Goal: Information Seeking & Learning: Learn about a topic

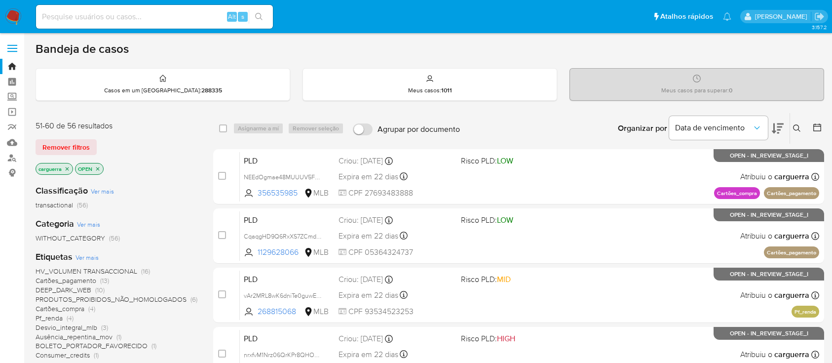
scroll to position [197, 0]
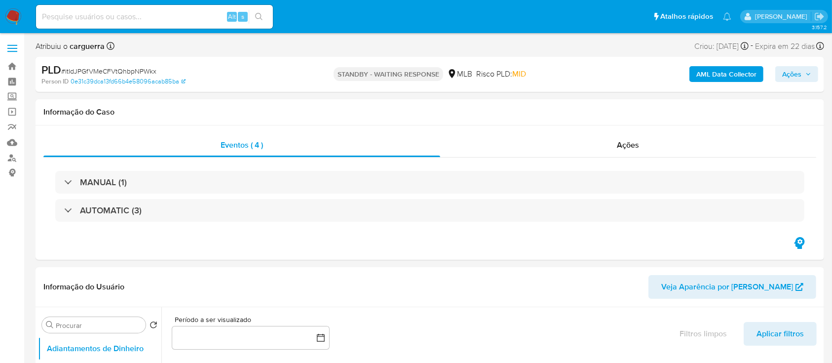
select select "10"
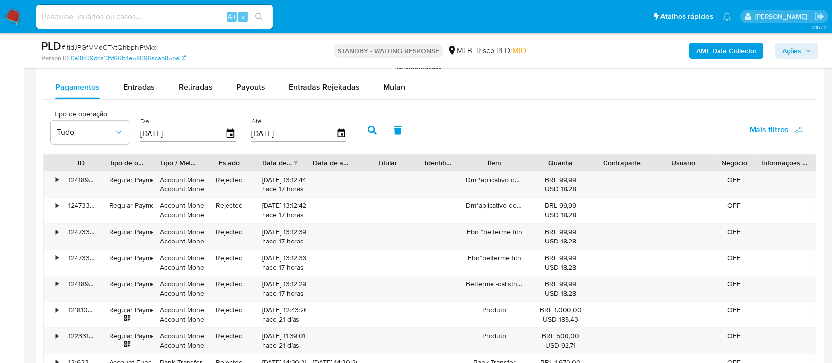
scroll to position [1052, 0]
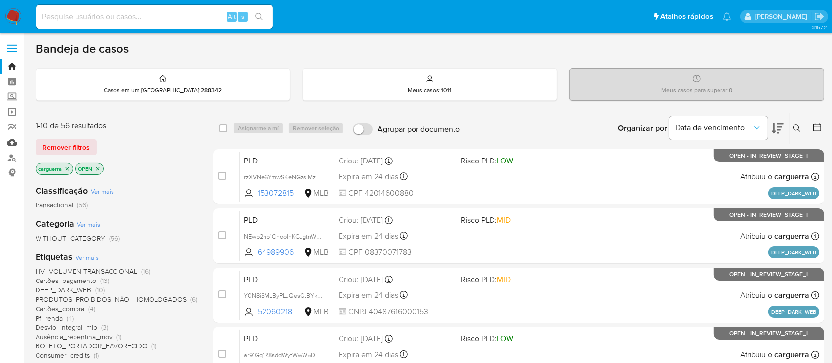
click at [12, 142] on link "Mulan" at bounding box center [58, 142] width 117 height 15
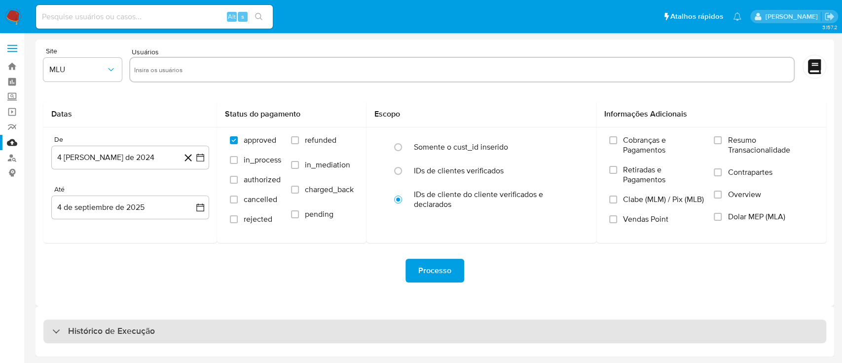
click at [99, 335] on h3 "Histórico de Execução" at bounding box center [111, 331] width 87 height 12
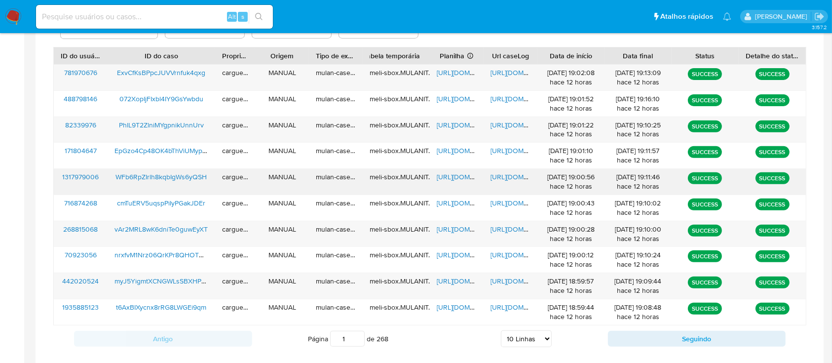
scroll to position [372, 0]
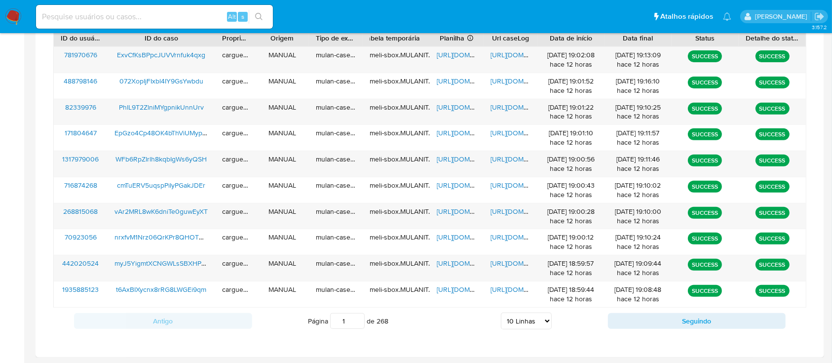
click at [542, 317] on select "5 Linhas 10 Linhas 20 Linhas 25 Linhas 50 Linhas 100 Linhas" at bounding box center [526, 320] width 51 height 17
select select "20"
click at [501, 312] on select "5 Linhas 10 Linhas 20 Linhas 25 Linhas 50 Linhas 100 Linhas" at bounding box center [526, 320] width 51 height 17
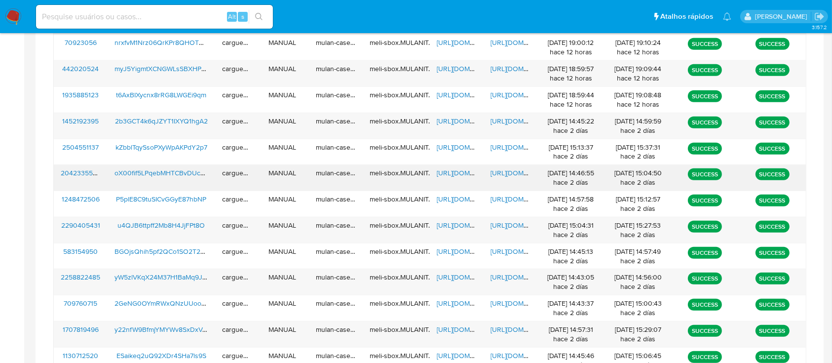
scroll to position [501, 0]
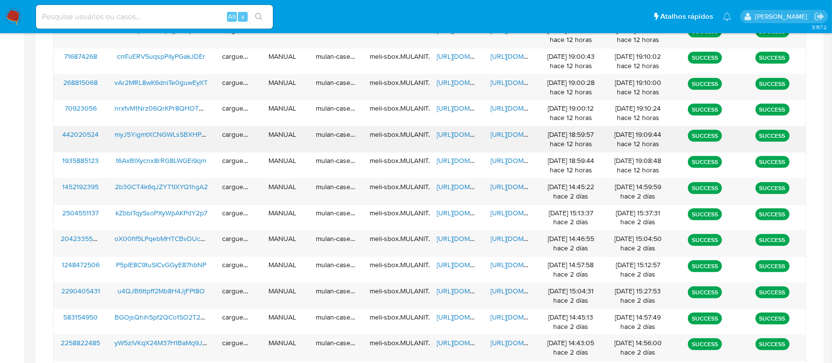
click at [452, 135] on span "https://docs.google.com/spreadsheets/d/1S9K03pBkkxVbNSda4TX9FAApIVe736ZKwwrk0I0…" at bounding box center [471, 134] width 68 height 10
click at [499, 132] on span "https://docs.google.com/document/d/1jQuxe5Xdx08y8P0PG4oL7LuHKRZxNbqUwsQNBI6n_Yc…" at bounding box center [524, 134] width 68 height 10
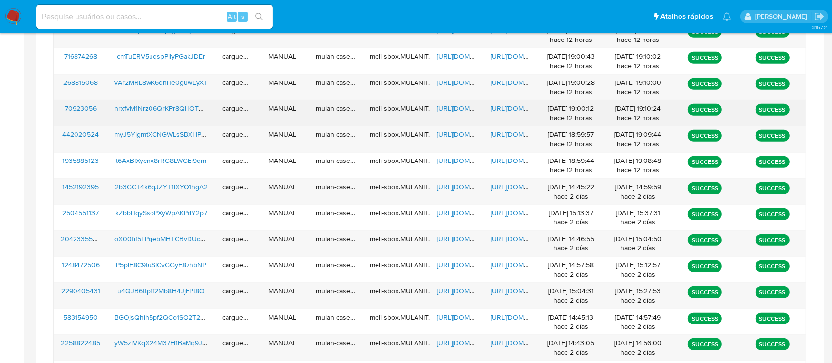
click at [458, 109] on span "https://docs.google.com/spreadsheets/d/1HtQEE5qqZDMiQfjVnOJQ2nUPXiqFRBUy5FYaRJM…" at bounding box center [471, 108] width 68 height 10
click at [521, 108] on span "https://docs.google.com/document/d/1Its-CxkHqahkPb176YiX9kL6XWZkH4iDDPR4RLWXgp0…" at bounding box center [524, 108] width 68 height 10
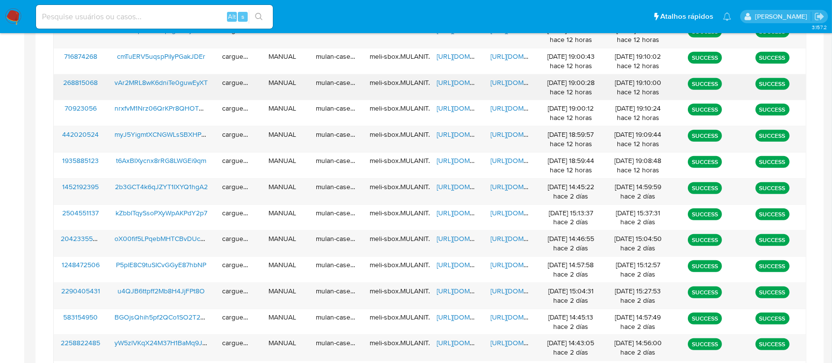
click at [448, 81] on span "https://docs.google.com/spreadsheets/d/1bRGk_wEjGqEoH60OKVcprCLT7WOaYjolbJjTtYq…" at bounding box center [471, 82] width 68 height 10
click at [504, 81] on span "https://docs.google.com/document/d/1JwgWgxMzMIDokanrARpGNwOmiYTdJdt9rx5OIx8UlvM…" at bounding box center [524, 82] width 68 height 10
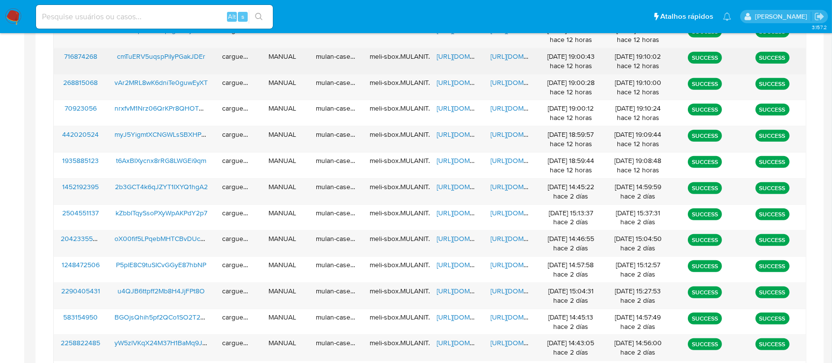
click at [445, 57] on span "https://docs.google.com/spreadsheets/d/1cs6NdHzZml6wZTq3ahE7Gght24eOumS1JkJiaqS…" at bounding box center [471, 56] width 68 height 10
click at [511, 54] on span "https://docs.google.com/document/d/1Jh2V5dQjrXG2uRkYSJQbrkAZ1oN4ad1FJM8TPl-wfB8…" at bounding box center [524, 56] width 68 height 10
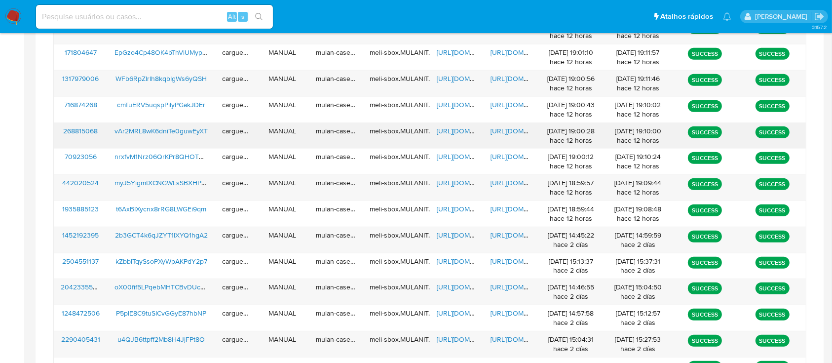
scroll to position [435, 0]
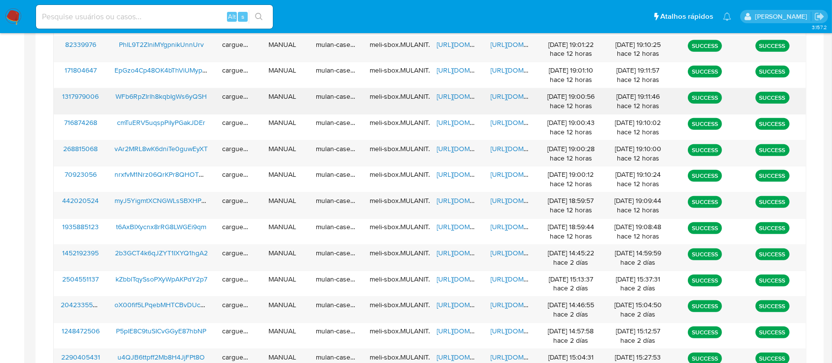
click at [449, 95] on span "https://docs.google.com/spreadsheets/d/1Y85vDufK3NWEKTQyTgrWemv5f0BCdzWaozKx7FM…" at bounding box center [471, 96] width 68 height 10
click at [515, 98] on span "https://docs.google.com/document/d/1IL7jxvI5jQC6e5RYAAOxnBXBZgLJYcN-Riwirjas3nk…" at bounding box center [524, 96] width 68 height 10
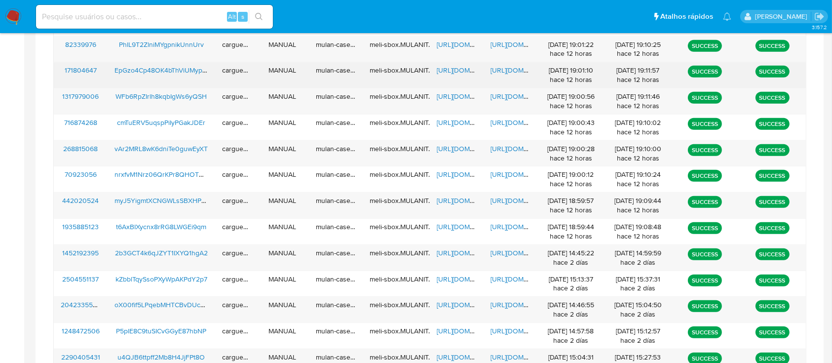
click at [444, 70] on span "https://docs.google.com/spreadsheets/d/1xC7xRtXoAhosfLbN2fpid23-FF2JzTFhBIjfbp9…" at bounding box center [471, 70] width 68 height 10
click at [513, 67] on span "https://docs.google.com/document/d/1vaVnXjYwiATfgMMJEhvv0c5PzR-r9m7gGmRHjlUmrnI…" at bounding box center [524, 70] width 68 height 10
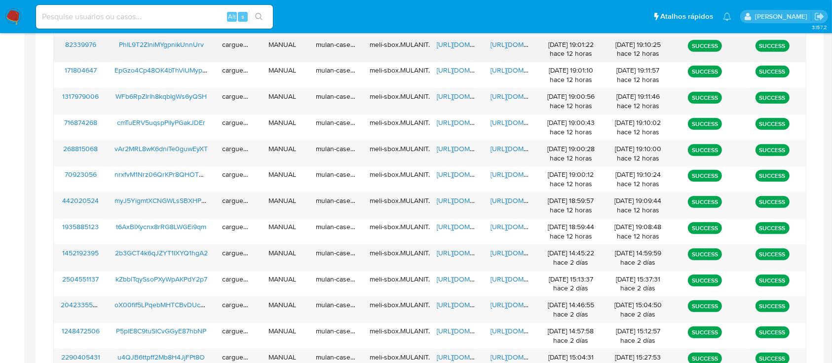
click at [451, 41] on span "https://docs.google.com/spreadsheets/d/1qBaDiljMDQRtOJHgNLccV3eMf3qGBPuiDurPykO…" at bounding box center [471, 44] width 68 height 10
click at [503, 43] on span "https://docs.google.com/document/d/1KgZjGvOAdUEC5lT7H6t6fsyE1WUEHOSXzq2bhxFH7Do…" at bounding box center [524, 44] width 68 height 10
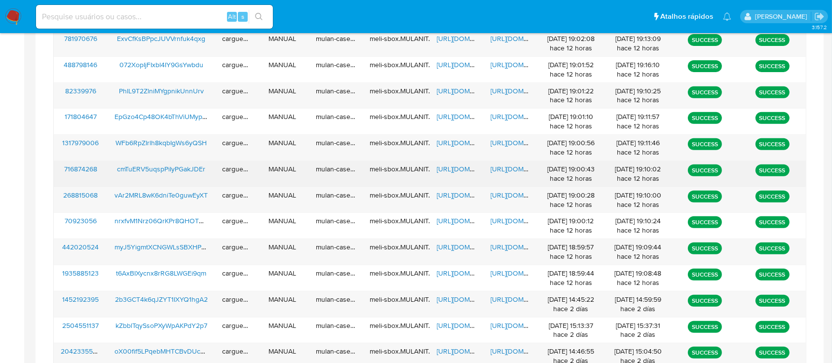
scroll to position [369, 0]
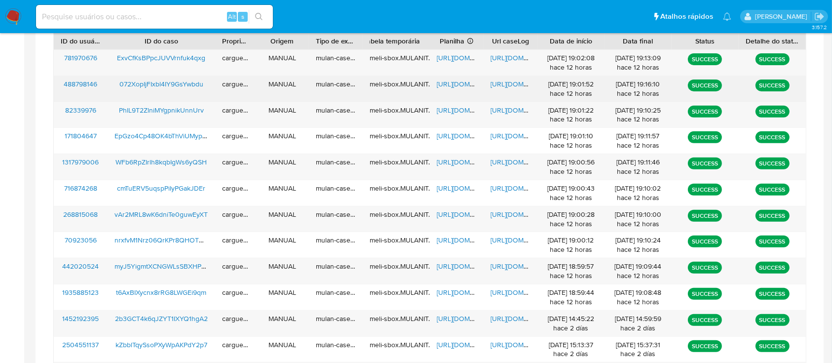
click at [457, 84] on span "https://docs.google.com/spreadsheets/d/1SOTfLmPCCWgRenY4kcuML5vSnyGXo9faIaEKG4s…" at bounding box center [471, 84] width 68 height 10
click at [508, 86] on span "https://docs.google.com/document/d/1UTBE4GGKtmGTw-PagaERKn20uKw2gWynaomhIFfAnq8…" at bounding box center [524, 84] width 68 height 10
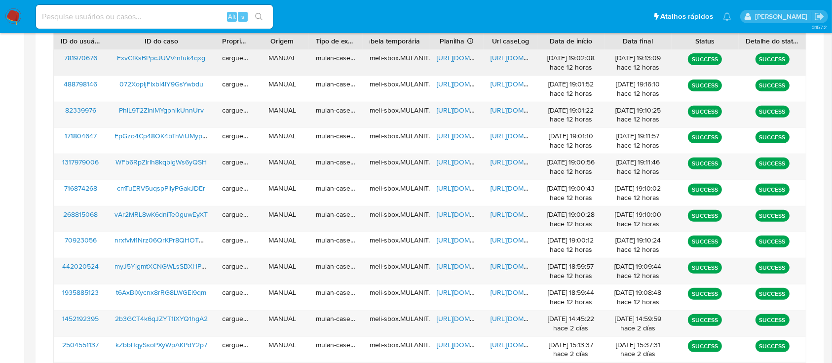
click at [457, 57] on span "https://docs.google.com/spreadsheets/d/1_JS_q5t-xWiUi08fcbBwzIvQKfgteTOOuLyjtEN…" at bounding box center [471, 58] width 68 height 10
click at [501, 58] on span "https://docs.google.com/document/d/1TDPKLmbj_w5zmVpJkJk5oRQOSZ9yka8_Nv2n5Xm_v40…" at bounding box center [524, 58] width 68 height 10
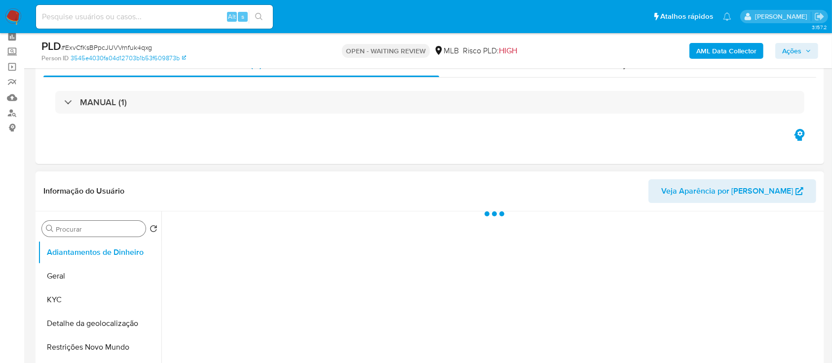
scroll to position [66, 0]
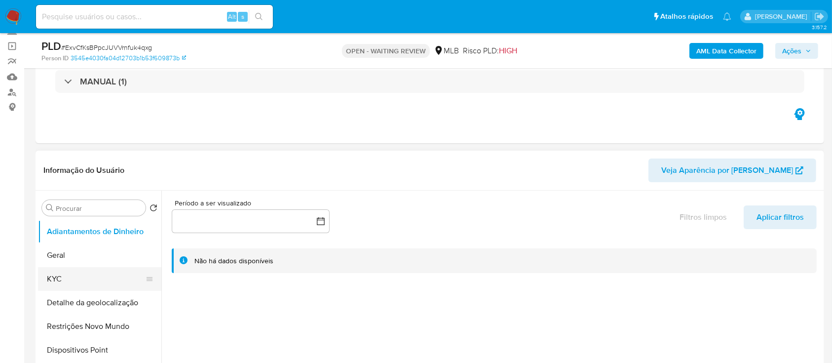
click at [59, 278] on button "KYC" at bounding box center [95, 279] width 115 height 24
select select "10"
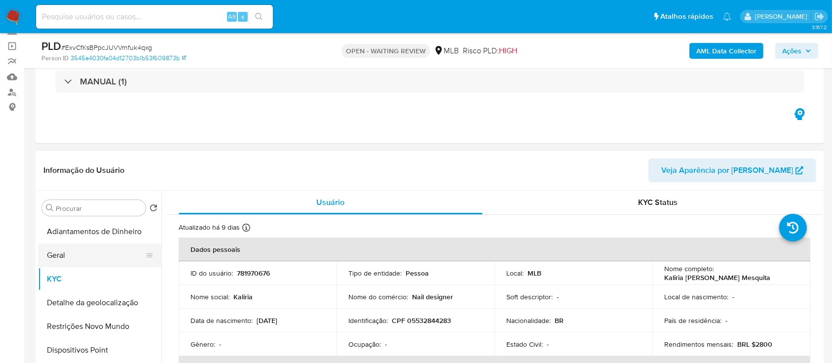
click at [70, 259] on button "Geral" at bounding box center [95, 255] width 115 height 24
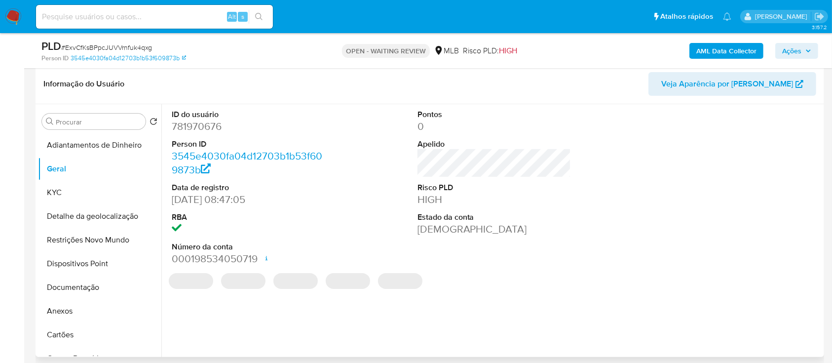
scroll to position [131, 0]
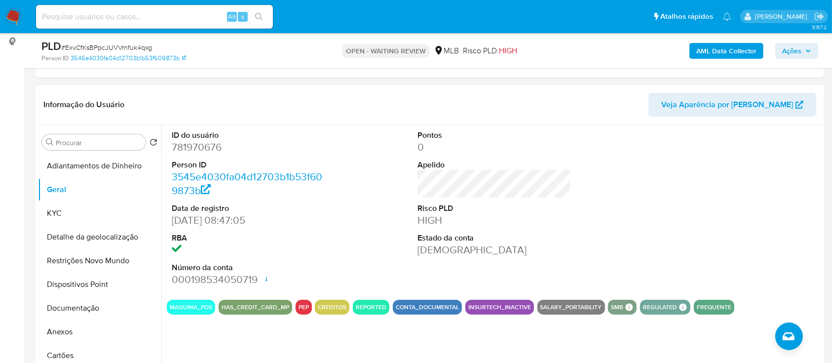
drag, startPoint x: 710, startPoint y: 195, endPoint x: 696, endPoint y: 190, distance: 15.6
click at [705, 193] on div at bounding box center [740, 208] width 164 height 167
click at [48, 211] on button "KYC" at bounding box center [95, 213] width 115 height 24
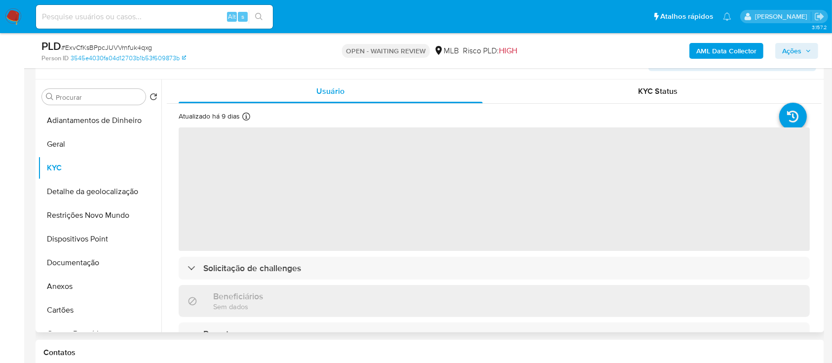
scroll to position [197, 0]
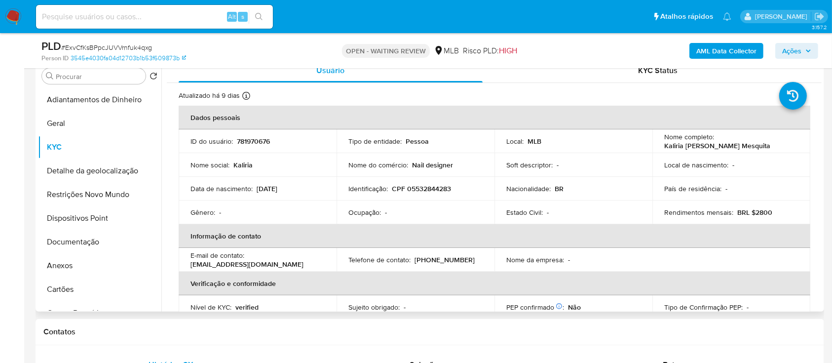
drag, startPoint x: 817, startPoint y: 120, endPoint x: 823, endPoint y: 143, distance: 23.9
click at [823, 143] on div "Procurar Retornar ao pedido padrão Adiantamentos de Dinheiro Geral KYC Detalhe …" at bounding box center [430, 185] width 788 height 253
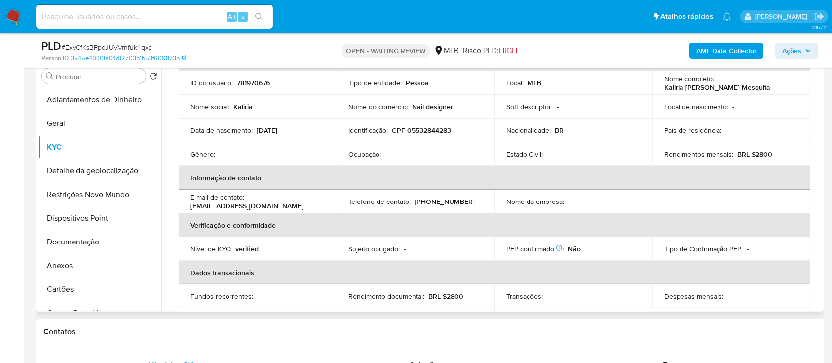
scroll to position [57, 0]
drag, startPoint x: 629, startPoint y: 40, endPoint x: 329, endPoint y: 1, distance: 302.5
click at [626, 41] on div "AML Data Collector Ações" at bounding box center [690, 50] width 256 height 23
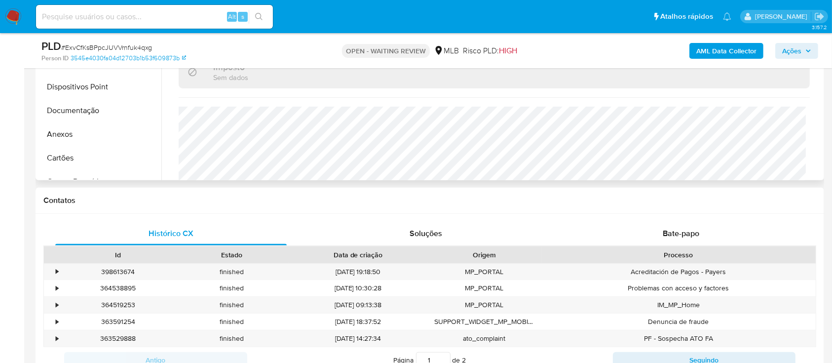
scroll to position [419, 0]
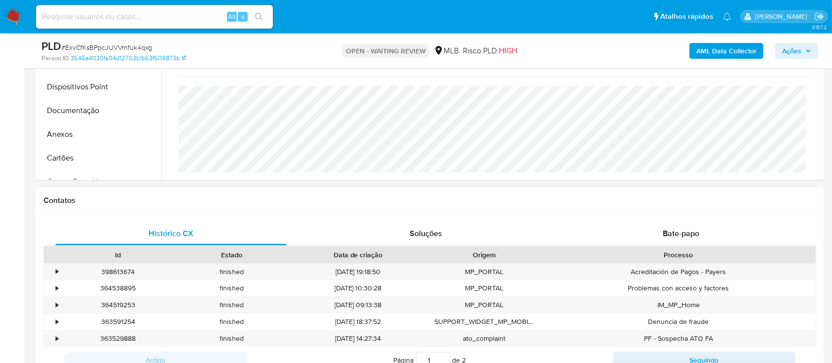
click at [625, 52] on div "AML Data Collector Ações" at bounding box center [690, 50] width 256 height 23
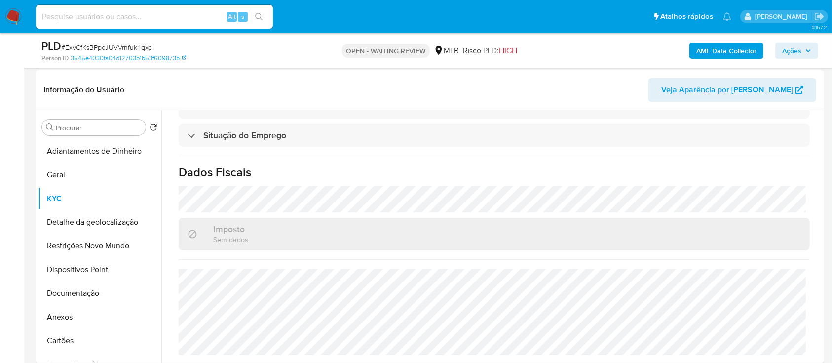
scroll to position [131, 0]
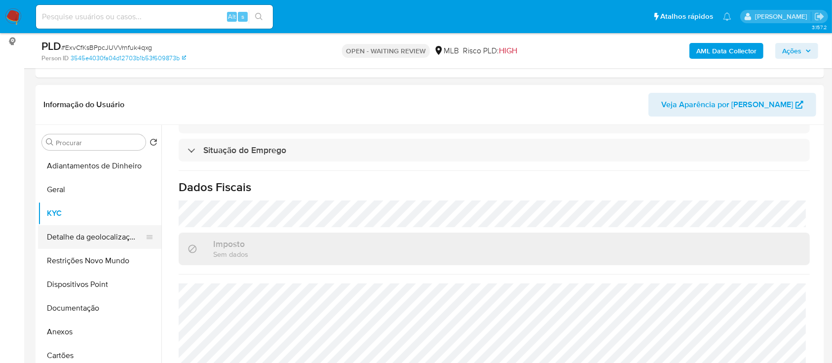
drag, startPoint x: 88, startPoint y: 235, endPoint x: 105, endPoint y: 231, distance: 16.8
click at [89, 235] on button "Detalhe da geolocalização" at bounding box center [95, 237] width 115 height 24
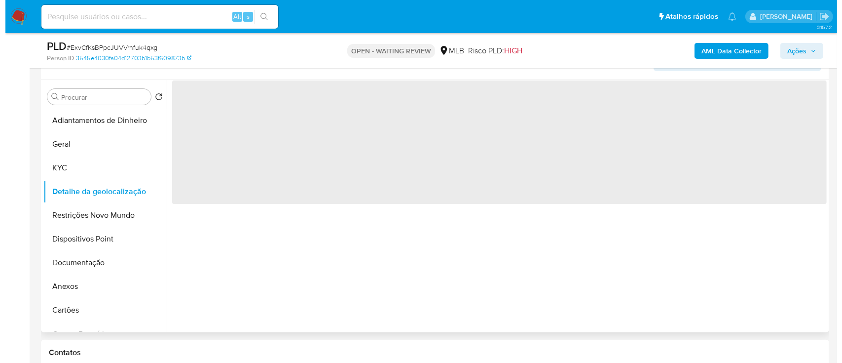
scroll to position [197, 0]
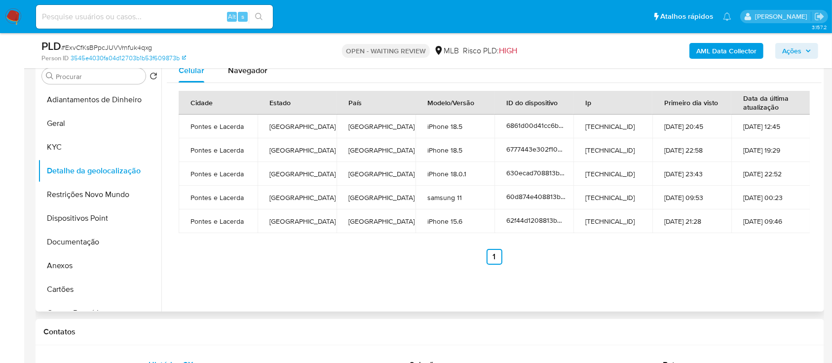
click at [690, 277] on div "Celular Navegador Cidade Estado País Modelo/Versão ID do dispositivo Ip Primeir…" at bounding box center [491, 185] width 660 height 253
click at [77, 203] on button "Restrições Novo Mundo" at bounding box center [95, 195] width 115 height 24
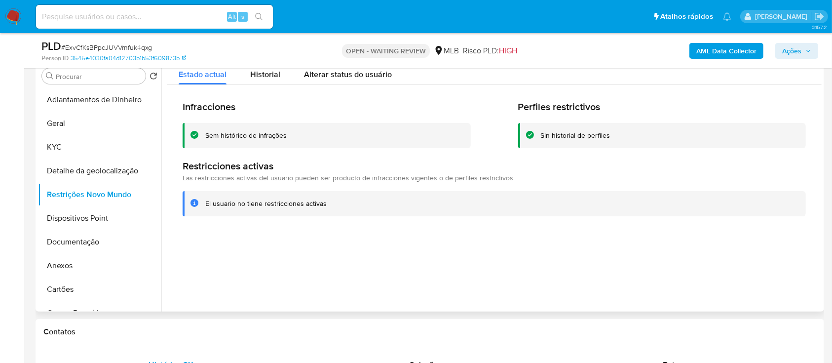
drag, startPoint x: 691, startPoint y: 266, endPoint x: 442, endPoint y: 79, distance: 311.0
click at [688, 262] on div at bounding box center [491, 185] width 660 height 253
drag, startPoint x: 79, startPoint y: 222, endPoint x: 224, endPoint y: 238, distance: 146.4
click at [79, 222] on button "Dispositivos Point" at bounding box center [99, 218] width 123 height 24
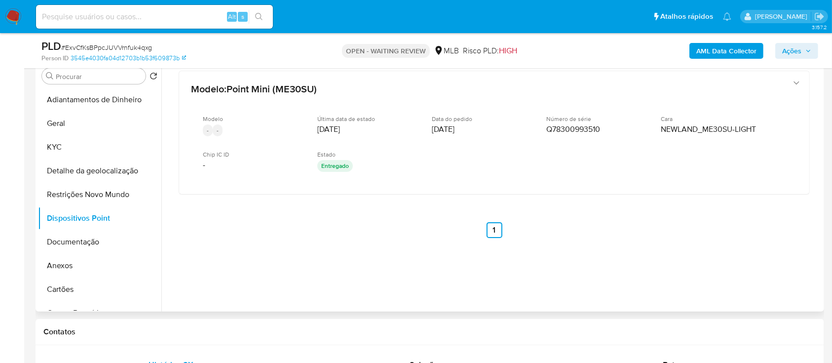
click at [753, 259] on div "Modelo : Point Mini (ME30SU) Modelo - - Última data de estado 14/06/2021 Data d…" at bounding box center [494, 167] width 655 height 217
click at [70, 244] on button "Documentação" at bounding box center [95, 242] width 115 height 24
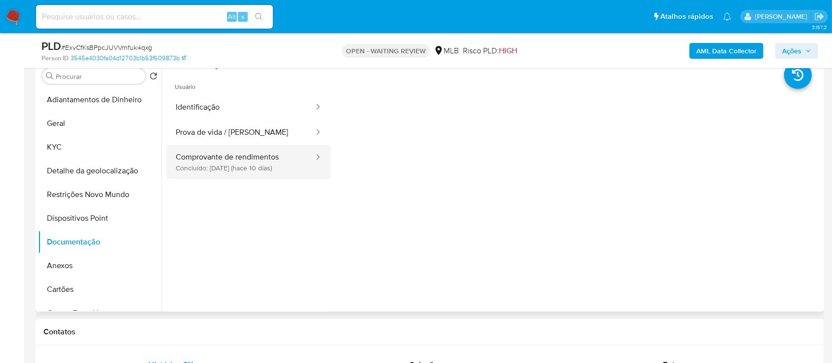
drag, startPoint x: 263, startPoint y: 158, endPoint x: 318, endPoint y: 166, distance: 54.8
click at [263, 159] on button "Comprovante de rendimentos Concluído: 25/08/2025 (hace 10 días)" at bounding box center [241, 162] width 148 height 34
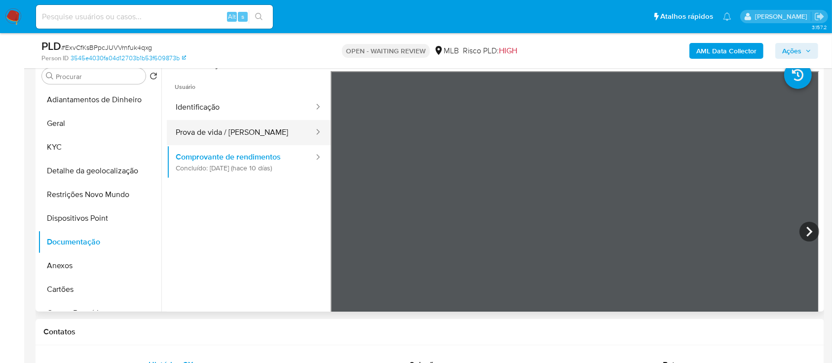
click at [214, 135] on button "Prova de vida / Selfie" at bounding box center [241, 132] width 148 height 25
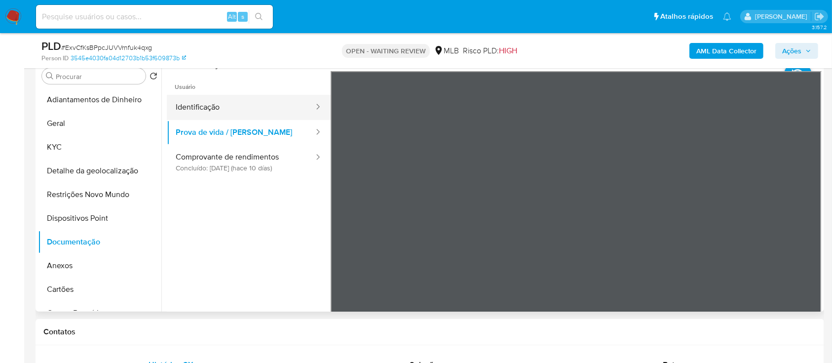
click at [199, 104] on button "Identificação" at bounding box center [241, 107] width 148 height 25
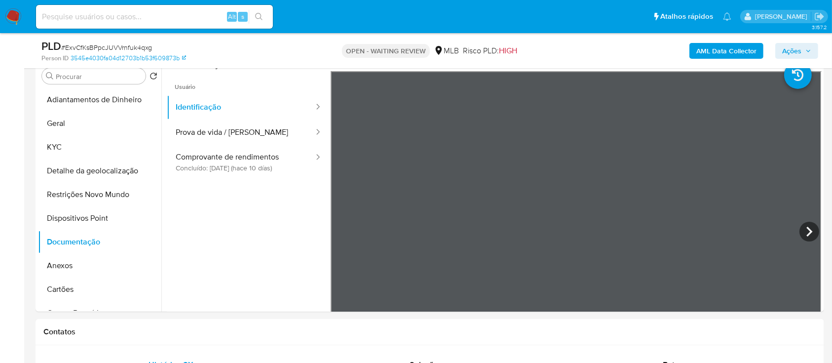
click at [702, 43] on b "AML Data Collector" at bounding box center [726, 51] width 60 height 16
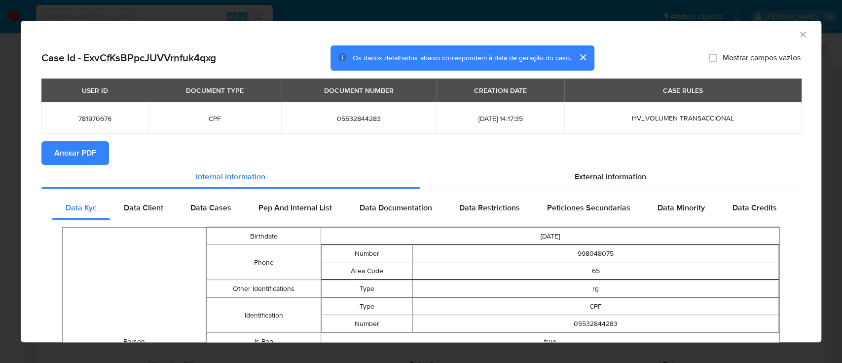
click at [97, 152] on button "Anexar PDF" at bounding box center [75, 153] width 68 height 24
click at [608, 172] on span "External information" at bounding box center [611, 176] width 72 height 11
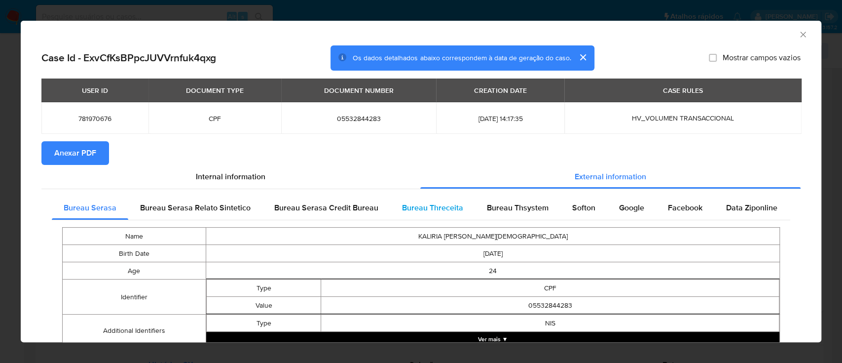
click at [417, 204] on span "Bureau Threceita" at bounding box center [432, 207] width 61 height 11
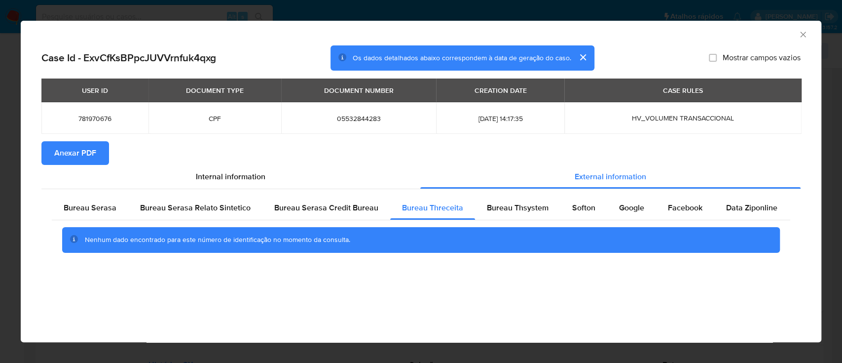
drag, startPoint x: 708, startPoint y: 28, endPoint x: 673, endPoint y: 39, distance: 36.8
click at [708, 28] on div "AML Data Collector" at bounding box center [413, 33] width 771 height 11
click at [518, 207] on span "Bureau Thsystem" at bounding box center [518, 207] width 62 height 11
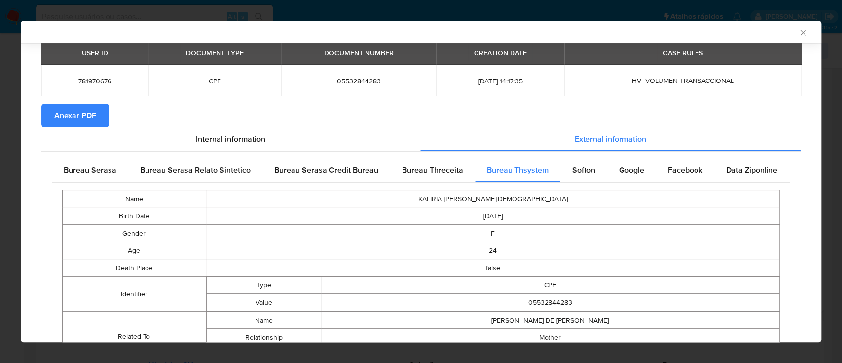
scroll to position [88, 0]
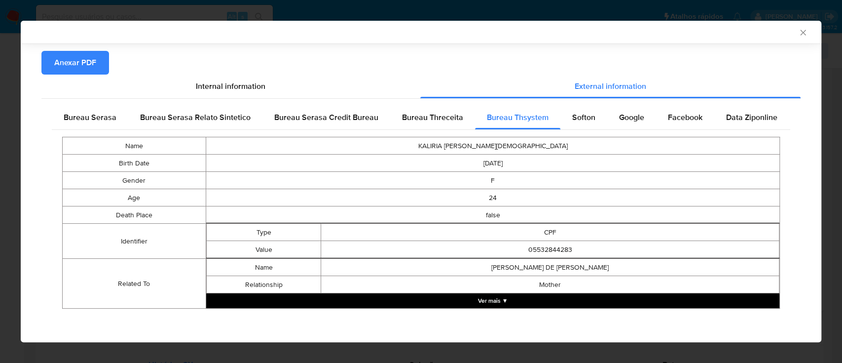
click at [561, 326] on div "Case Id - ExvCfKsBPpcJUVVrnfuk4qxg Os dados detalhados abaixo correspondem à da…" at bounding box center [421, 149] width 801 height 388
click at [503, 295] on button "Ver mais ▼" at bounding box center [492, 300] width 573 height 15
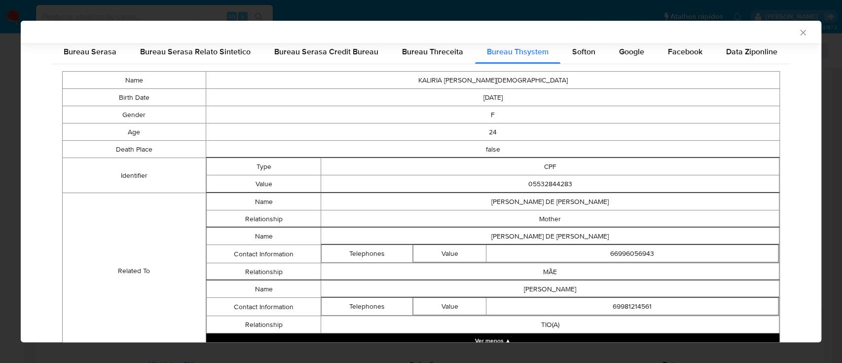
scroll to position [193, 0]
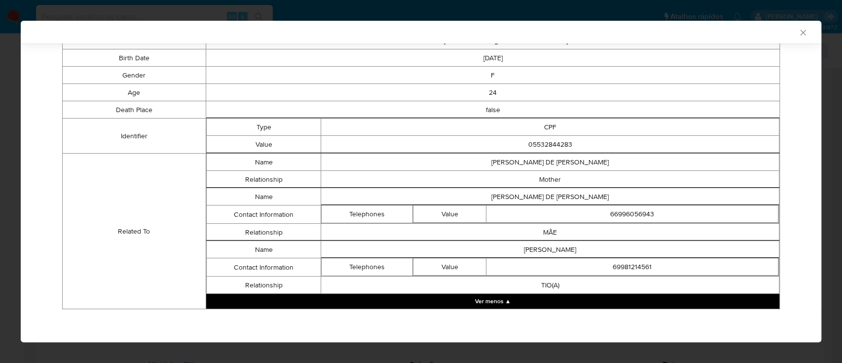
click at [795, 69] on div "Case Id - ExvCfKsBPpcJUVVrnfuk4qxg Os dados detalhados abaixo correspondem à da…" at bounding box center [421, 97] width 801 height 494
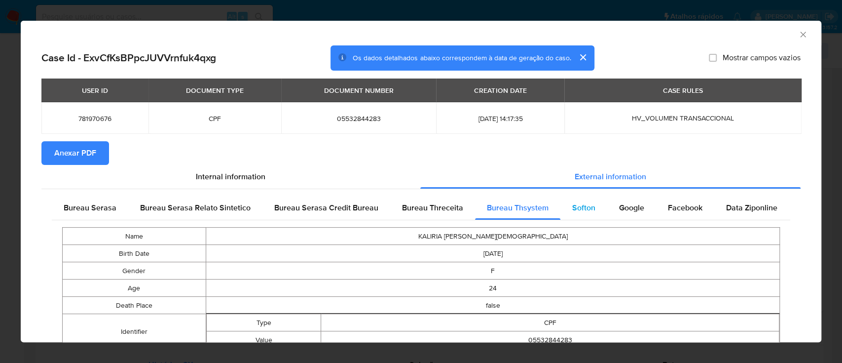
click at [587, 205] on span "Softon" at bounding box center [583, 207] width 23 height 11
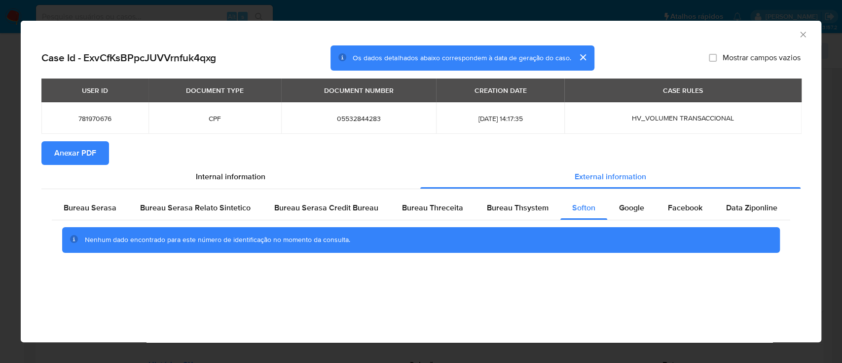
drag, startPoint x: 728, startPoint y: 26, endPoint x: 556, endPoint y: 20, distance: 171.3
click at [728, 26] on div "AML Data Collector" at bounding box center [421, 33] width 801 height 25
click at [620, 205] on span "Google" at bounding box center [631, 207] width 25 height 11
drag, startPoint x: 700, startPoint y: 33, endPoint x: 675, endPoint y: 30, distance: 24.3
click at [685, 32] on div "AML Data Collector" at bounding box center [413, 33] width 771 height 11
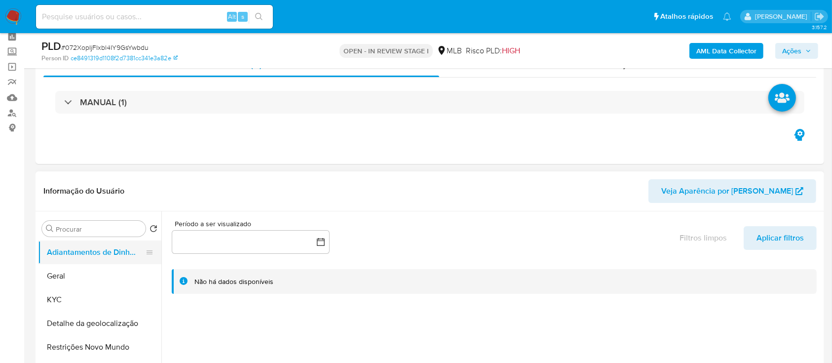
scroll to position [66, 0]
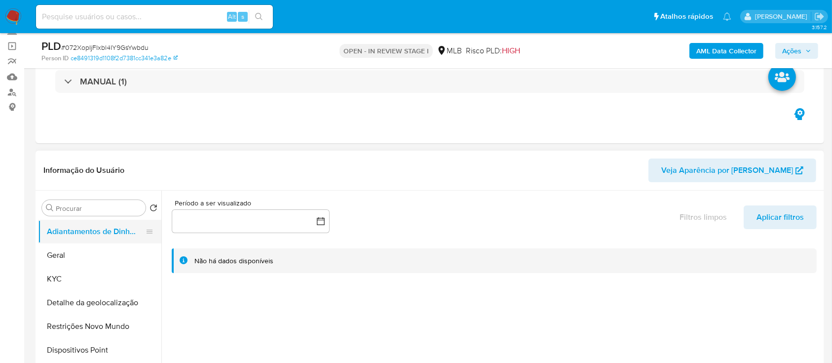
select select "10"
click at [63, 278] on button "KYC" at bounding box center [95, 279] width 115 height 24
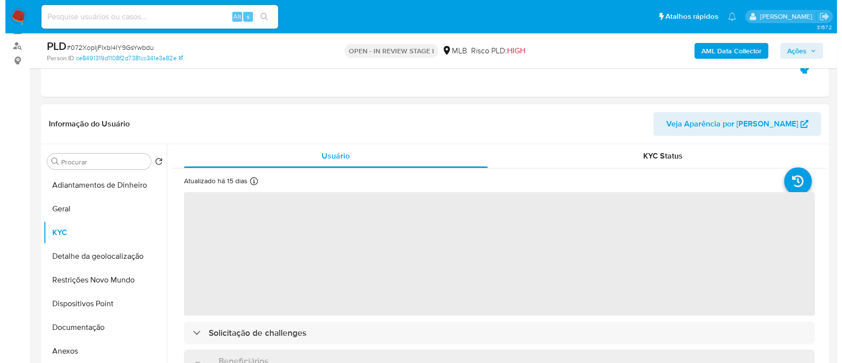
scroll to position [197, 0]
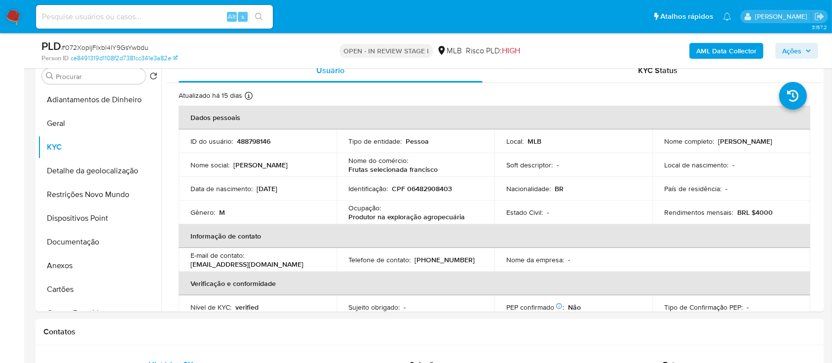
click at [736, 45] on b "AML Data Collector" at bounding box center [726, 51] width 60 height 16
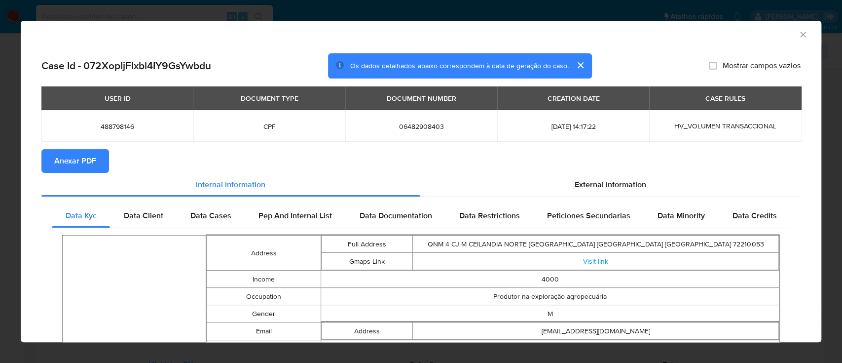
click at [79, 160] on span "Anexar PDF" at bounding box center [75, 161] width 42 height 22
click at [604, 184] on span "External information" at bounding box center [611, 184] width 72 height 11
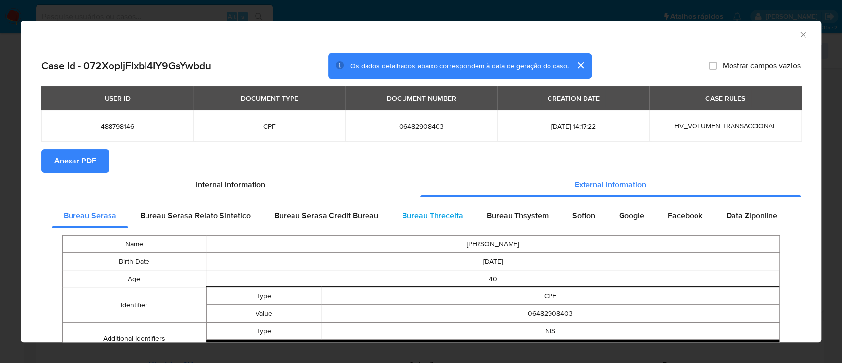
click at [459, 216] on div "Bureau Threceita" at bounding box center [432, 216] width 85 height 24
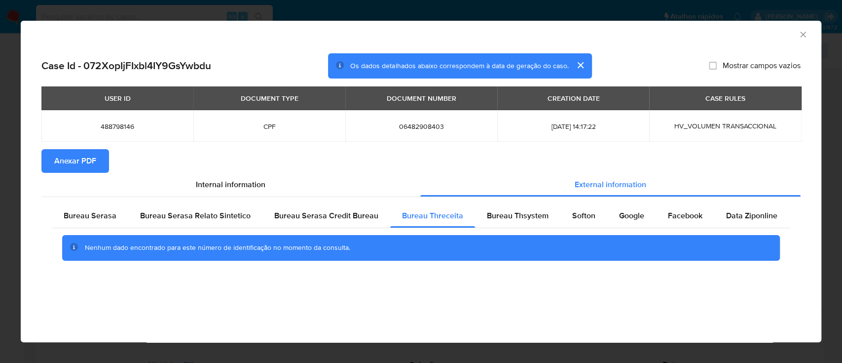
click at [683, 31] on div "AML Data Collector" at bounding box center [413, 33] width 771 height 11
click at [530, 218] on span "Bureau Thsystem" at bounding box center [518, 215] width 62 height 11
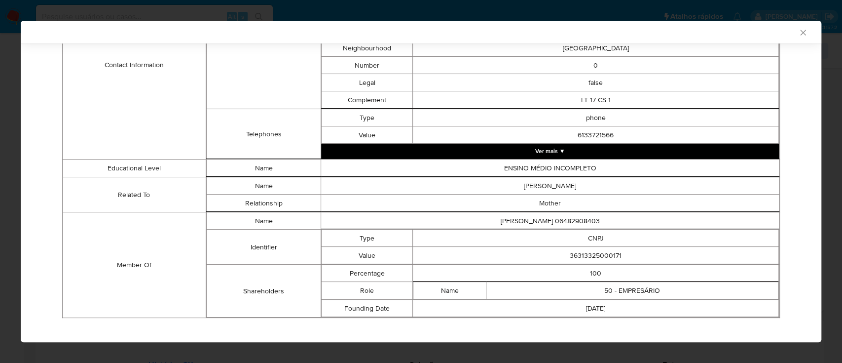
scroll to position [478, 0]
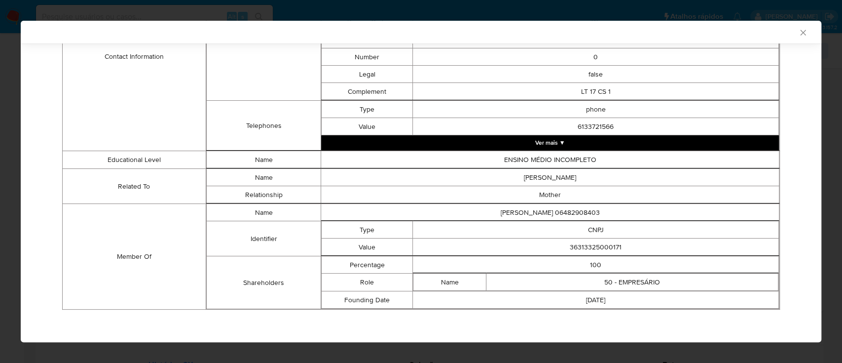
click at [663, 39] on div "AML Data Collector" at bounding box center [421, 32] width 801 height 23
drag, startPoint x: 561, startPoint y: 248, endPoint x: 631, endPoint y: 247, distance: 70.6
click at [631, 247] on td "36313325000171" at bounding box center [596, 246] width 366 height 17
copy td "36313325000171"
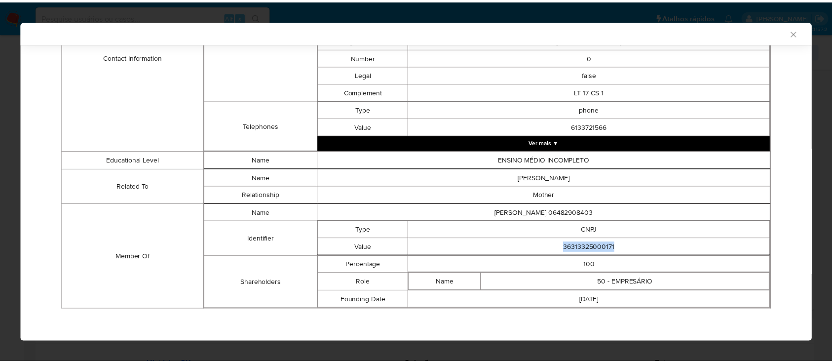
scroll to position [411, 0]
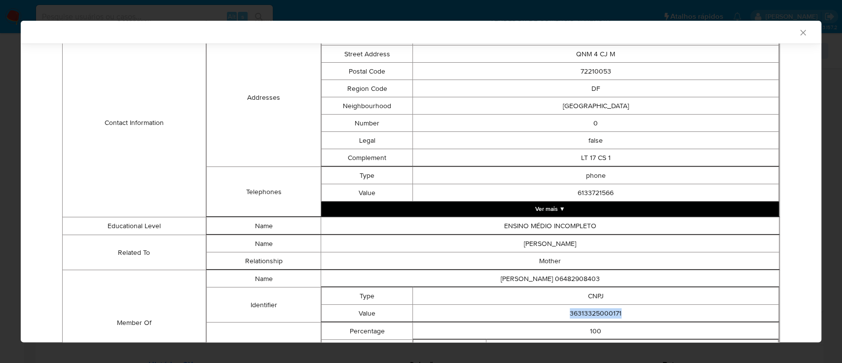
click at [798, 30] on icon "Fechar a janela" at bounding box center [803, 33] width 10 height 10
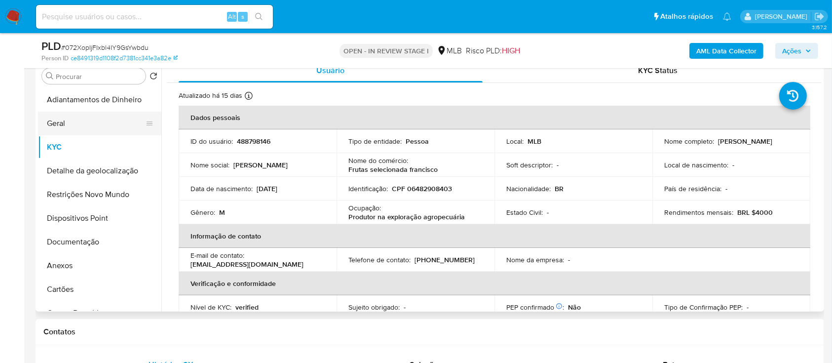
drag, startPoint x: 61, startPoint y: 123, endPoint x: 86, endPoint y: 121, distance: 25.7
click at [60, 122] on button "Geral" at bounding box center [95, 123] width 115 height 24
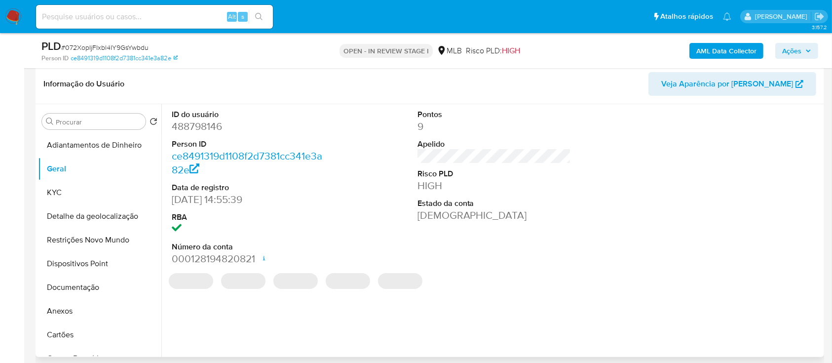
scroll to position [131, 0]
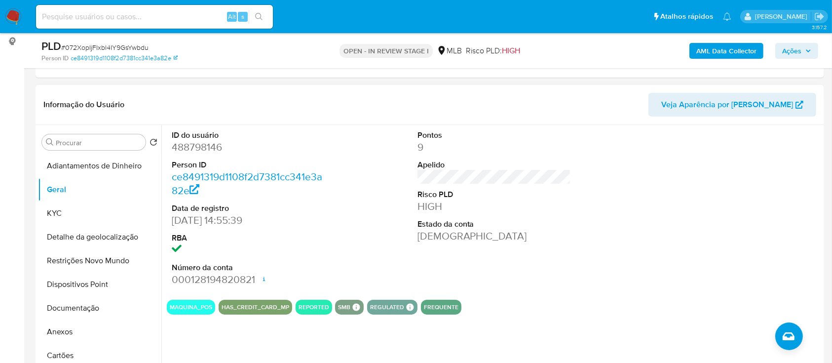
click at [668, 189] on div at bounding box center [740, 208] width 164 height 167
drag, startPoint x: 63, startPoint y: 215, endPoint x: 137, endPoint y: 195, distance: 76.0
click at [63, 215] on button "KYC" at bounding box center [99, 213] width 123 height 24
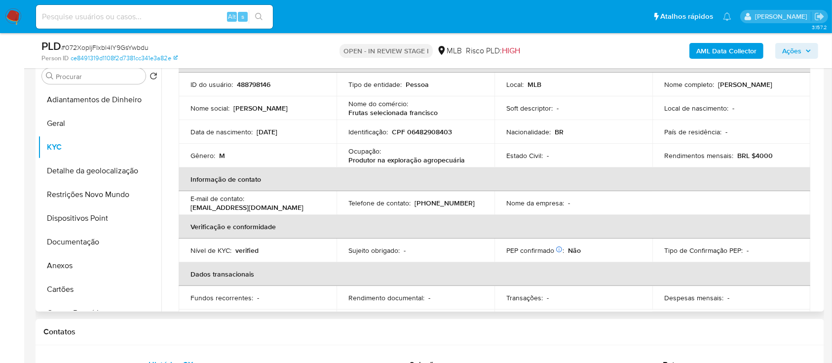
scroll to position [58, 0]
click at [618, 46] on div "AML Data Collector Ações" at bounding box center [690, 50] width 256 height 23
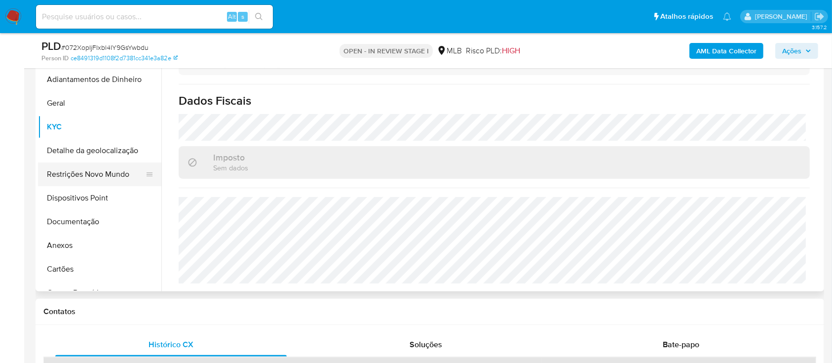
scroll to position [197, 0]
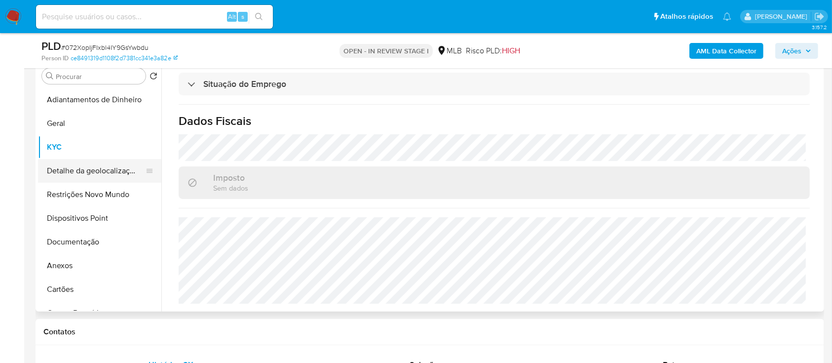
click at [74, 168] on button "Detalhe da geolocalização" at bounding box center [95, 171] width 115 height 24
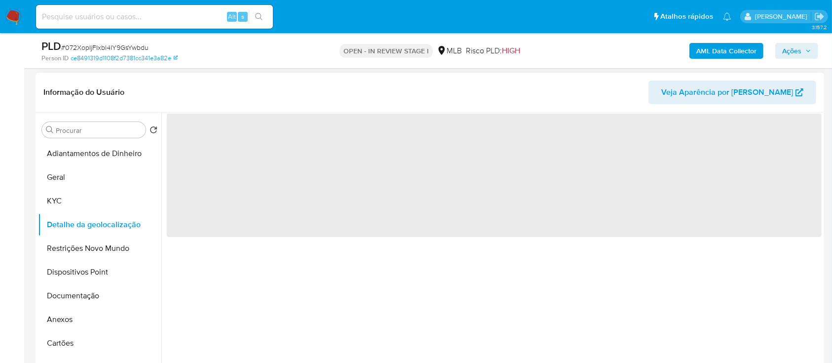
scroll to position [131, 0]
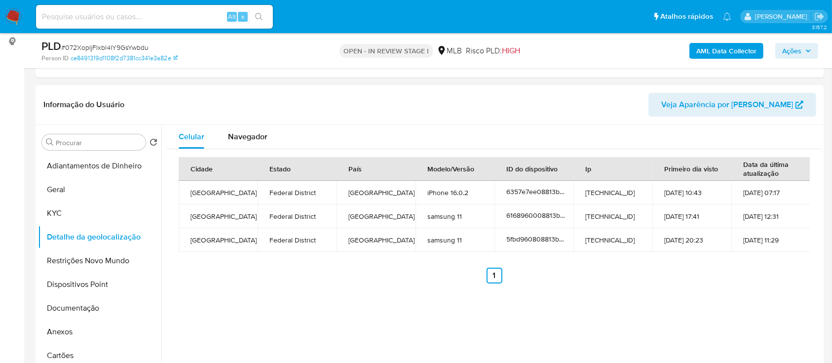
click at [683, 295] on div "Celular Navegador Cidade Estado País Modelo/Versão ID do dispositivo Ip Primeir…" at bounding box center [491, 251] width 660 height 253
click at [79, 258] on button "Restrições Novo Mundo" at bounding box center [95, 261] width 115 height 24
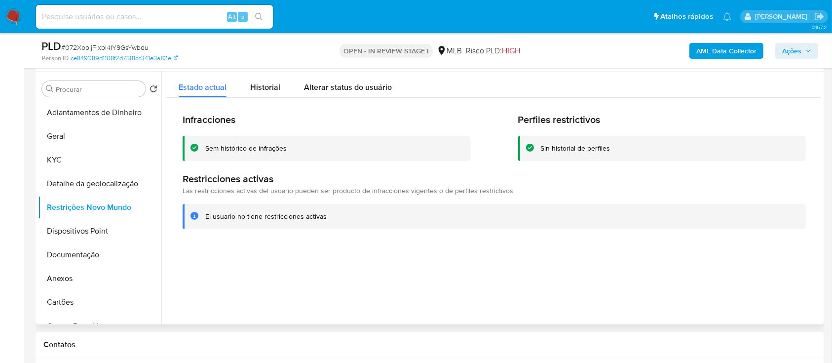
scroll to position [197, 0]
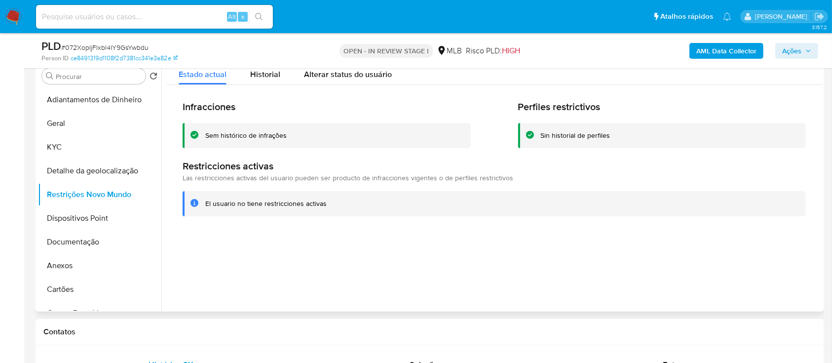
click at [708, 258] on div at bounding box center [491, 185] width 660 height 253
click at [99, 217] on button "Dispositivos Point" at bounding box center [95, 218] width 115 height 24
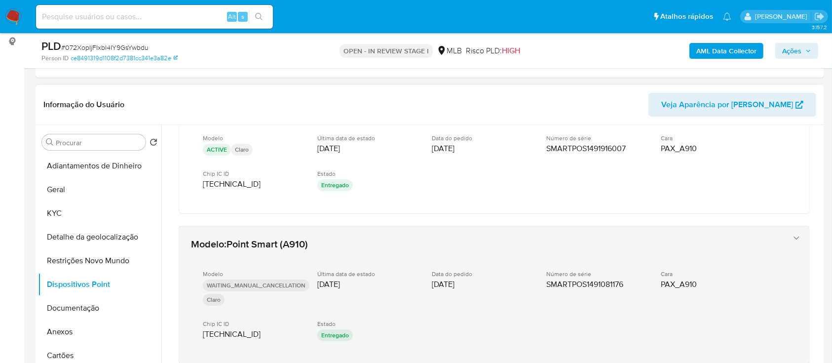
scroll to position [66, 0]
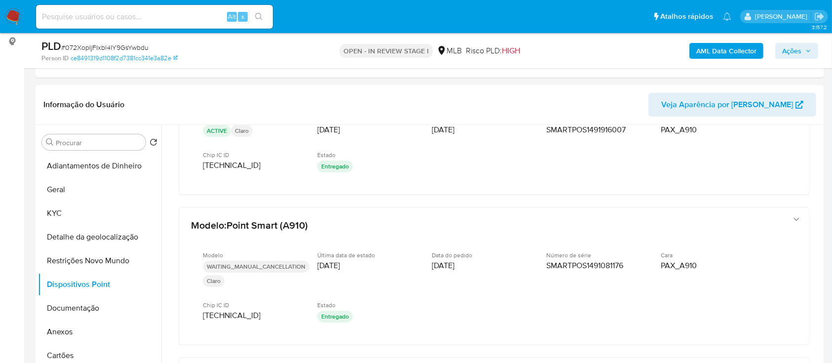
click at [579, 57] on div "AML Data Collector Ações" at bounding box center [690, 50] width 256 height 23
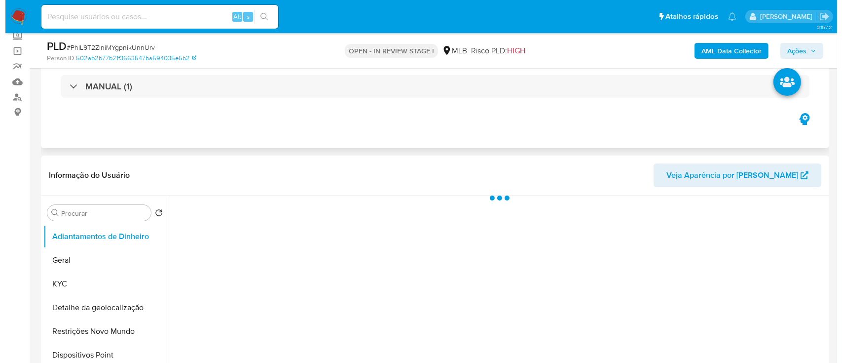
scroll to position [131, 0]
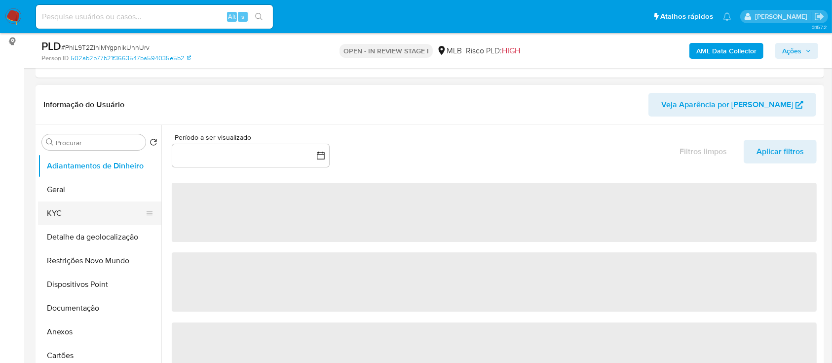
select select "10"
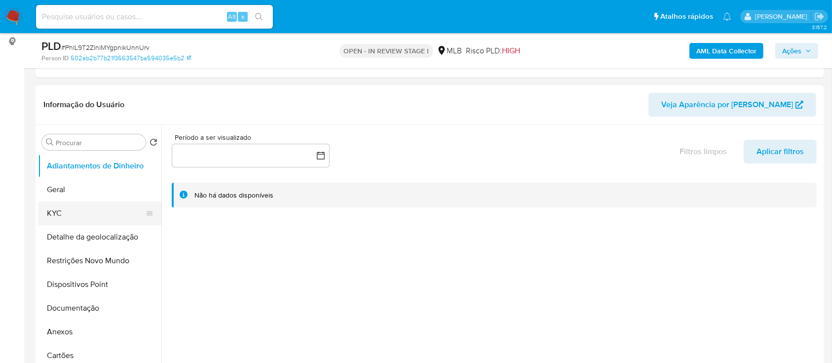
click at [60, 209] on button "KYC" at bounding box center [95, 213] width 115 height 24
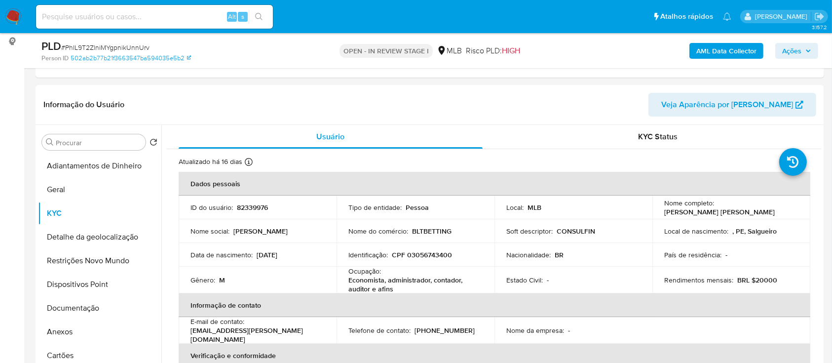
click at [712, 52] on b "AML Data Collector" at bounding box center [726, 51] width 60 height 16
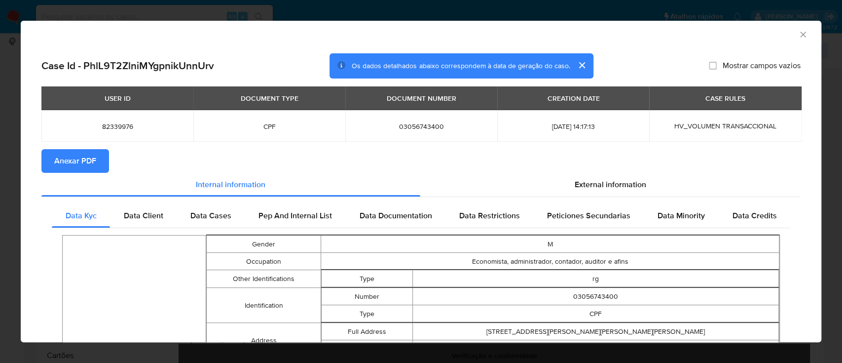
click at [66, 158] on span "Anexar PDF" at bounding box center [75, 161] width 42 height 22
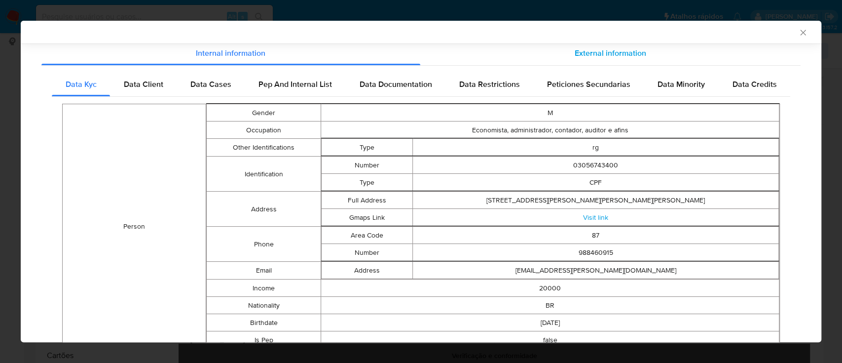
scroll to position [63, 0]
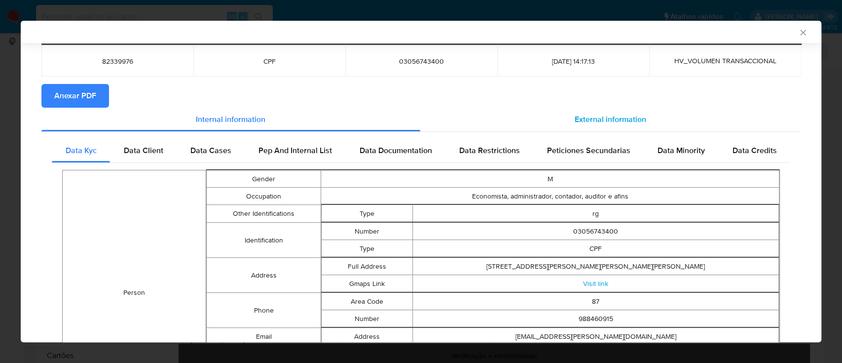
click at [606, 118] on span "External information" at bounding box center [611, 118] width 72 height 11
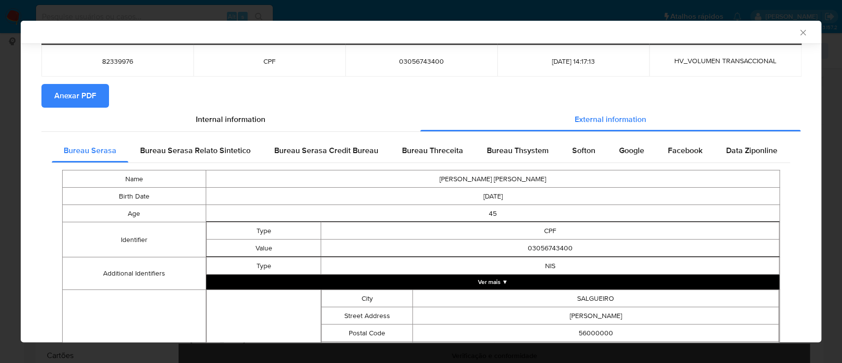
click at [402, 147] on span "Bureau Threceita" at bounding box center [432, 150] width 61 height 11
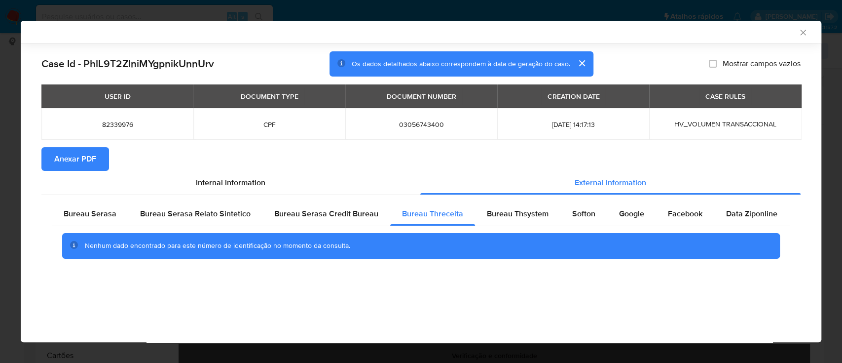
click at [689, 34] on div "AML Data Collector" at bounding box center [413, 32] width 771 height 9
click at [517, 213] on span "Bureau Thsystem" at bounding box center [518, 213] width 62 height 11
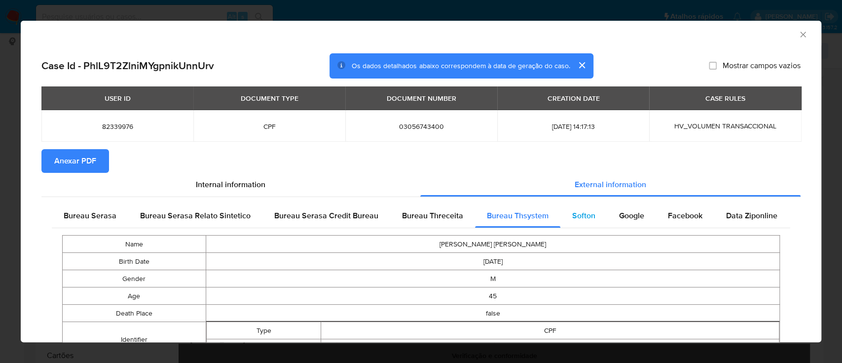
click at [588, 216] on span "Softon" at bounding box center [583, 215] width 23 height 11
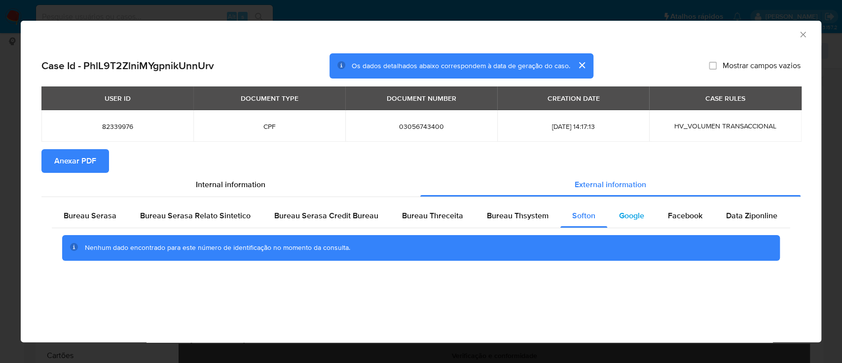
click at [623, 209] on div "Google" at bounding box center [631, 216] width 49 height 24
click at [455, 219] on span "Bureau Threceita" at bounding box center [432, 215] width 61 height 11
click at [504, 219] on span "Bureau Thsystem" at bounding box center [518, 215] width 62 height 11
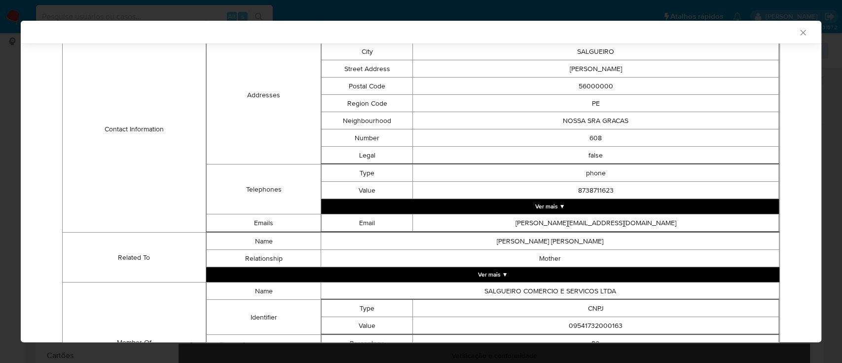
scroll to position [422, 0]
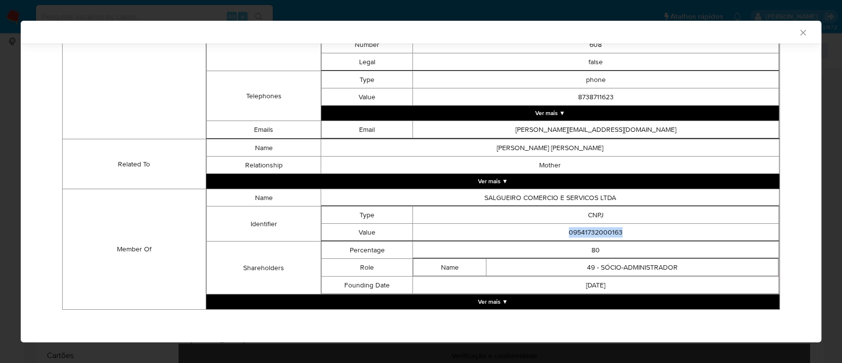
drag, startPoint x: 632, startPoint y: 231, endPoint x: 542, endPoint y: 233, distance: 90.3
click at [542, 233] on td "09541732000163" at bounding box center [596, 231] width 366 height 17
copy td "09541732000163"
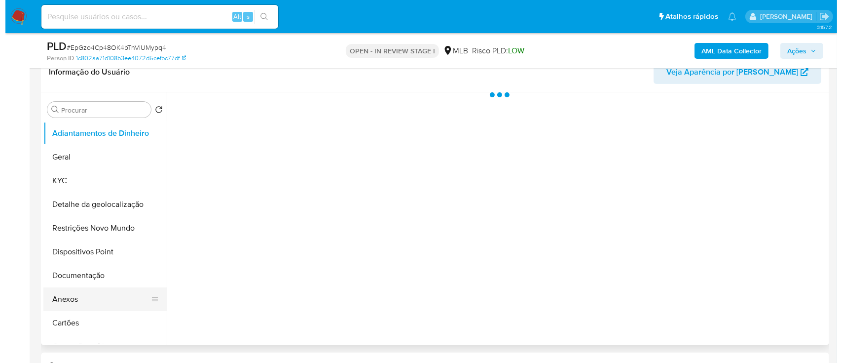
scroll to position [197, 0]
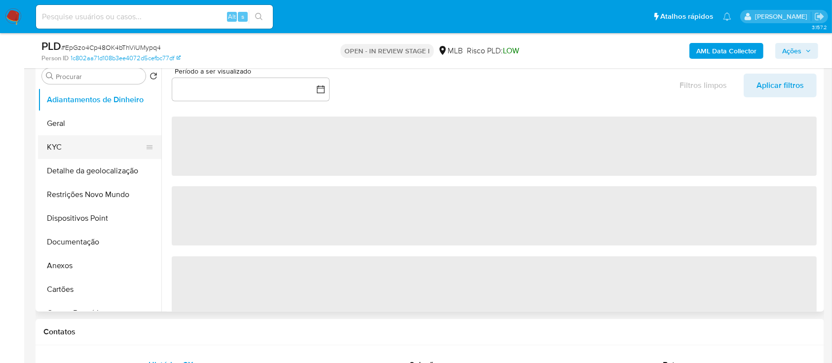
click at [68, 144] on button "KYC" at bounding box center [95, 147] width 115 height 24
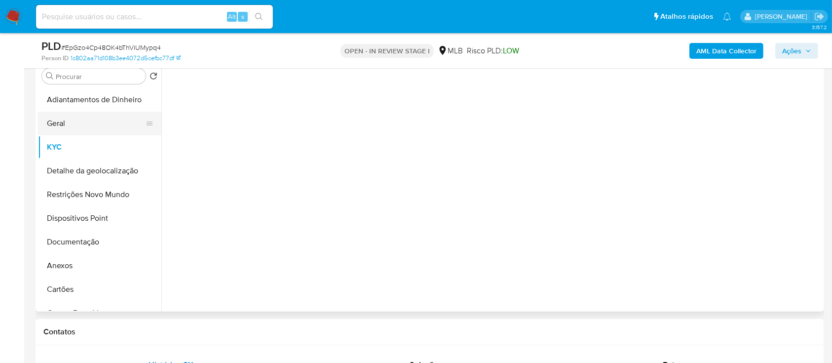
select select "10"
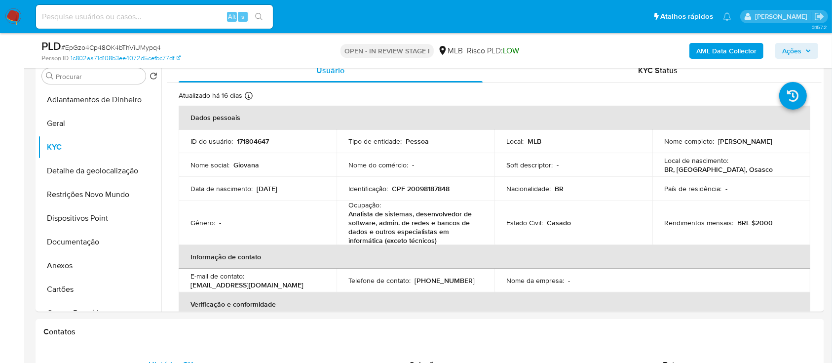
click at [722, 51] on b "AML Data Collector" at bounding box center [726, 51] width 60 height 16
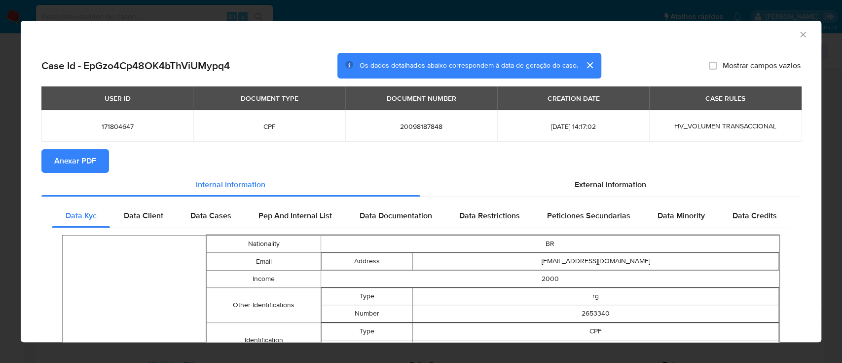
drag, startPoint x: 70, startPoint y: 164, endPoint x: 98, endPoint y: 157, distance: 28.5
click at [70, 164] on span "Anexar PDF" at bounding box center [75, 161] width 42 height 22
click at [580, 185] on span "External information" at bounding box center [611, 184] width 72 height 11
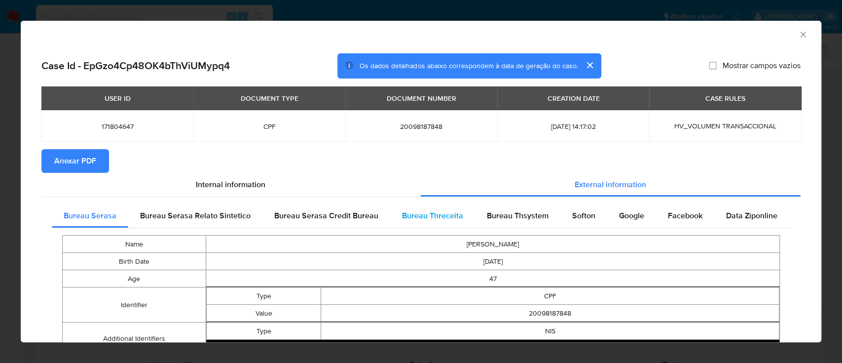
click at [412, 218] on span "Bureau Threceita" at bounding box center [432, 215] width 61 height 11
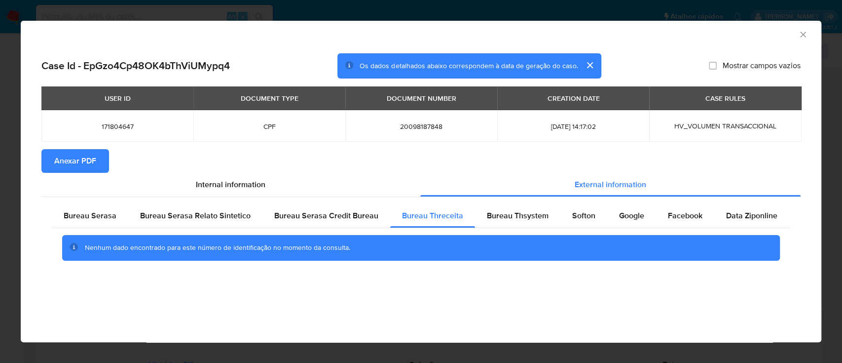
drag, startPoint x: 758, startPoint y: 34, endPoint x: 695, endPoint y: 27, distance: 63.5
click at [757, 34] on div "AML Data Collector" at bounding box center [413, 33] width 771 height 11
click at [516, 222] on div "Bureau Thsystem" at bounding box center [517, 216] width 85 height 24
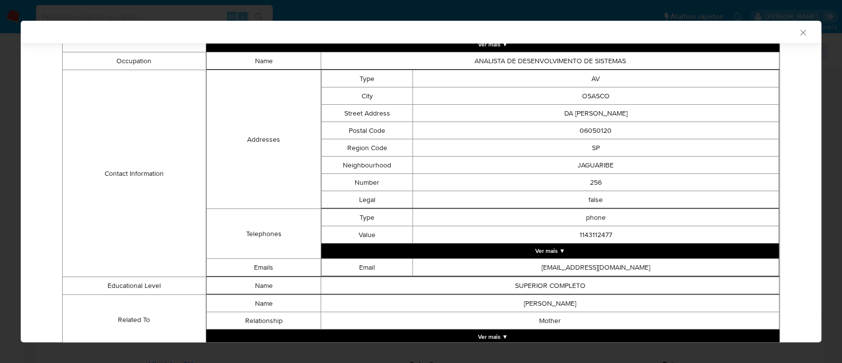
scroll to position [509, 0]
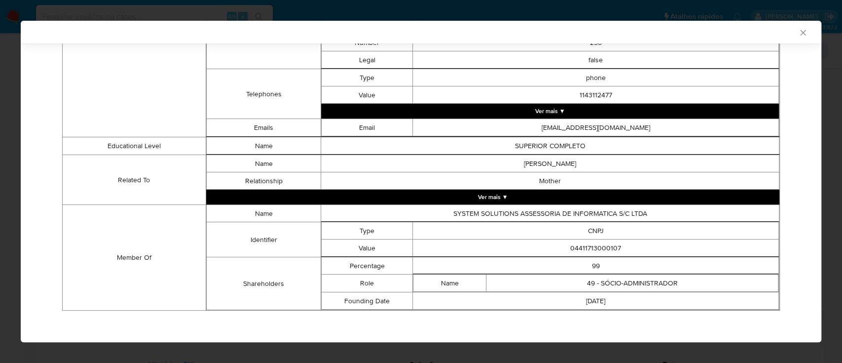
drag, startPoint x: 789, startPoint y: 71, endPoint x: 673, endPoint y: 42, distance: 118.9
click at [788, 71] on div "Bureau Serasa Bureau Serasa Relato Sintetico Bureau Serasa Credit Bureau Bureau…" at bounding box center [420, 5] width 759 height 638
drag, startPoint x: 620, startPoint y: 246, endPoint x: 535, endPoint y: 242, distance: 84.9
click at [535, 242] on td "04411713000107" at bounding box center [596, 247] width 366 height 17
copy td "04411713000107"
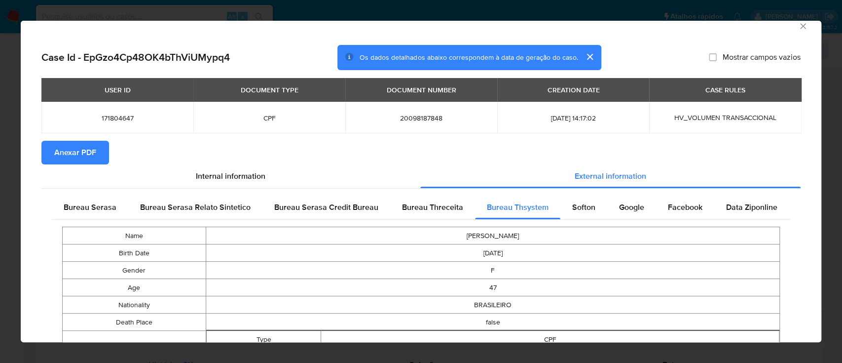
scroll to position [0, 0]
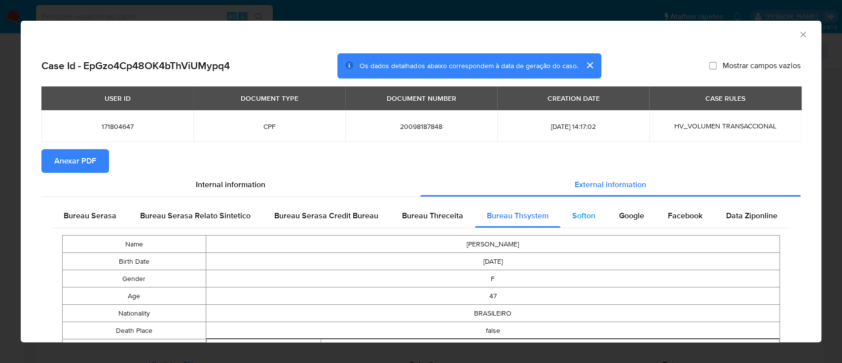
click at [582, 218] on span "Softon" at bounding box center [583, 215] width 23 height 11
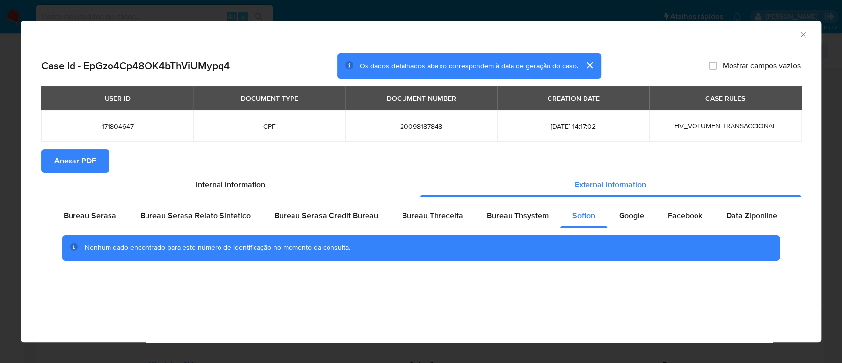
click at [751, 28] on div "AML Data Collector" at bounding box center [413, 33] width 771 height 11
click at [627, 217] on span "Google" at bounding box center [631, 215] width 25 height 11
click at [742, 37] on div "AML Data Collector" at bounding box center [421, 33] width 801 height 25
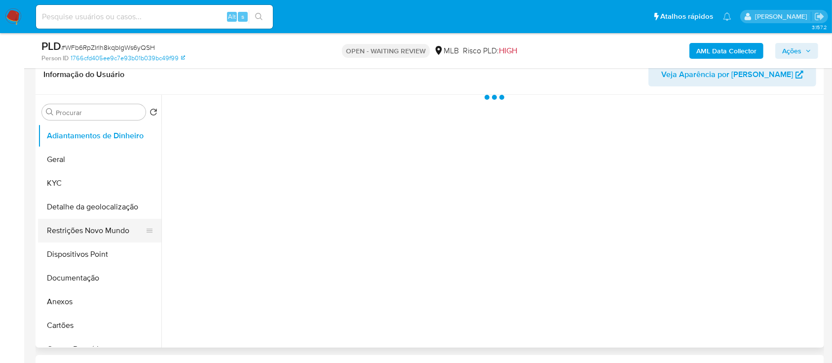
scroll to position [197, 0]
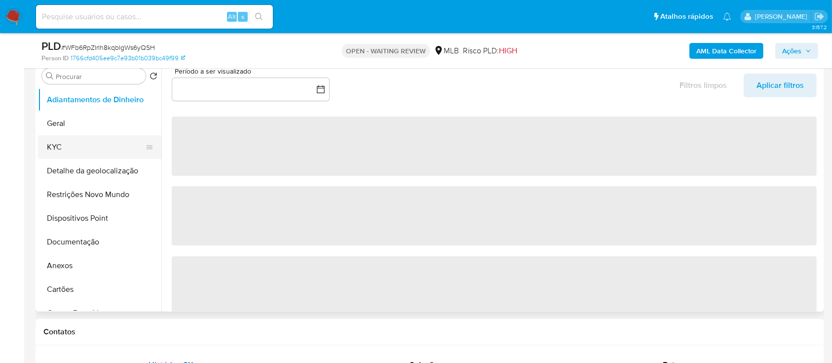
click at [67, 139] on button "KYC" at bounding box center [95, 147] width 115 height 24
select select "10"
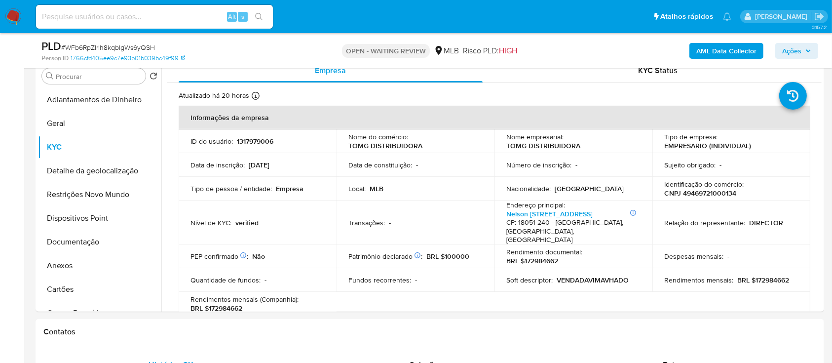
click at [719, 46] on b "AML Data Collector" at bounding box center [726, 51] width 60 height 16
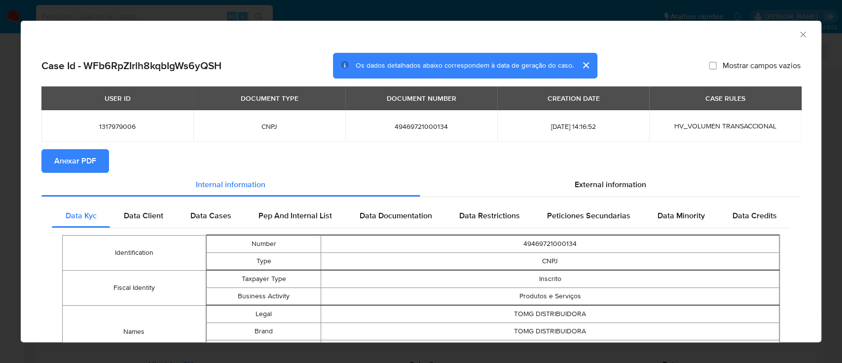
click at [63, 159] on span "Anexar PDF" at bounding box center [75, 161] width 42 height 22
click at [592, 192] on div "External information" at bounding box center [610, 185] width 381 height 24
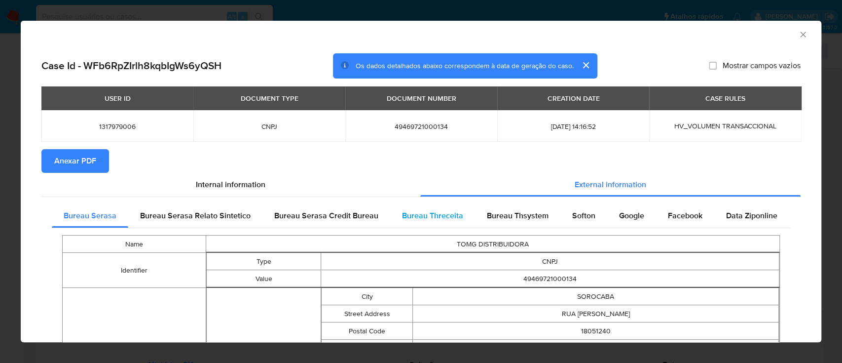
click at [435, 216] on span "Bureau Threceita" at bounding box center [432, 215] width 61 height 11
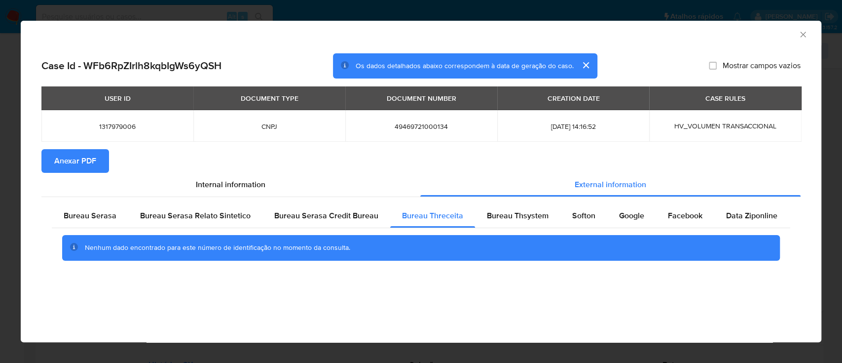
click at [750, 26] on div "AML Data Collector" at bounding box center [421, 33] width 801 height 25
click at [499, 217] on span "Bureau Thsystem" at bounding box center [518, 215] width 62 height 11
drag, startPoint x: 745, startPoint y: 39, endPoint x: 740, endPoint y: 38, distance: 5.0
click at [743, 39] on div "AML Data Collector" at bounding box center [421, 33] width 801 height 25
click at [579, 216] on span "Softon" at bounding box center [583, 215] width 23 height 11
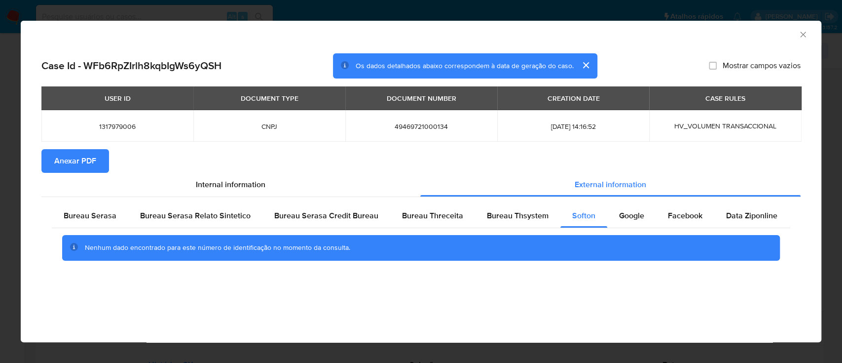
click at [727, 33] on div "AML Data Collector" at bounding box center [413, 33] width 771 height 11
click at [629, 215] on span "Google" at bounding box center [631, 215] width 25 height 11
click at [745, 29] on div "AML Data Collector" at bounding box center [413, 33] width 771 height 11
click at [802, 33] on icon "Fechar a janela" at bounding box center [803, 35] width 10 height 10
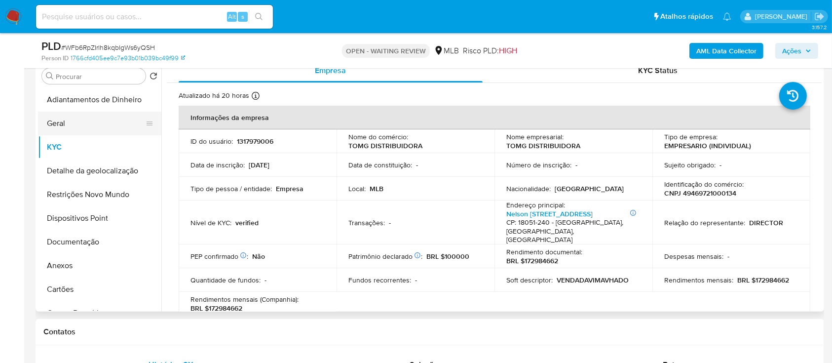
drag, startPoint x: 53, startPoint y: 125, endPoint x: 69, endPoint y: 124, distance: 15.8
click at [53, 125] on button "Geral" at bounding box center [95, 123] width 115 height 24
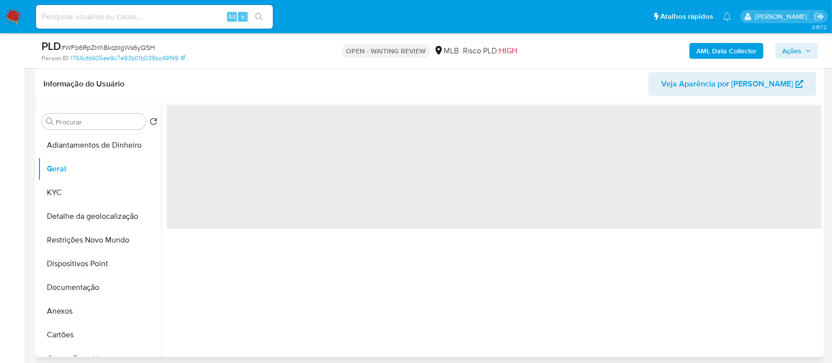
scroll to position [131, 0]
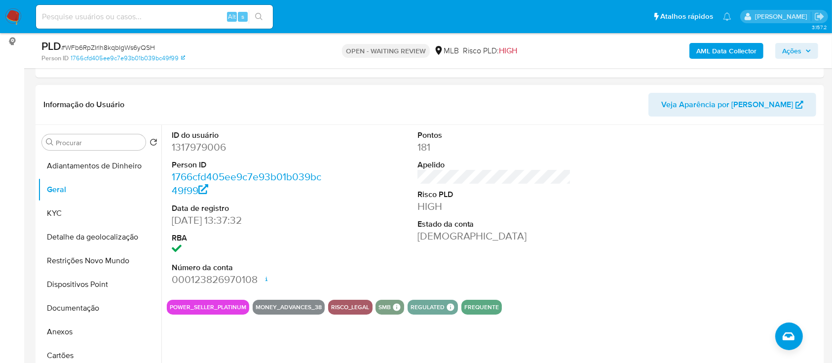
click at [737, 169] on div at bounding box center [740, 208] width 164 height 167
click at [51, 211] on button "KYC" at bounding box center [95, 213] width 115 height 24
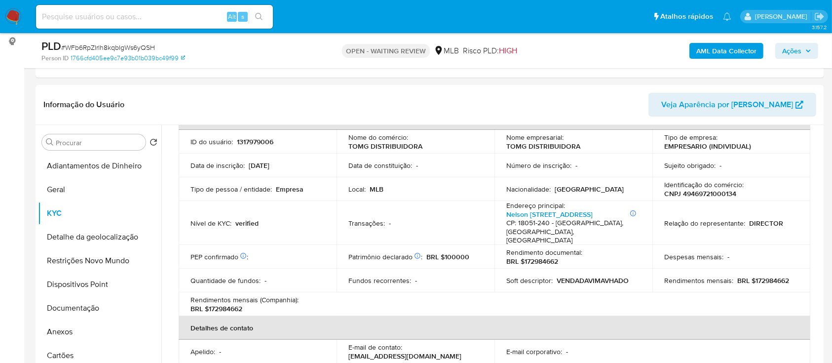
scroll to position [66, 0]
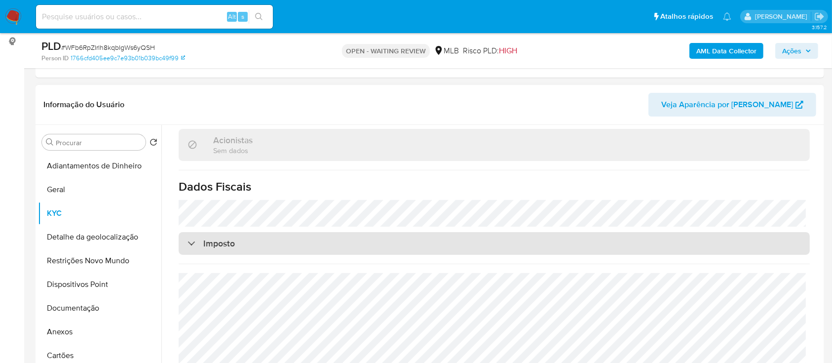
scroll to position [599, 0]
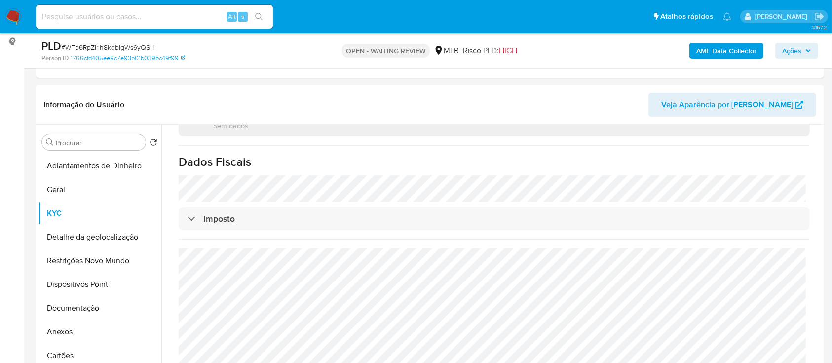
click at [61, 241] on button "Detalhe da geolocalização" at bounding box center [95, 237] width 115 height 24
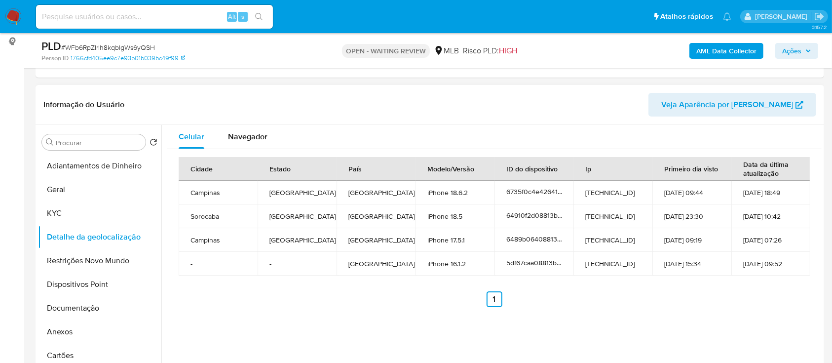
click at [143, 89] on div "Informação do Usuário Veja Aparência por Pessoa" at bounding box center [430, 105] width 788 height 40
click at [74, 260] on button "Restrições Novo Mundo" at bounding box center [95, 261] width 115 height 24
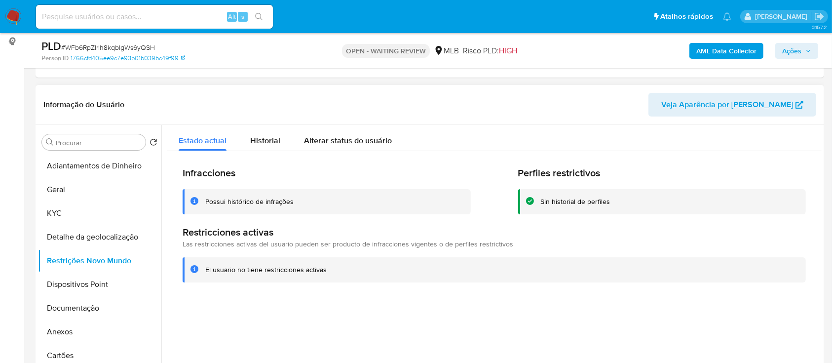
click at [142, 97] on header "Informação do Usuário Veja Aparência por [PERSON_NAME]" at bounding box center [429, 105] width 773 height 24
click at [60, 287] on button "Dispositivos Point" at bounding box center [95, 284] width 115 height 24
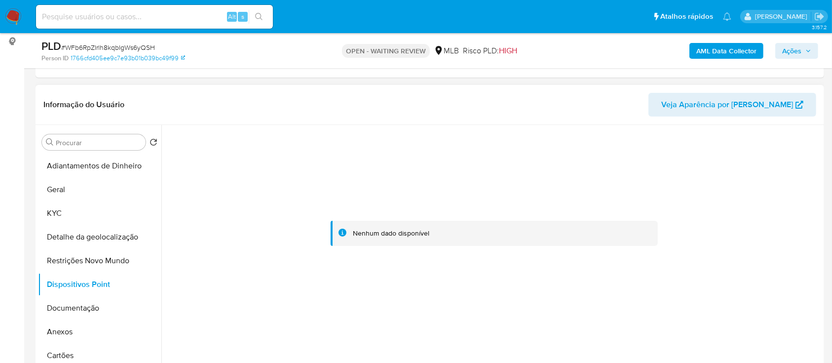
click at [752, 209] on div at bounding box center [494, 233] width 655 height 217
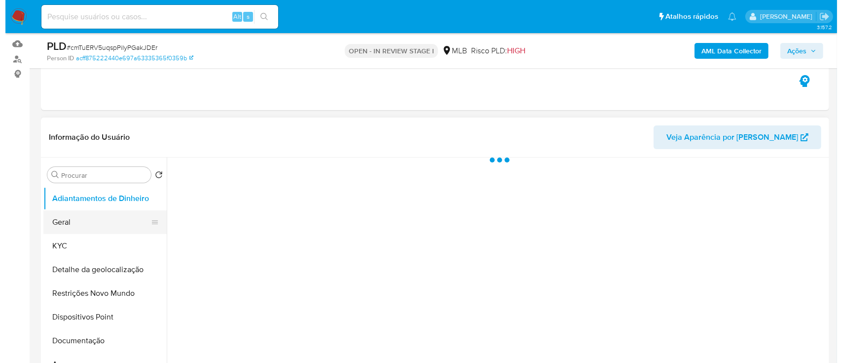
scroll to position [131, 0]
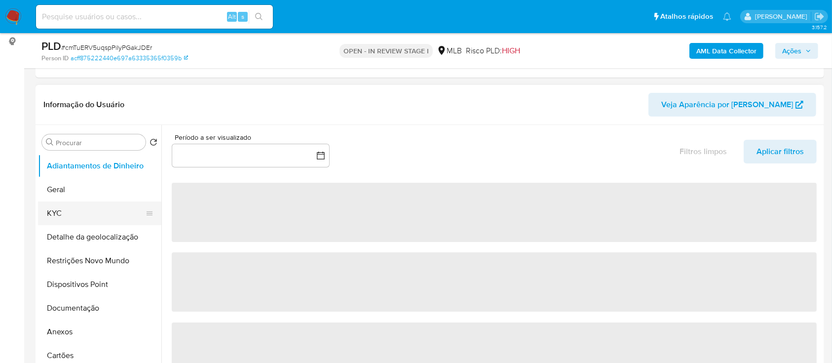
click at [74, 216] on button "KYC" at bounding box center [95, 213] width 115 height 24
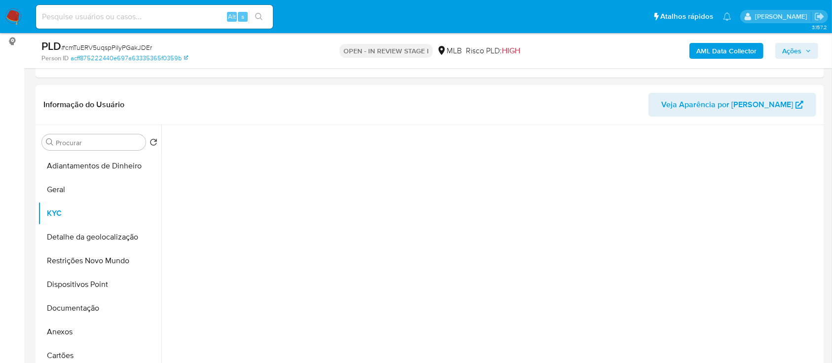
select select "10"
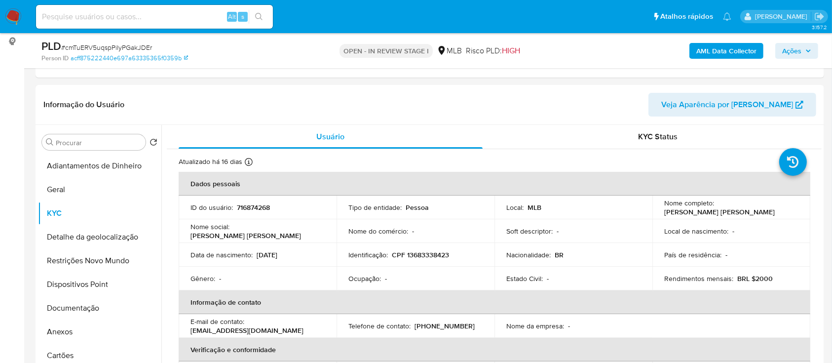
click at [714, 53] on b "AML Data Collector" at bounding box center [726, 51] width 60 height 16
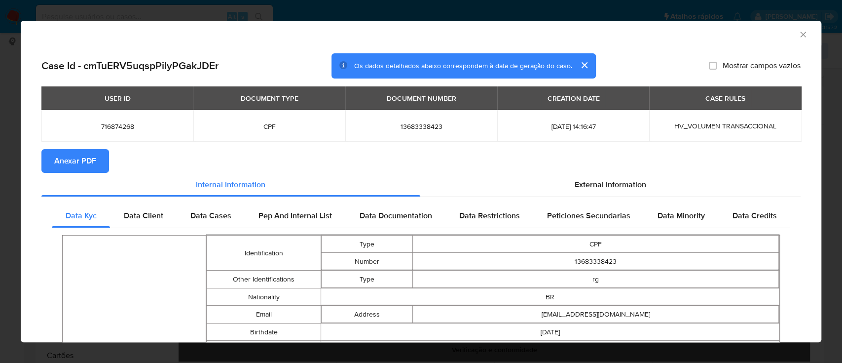
click at [85, 161] on span "Anexar PDF" at bounding box center [75, 161] width 42 height 22
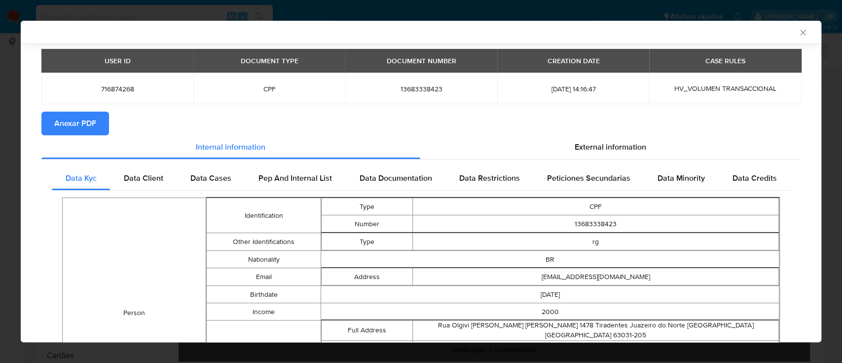
scroll to position [63, 0]
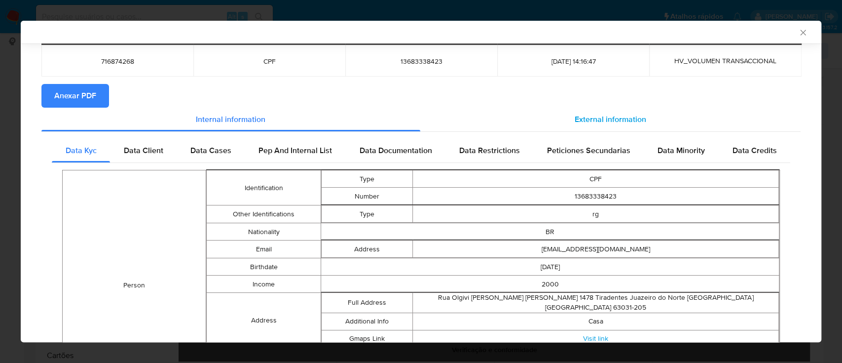
click at [626, 111] on div "External information" at bounding box center [610, 120] width 381 height 24
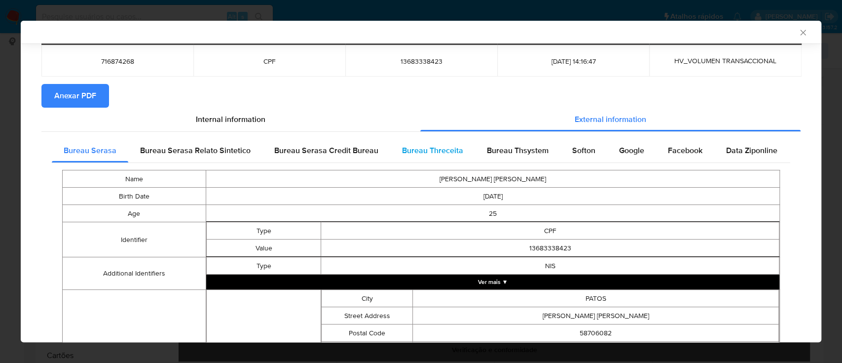
click at [427, 152] on span "Bureau Threceita" at bounding box center [432, 150] width 61 height 11
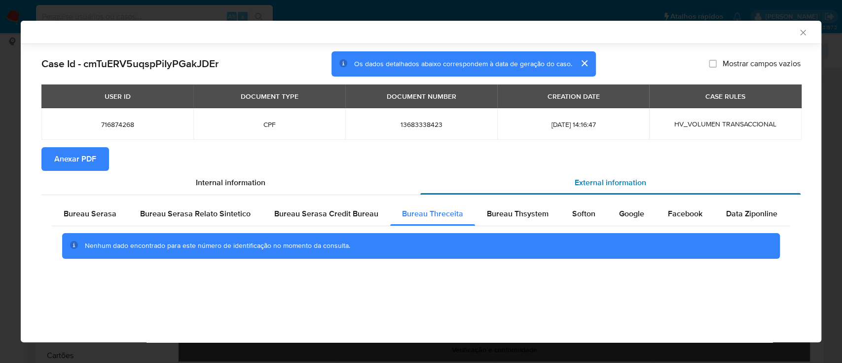
scroll to position [0, 0]
click at [710, 36] on div "AML Data Collector" at bounding box center [413, 32] width 771 height 9
click at [517, 213] on span "Bureau Thsystem" at bounding box center [518, 213] width 62 height 11
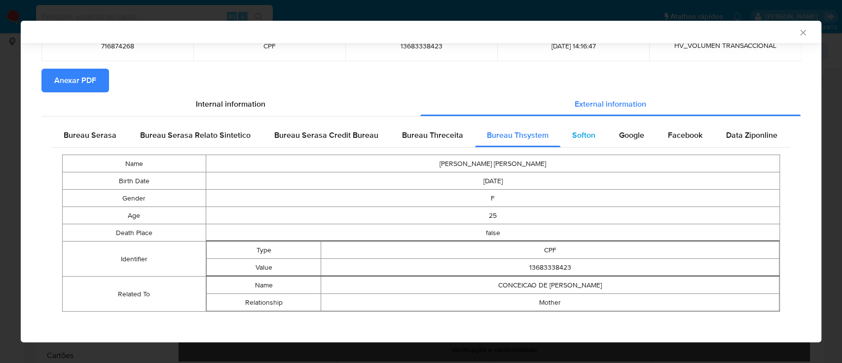
scroll to position [82, 0]
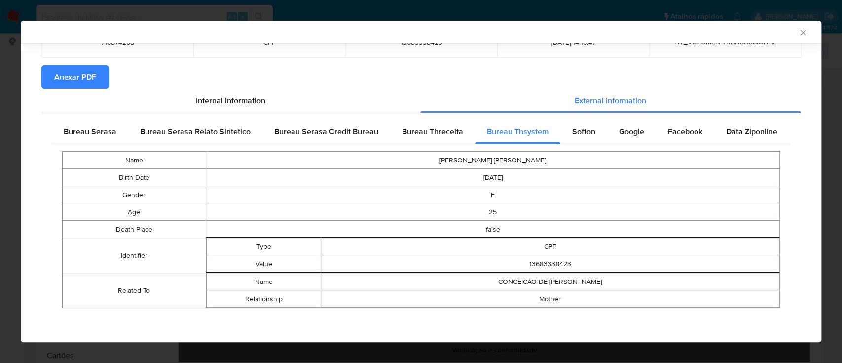
click at [747, 74] on section "Anexar PDF" at bounding box center [420, 77] width 759 height 24
click at [572, 130] on span "Softon" at bounding box center [583, 131] width 23 height 11
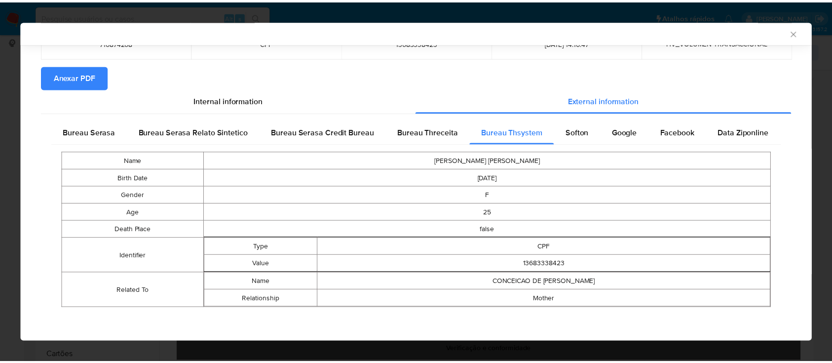
scroll to position [0, 0]
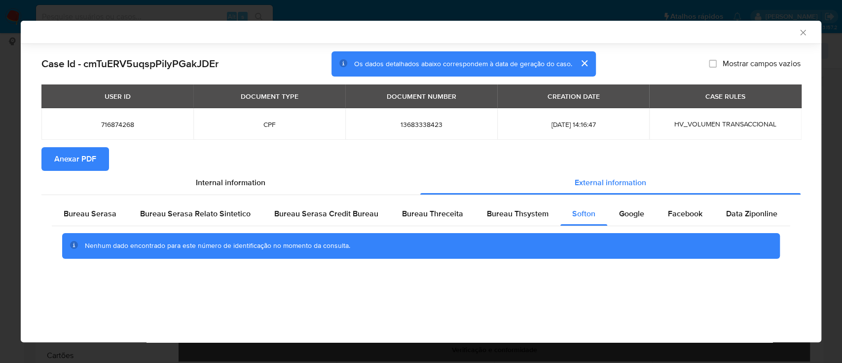
click at [721, 28] on div "AML Data Collector" at bounding box center [413, 32] width 771 height 9
click at [613, 206] on div "Google" at bounding box center [631, 214] width 49 height 24
click at [696, 31] on div "AML Data Collector" at bounding box center [413, 32] width 771 height 9
click at [804, 33] on icon "Fechar a janela" at bounding box center [803, 33] width 10 height 10
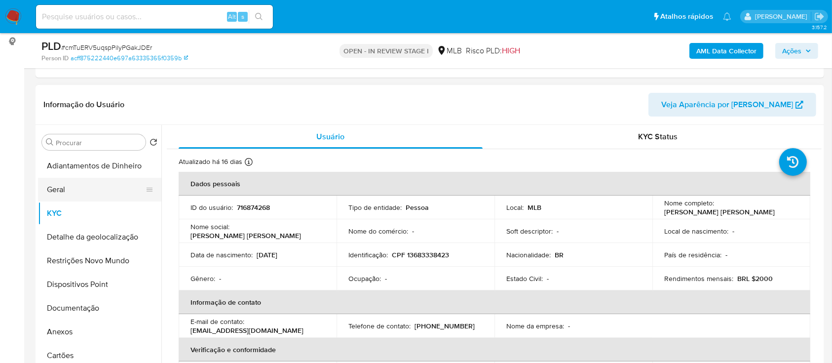
click at [71, 199] on button "Geral" at bounding box center [95, 190] width 115 height 24
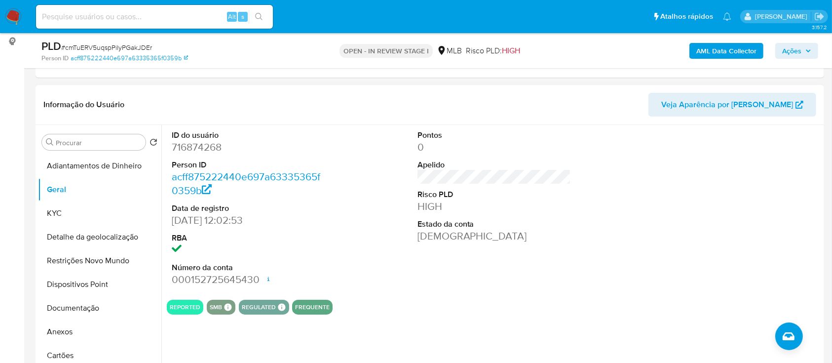
click at [765, 179] on div at bounding box center [740, 208] width 164 height 167
click at [83, 218] on button "KYC" at bounding box center [95, 213] width 115 height 24
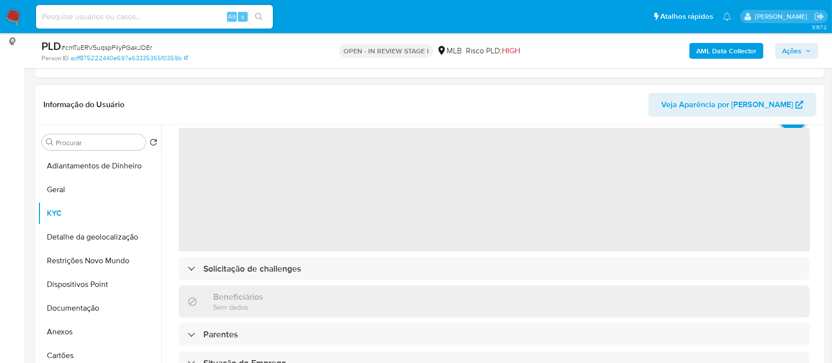
scroll to position [66, 0]
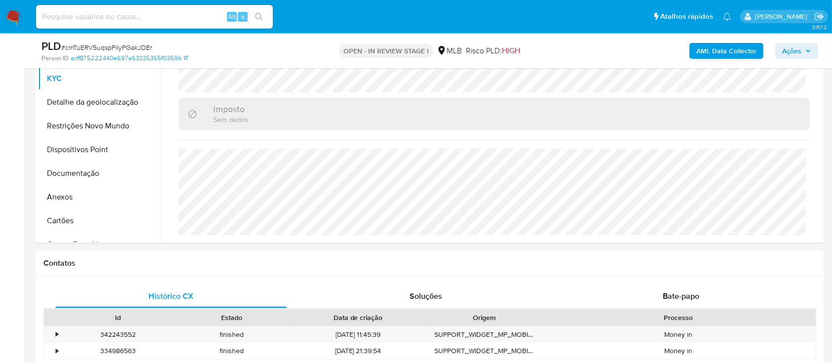
scroll to position [329, 0]
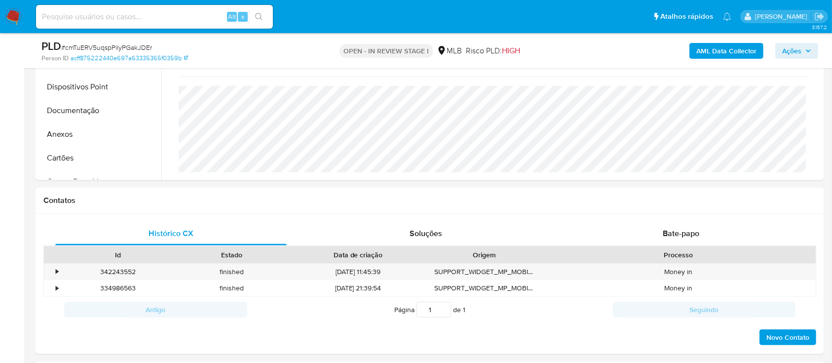
drag, startPoint x: 661, startPoint y: 47, endPoint x: 602, endPoint y: 22, distance: 63.7
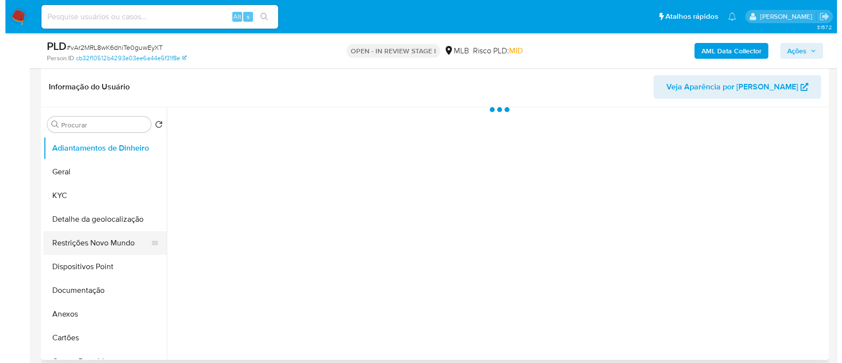
scroll to position [197, 0]
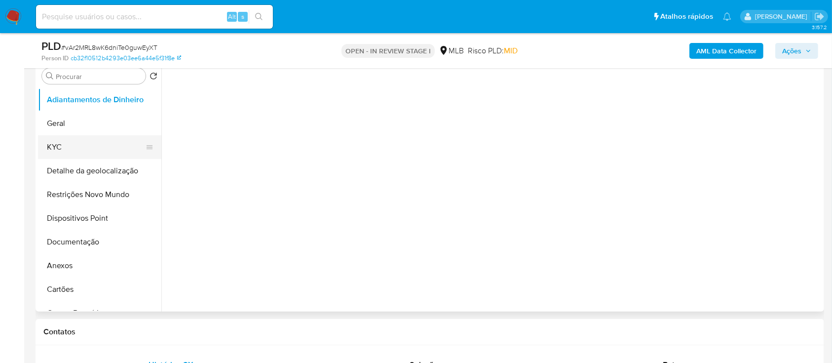
click at [81, 151] on button "KYC" at bounding box center [95, 147] width 115 height 24
select select "10"
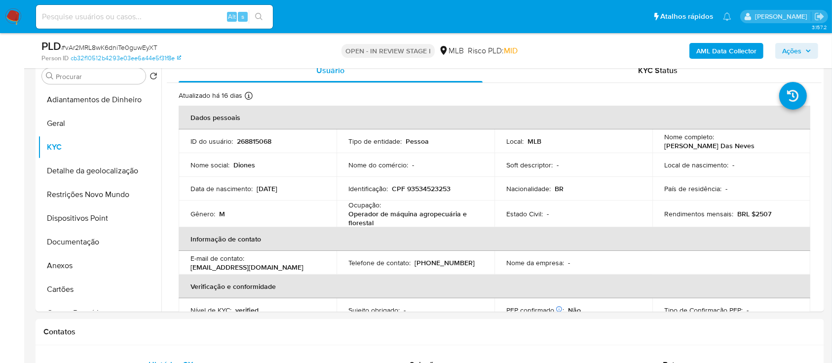
click at [730, 48] on b "AML Data Collector" at bounding box center [726, 51] width 60 height 16
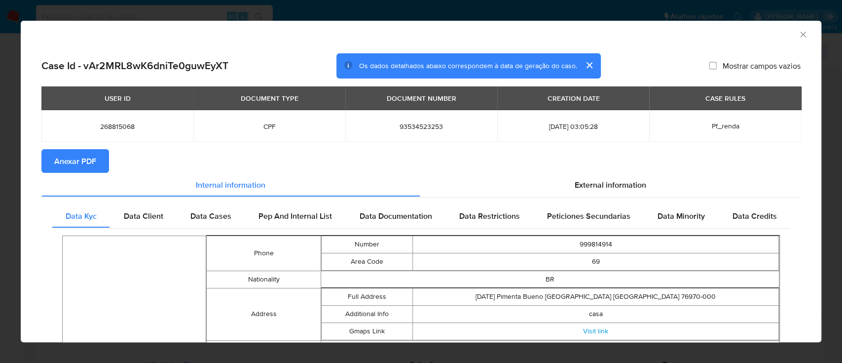
click at [75, 163] on span "Anexar PDF" at bounding box center [75, 161] width 42 height 22
click at [598, 187] on span "External information" at bounding box center [611, 184] width 72 height 11
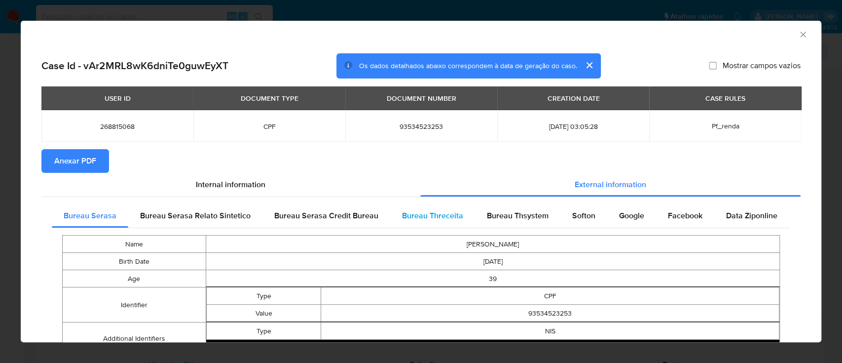
click at [443, 214] on span "Bureau Threceita" at bounding box center [432, 215] width 61 height 11
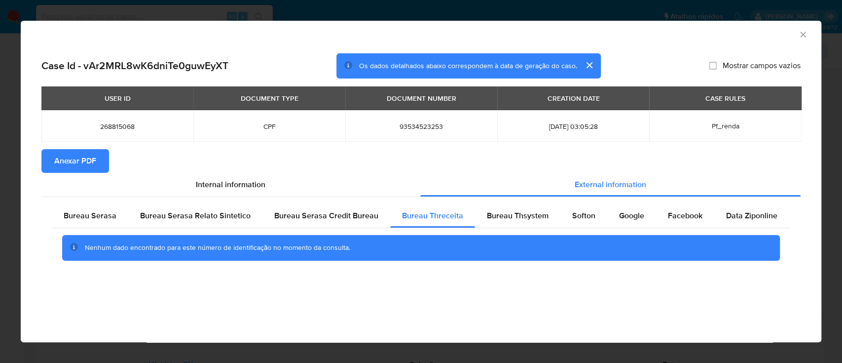
click at [689, 33] on div "AML Data Collector" at bounding box center [413, 33] width 771 height 11
click at [506, 219] on span "Bureau Thsystem" at bounding box center [518, 215] width 62 height 11
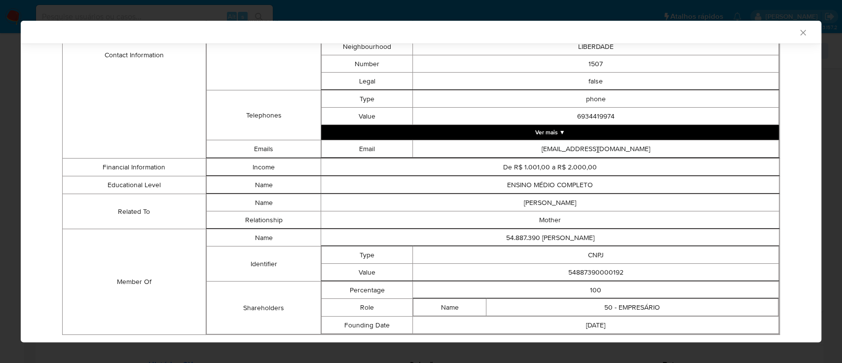
scroll to position [513, 0]
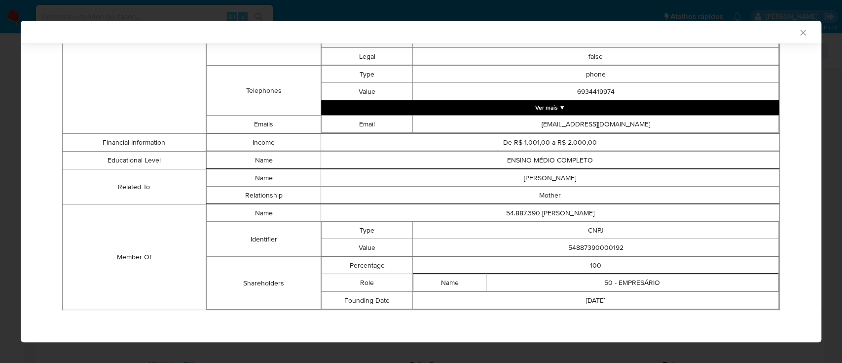
click at [722, 31] on div "AML Data Collector" at bounding box center [413, 32] width 771 height 9
drag, startPoint x: 616, startPoint y: 238, endPoint x: 535, endPoint y: 235, distance: 81.0
click at [535, 235] on tbody "Type CNPJ Value 54887390000192" at bounding box center [550, 238] width 457 height 35
drag, startPoint x: 611, startPoint y: 322, endPoint x: 606, endPoint y: 318, distance: 5.9
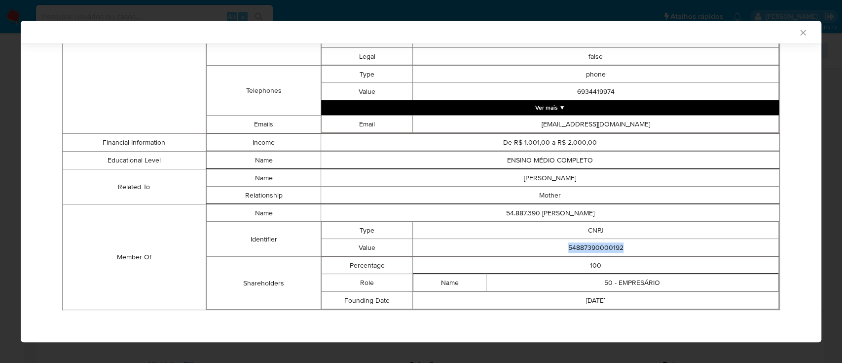
drag, startPoint x: 623, startPoint y: 244, endPoint x: 553, endPoint y: 241, distance: 70.1
click at [554, 239] on td "54887390000192" at bounding box center [596, 247] width 366 height 17
copy td "54887390000192"
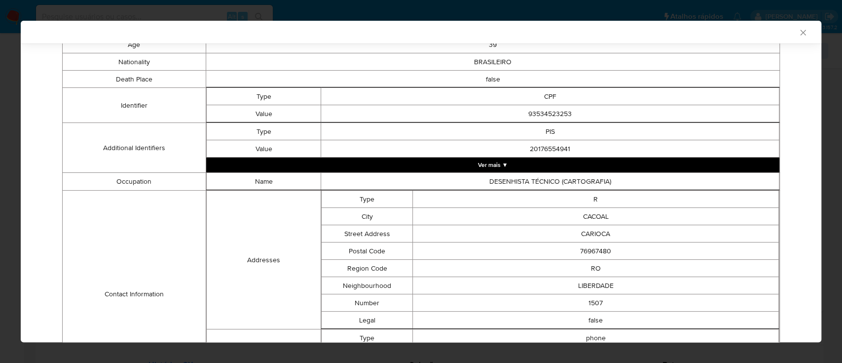
scroll to position [0, 0]
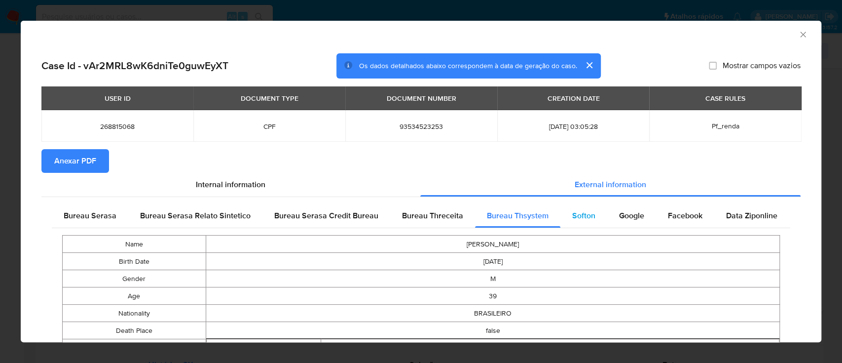
click at [585, 216] on span "Softon" at bounding box center [583, 215] width 23 height 11
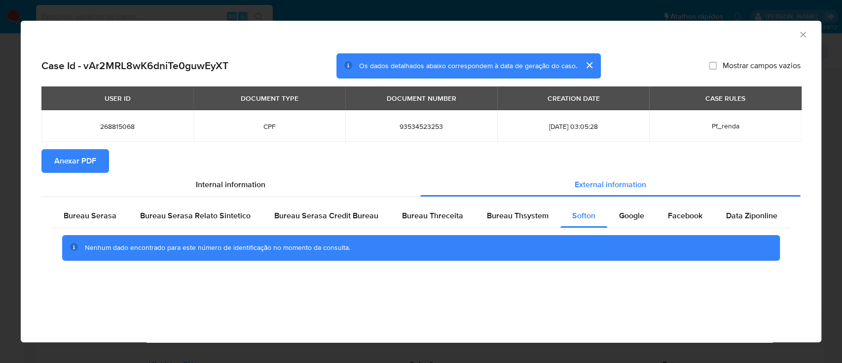
click at [655, 287] on div "Case Id - vAr2MRL8wK6dniTe0guwEyXT Os dados detalhados abaixo correspondem à da…" at bounding box center [421, 170] width 801 height 250
click at [621, 216] on span "Google" at bounding box center [631, 215] width 25 height 11
click at [700, 34] on div "AML Data Collector" at bounding box center [413, 33] width 771 height 11
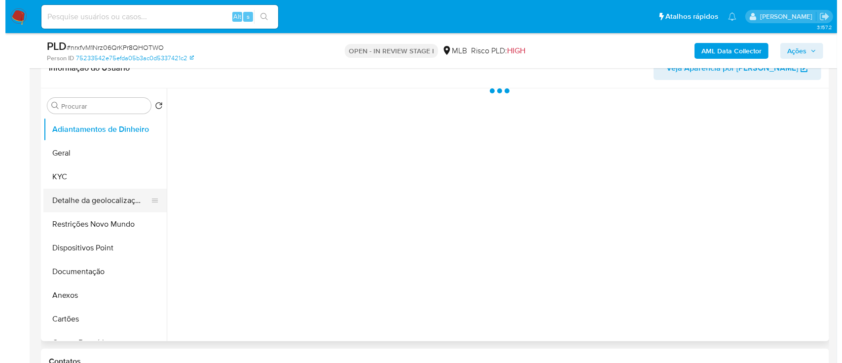
scroll to position [197, 0]
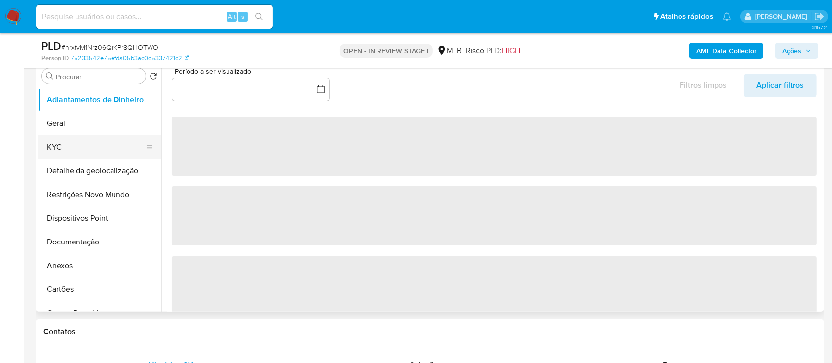
click at [59, 148] on button "KYC" at bounding box center [95, 147] width 115 height 24
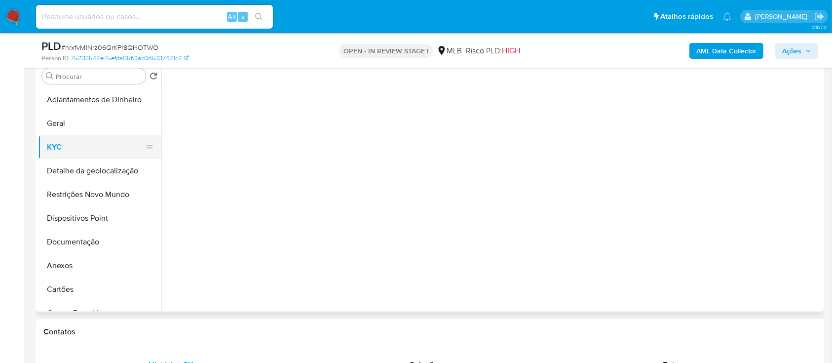
select select "10"
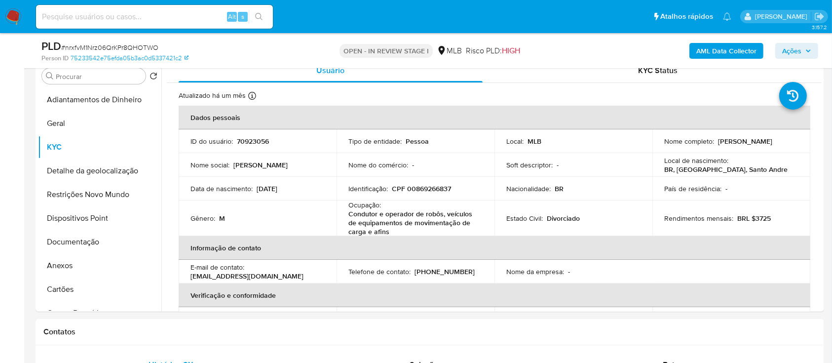
click at [719, 53] on b "AML Data Collector" at bounding box center [726, 51] width 60 height 16
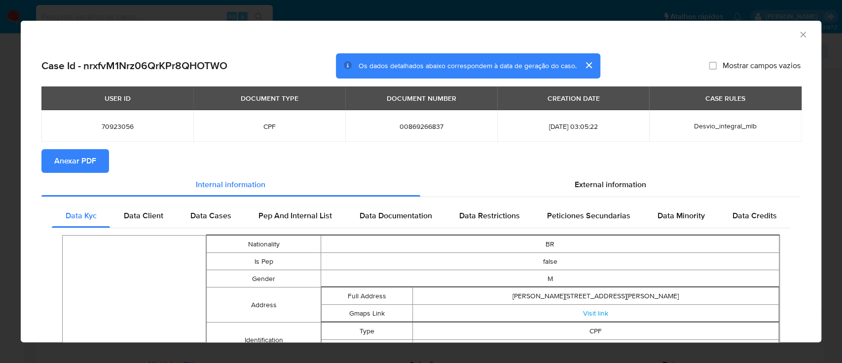
click at [66, 156] on span "Anexar PDF" at bounding box center [75, 161] width 42 height 22
click at [602, 184] on span "External information" at bounding box center [611, 184] width 72 height 11
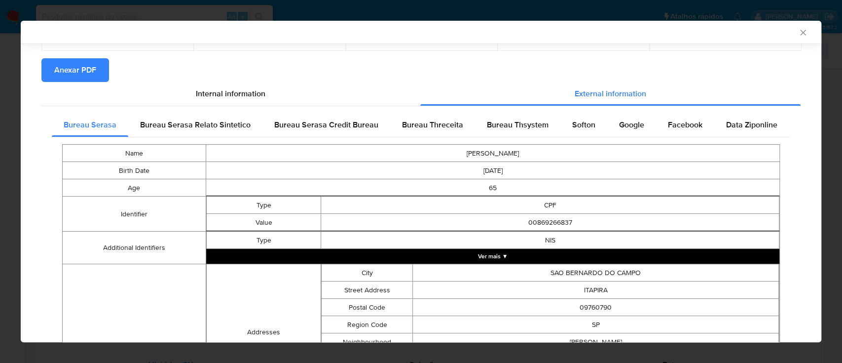
scroll to position [129, 0]
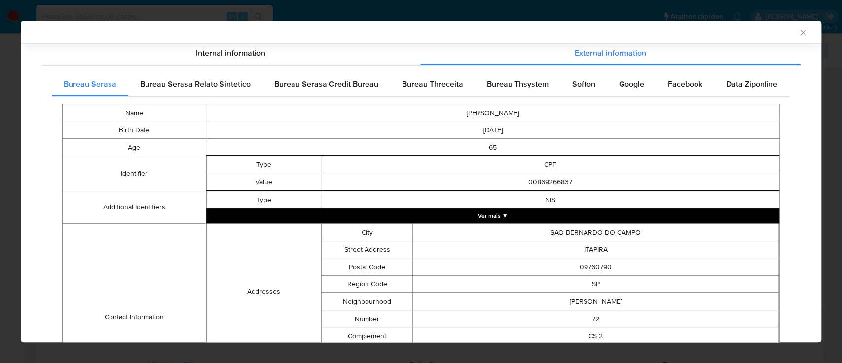
click at [427, 90] on div "Bureau Threceita" at bounding box center [432, 85] width 85 height 24
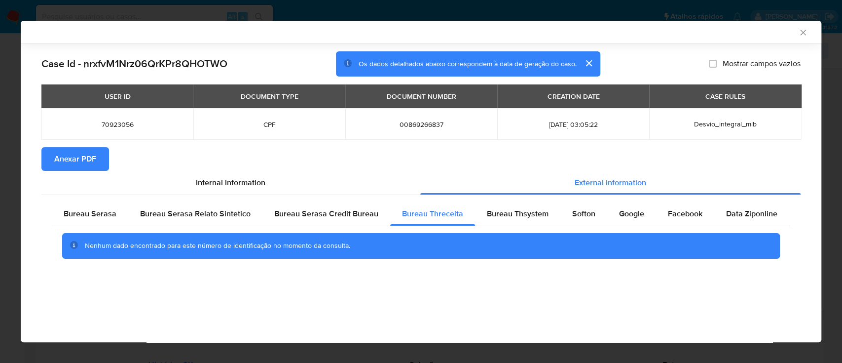
scroll to position [0, 0]
click at [643, 32] on div "AML Data Collector" at bounding box center [413, 32] width 771 height 9
click at [509, 209] on span "Bureau Thsystem" at bounding box center [518, 213] width 62 height 11
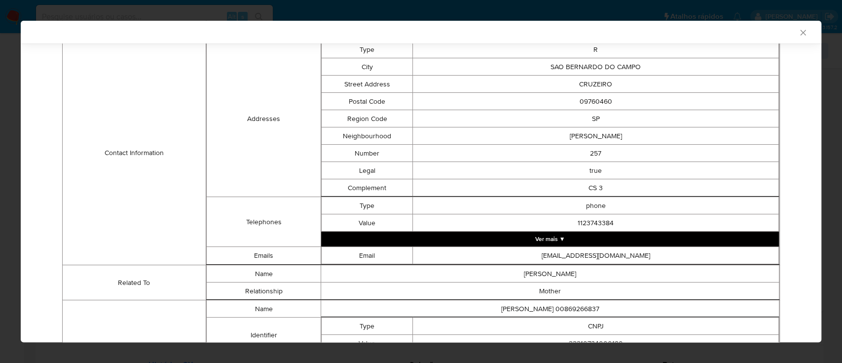
scroll to position [445, 0]
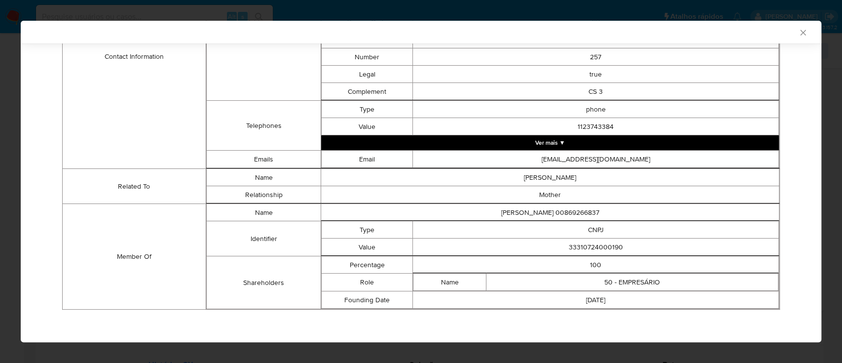
drag, startPoint x: 686, startPoint y: 31, endPoint x: 637, endPoint y: 3, distance: 56.8
click at [683, 31] on div "AML Data Collector" at bounding box center [413, 32] width 771 height 9
drag, startPoint x: 630, startPoint y: 247, endPoint x: 556, endPoint y: 240, distance: 74.3
click at [556, 240] on td "33310724000190" at bounding box center [596, 246] width 366 height 17
copy td "33310724000190"
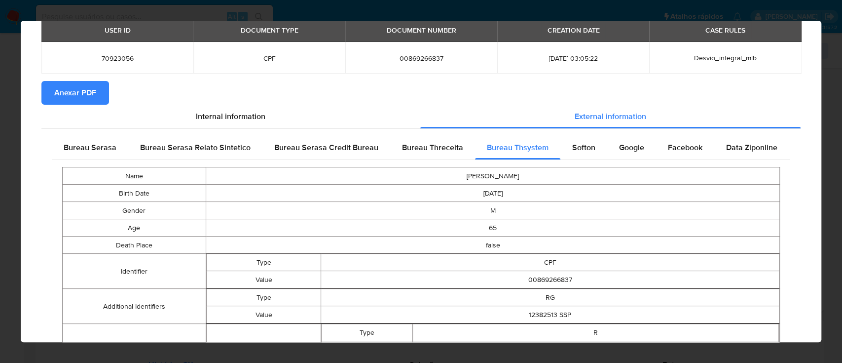
scroll to position [0, 0]
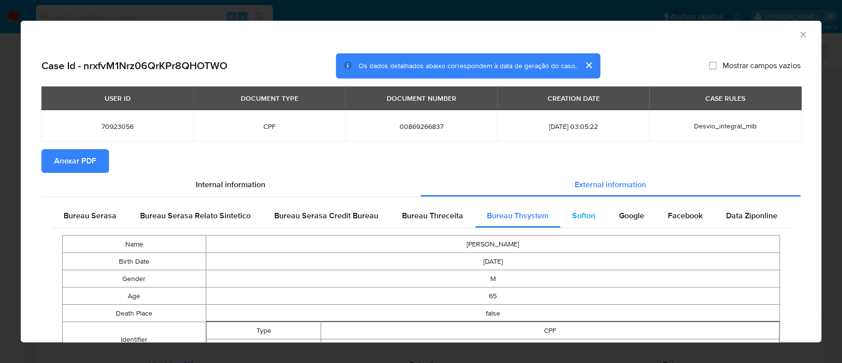
click at [578, 217] on span "Softon" at bounding box center [583, 215] width 23 height 11
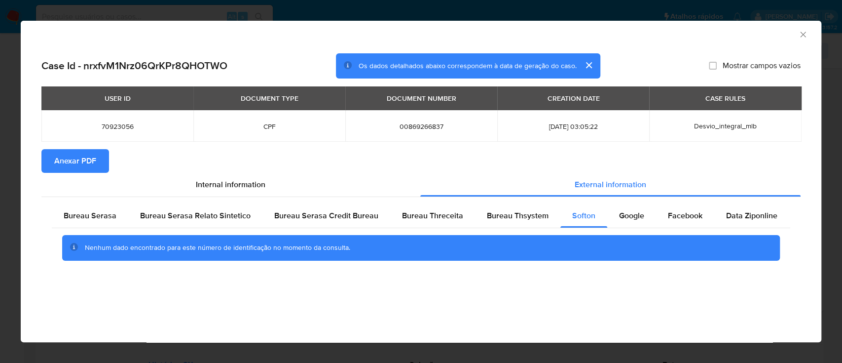
click at [727, 39] on div "AML Data Collector" at bounding box center [421, 33] width 801 height 25
click at [637, 215] on span "Google" at bounding box center [631, 215] width 25 height 11
click at [713, 28] on div "AML Data Collector" at bounding box center [421, 33] width 801 height 25
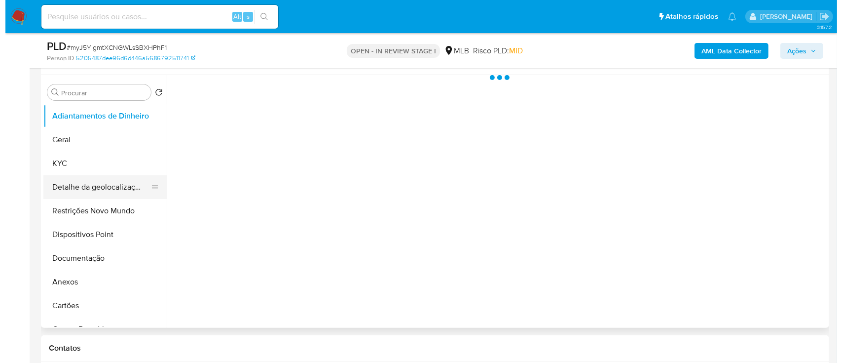
scroll to position [197, 0]
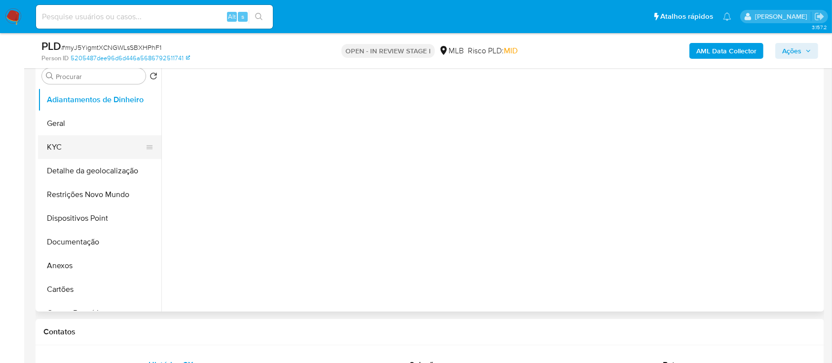
click at [59, 143] on button "KYC" at bounding box center [95, 147] width 115 height 24
select select "10"
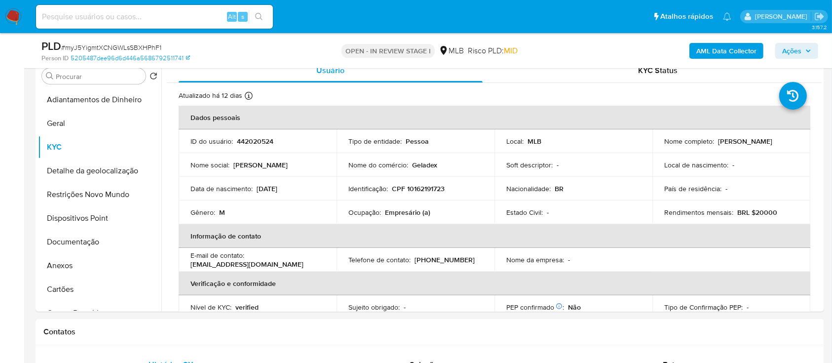
click at [726, 53] on b "AML Data Collector" at bounding box center [726, 51] width 60 height 16
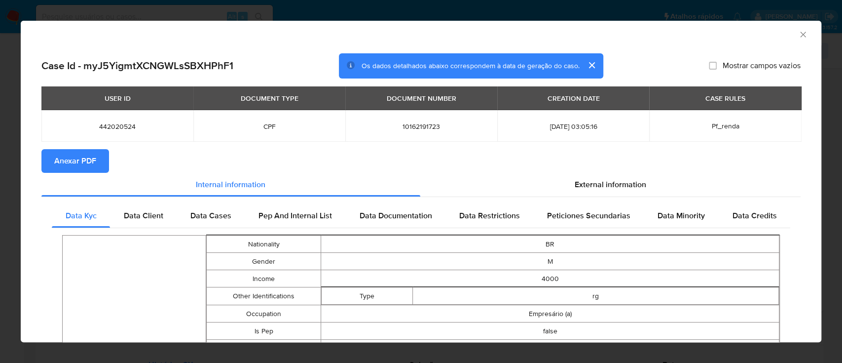
click at [99, 161] on button "Anexar PDF" at bounding box center [75, 161] width 68 height 24
click at [622, 184] on span "External information" at bounding box center [611, 184] width 72 height 11
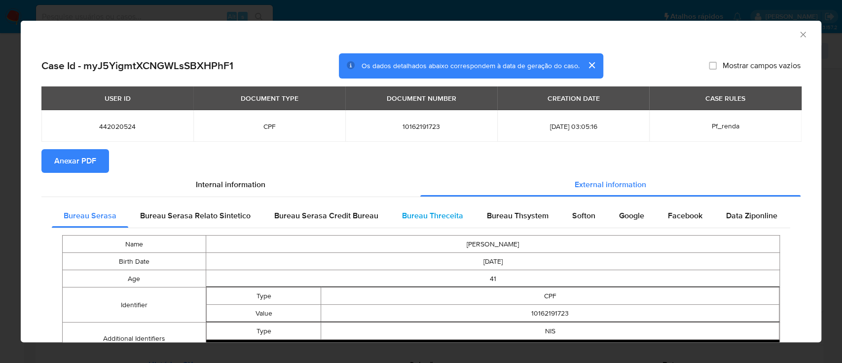
click at [442, 211] on span "Bureau Threceita" at bounding box center [432, 215] width 61 height 11
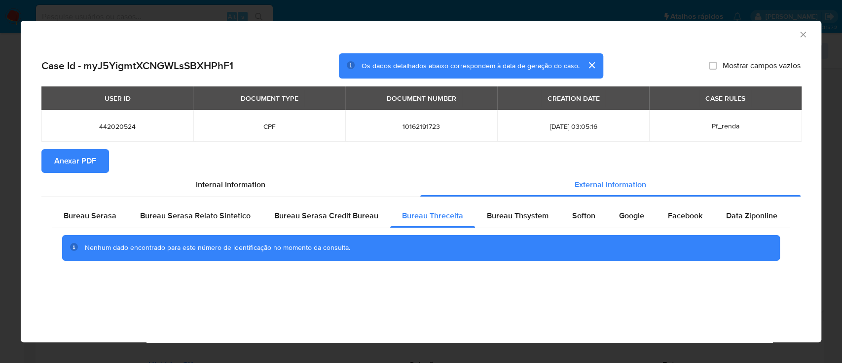
click at [724, 34] on div "AML Data Collector" at bounding box center [413, 33] width 771 height 11
click at [493, 212] on span "Bureau Thsystem" at bounding box center [518, 215] width 62 height 11
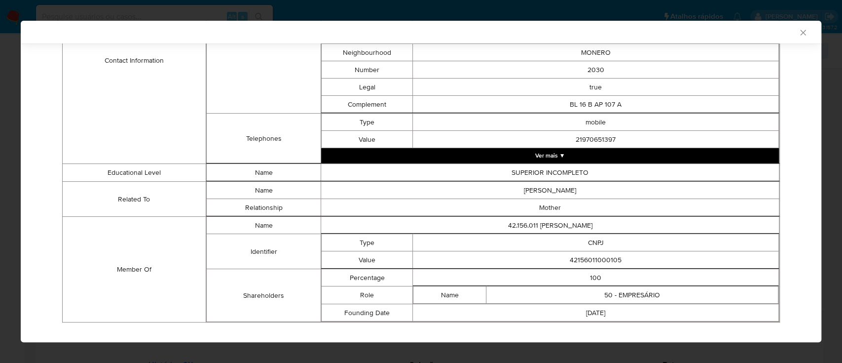
scroll to position [494, 0]
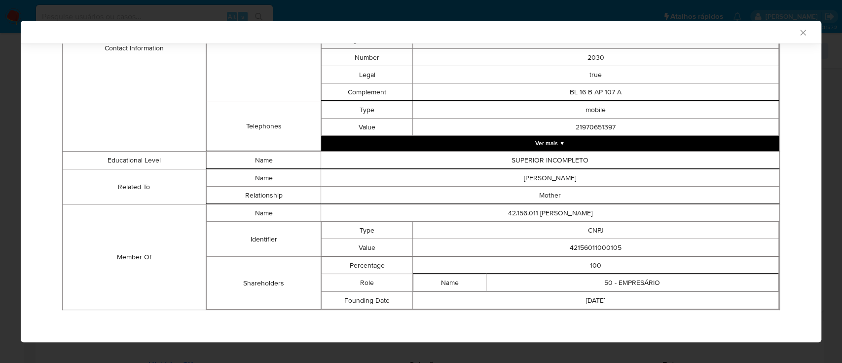
drag, startPoint x: 624, startPoint y: 238, endPoint x: 613, endPoint y: 244, distance: 13.0
click at [613, 244] on td "42156011000105" at bounding box center [596, 247] width 366 height 17
drag, startPoint x: 615, startPoint y: 246, endPoint x: 547, endPoint y: 247, distance: 68.1
click at [547, 247] on td "42156011000105" at bounding box center [596, 247] width 366 height 17
copy td "42156011000105"
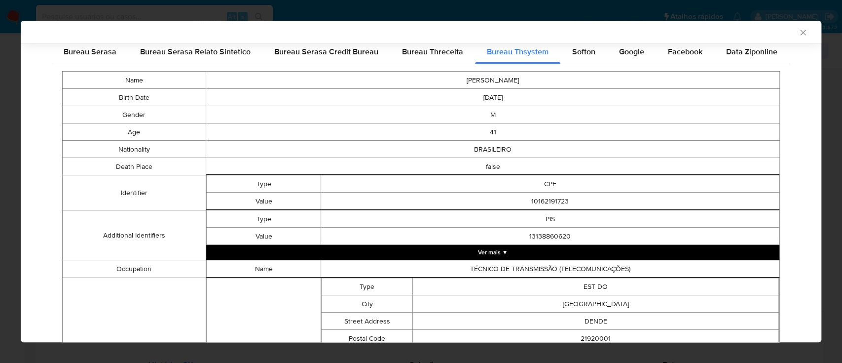
scroll to position [0, 0]
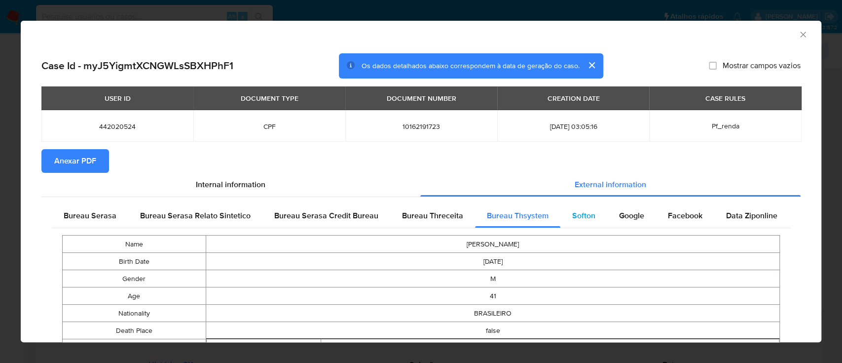
click at [584, 219] on span "Softon" at bounding box center [583, 215] width 23 height 11
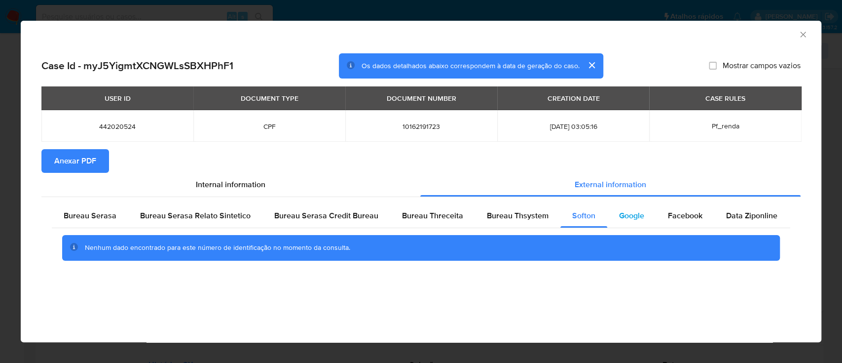
click at [623, 210] on span "Google" at bounding box center [631, 215] width 25 height 11
click at [703, 36] on div "AML Data Collector" at bounding box center [413, 33] width 771 height 11
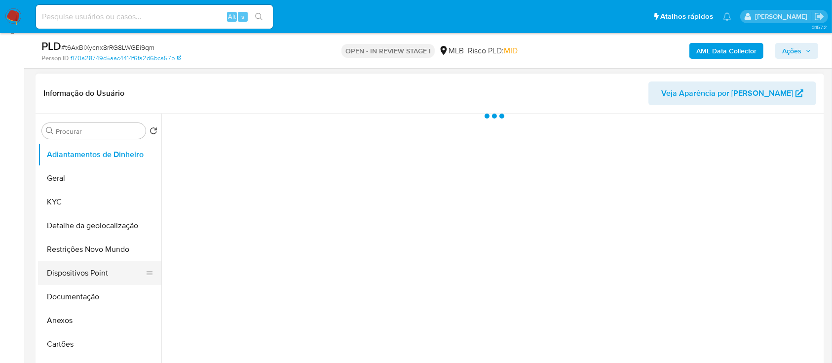
scroll to position [197, 0]
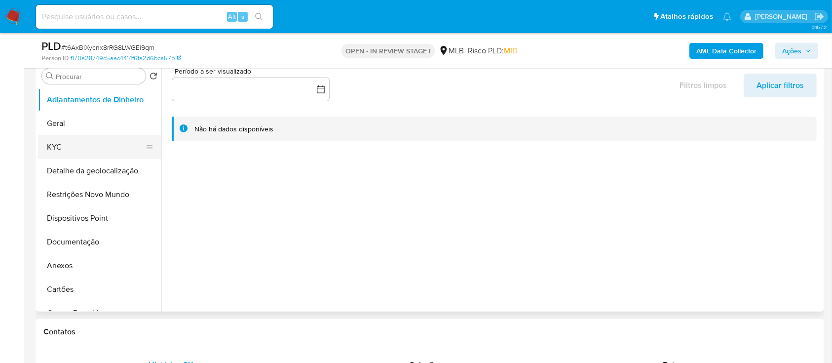
click at [72, 139] on button "KYC" at bounding box center [95, 147] width 115 height 24
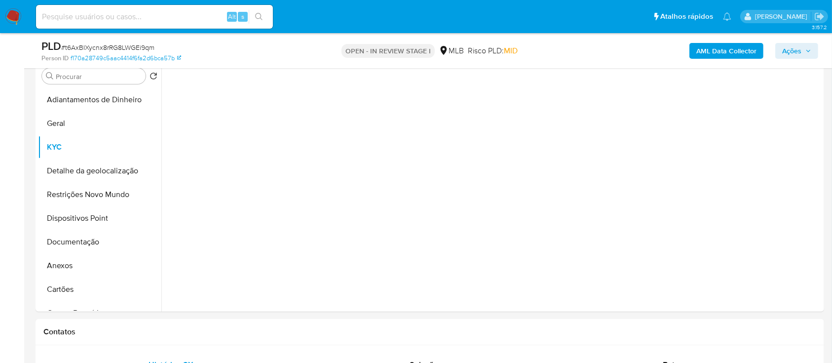
select select "10"
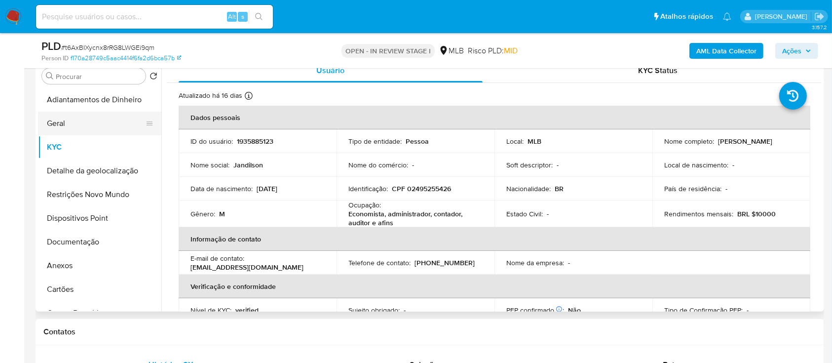
click at [63, 125] on button "Geral" at bounding box center [95, 123] width 115 height 24
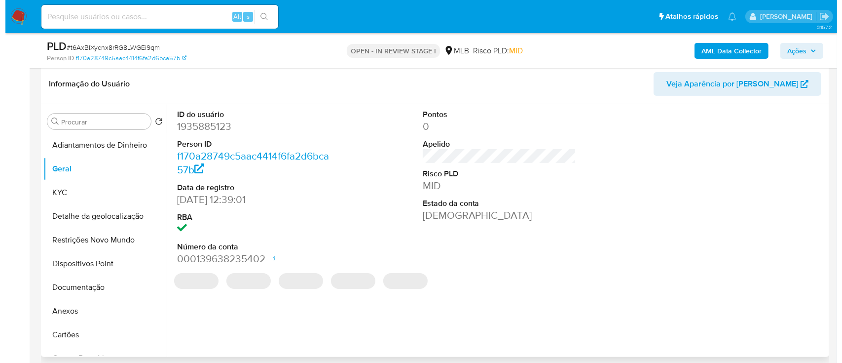
scroll to position [131, 0]
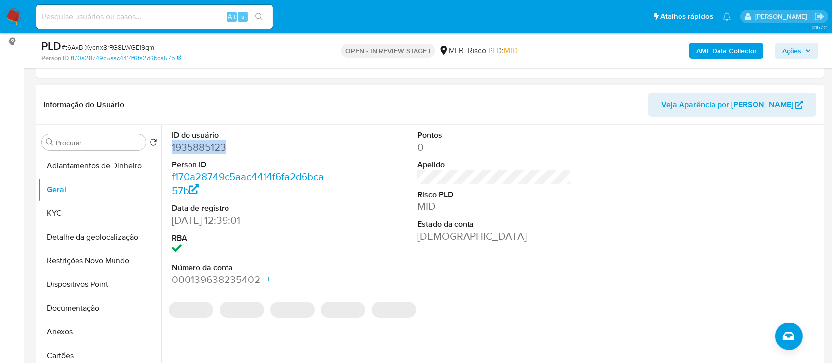
drag, startPoint x: 224, startPoint y: 146, endPoint x: 159, endPoint y: 153, distance: 65.0
click at [159, 152] on div "Procurar Retornar ao pedido padrão Adiantamentos de Dinheiro Geral KYC Detalhe …" at bounding box center [429, 251] width 783 height 253
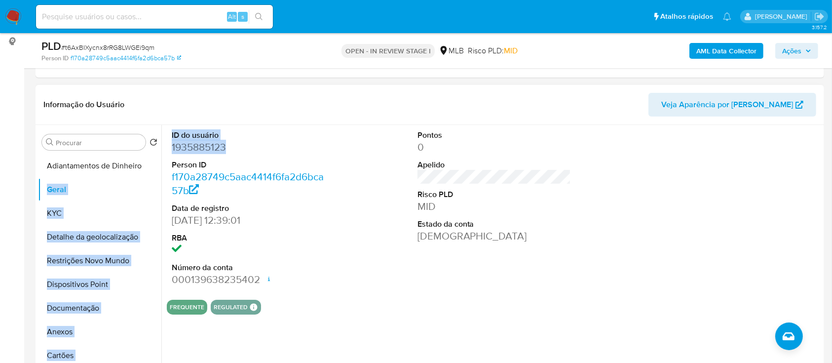
click at [282, 132] on dt "ID do usuário" at bounding box center [249, 135] width 154 height 11
click at [714, 50] on b "AML Data Collector" at bounding box center [726, 51] width 60 height 16
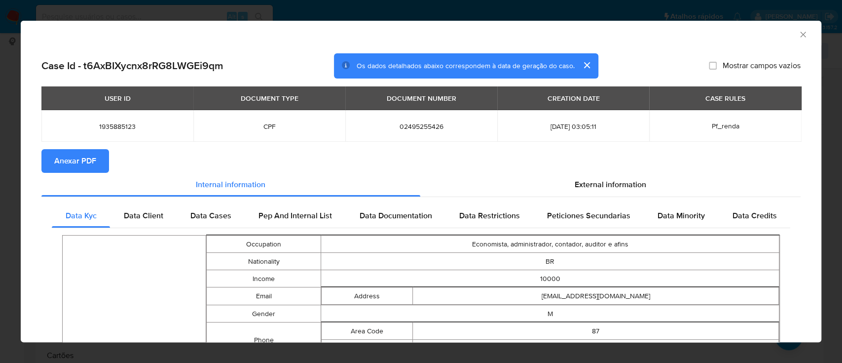
click at [92, 156] on span "Anexar PDF" at bounding box center [75, 161] width 42 height 22
click at [608, 175] on div "External information" at bounding box center [610, 185] width 381 height 24
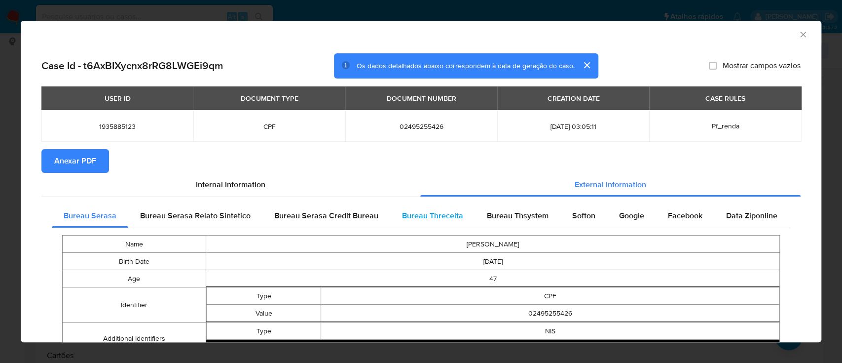
click at [422, 215] on span "Bureau Threceita" at bounding box center [432, 215] width 61 height 11
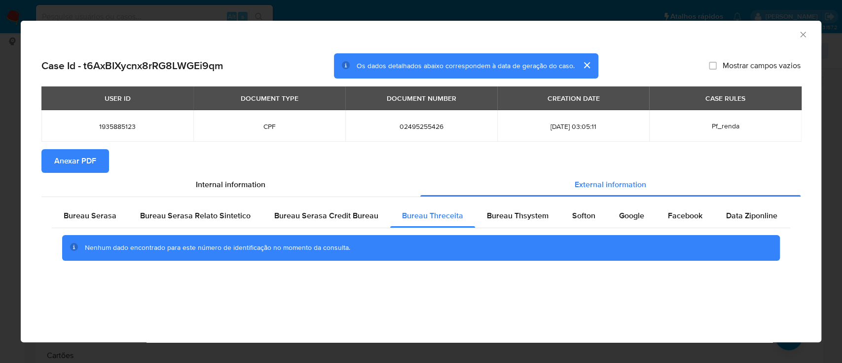
click at [733, 32] on div "AML Data Collector" at bounding box center [413, 33] width 771 height 11
click at [487, 212] on span "Bureau Thsystem" at bounding box center [518, 215] width 62 height 11
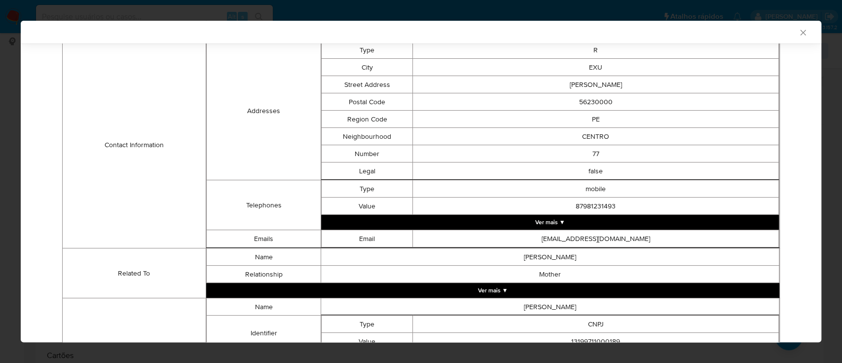
scroll to position [425, 0]
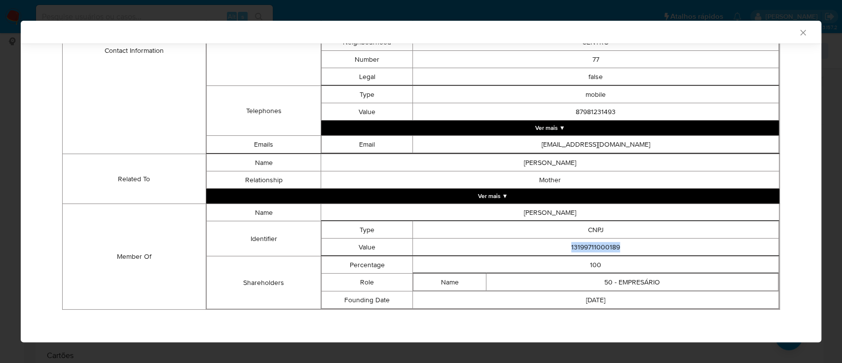
drag, startPoint x: 621, startPoint y: 246, endPoint x: 553, endPoint y: 248, distance: 68.1
click at [553, 248] on td "13199711000189" at bounding box center [596, 246] width 366 height 17
copy td "13199711000189"
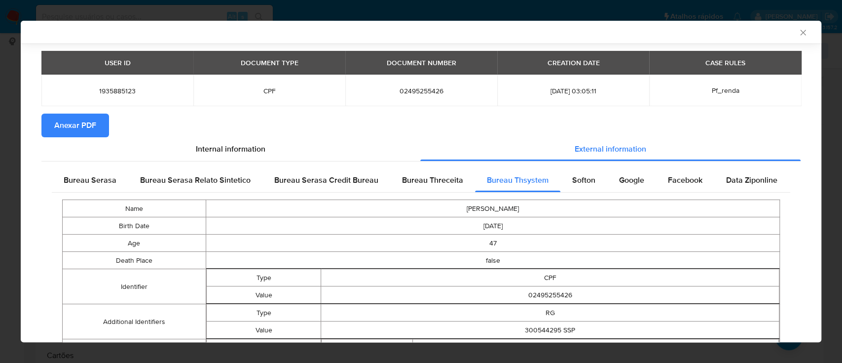
scroll to position [63, 0]
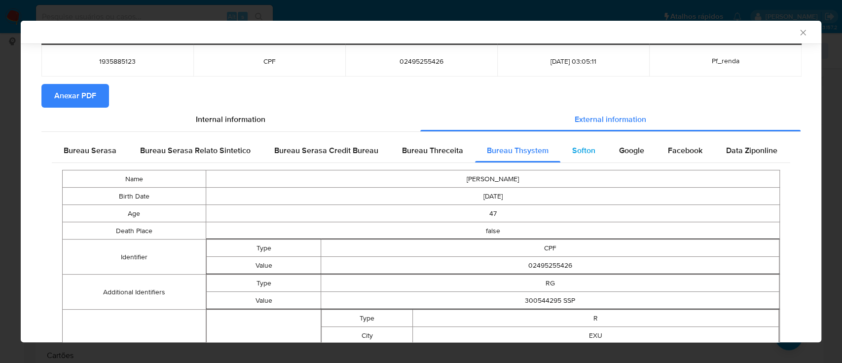
click at [580, 154] on span "Softon" at bounding box center [583, 150] width 23 height 11
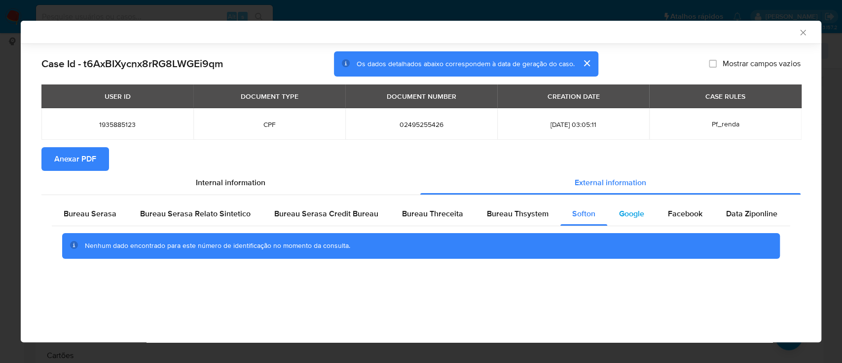
click at [619, 212] on span "Google" at bounding box center [631, 213] width 25 height 11
click at [673, 301] on div "AML Data Collector Case Id - t6AxBIXycnx8rRG8LWGEi9qm Os dados detalhados abaix…" at bounding box center [421, 181] width 801 height 321
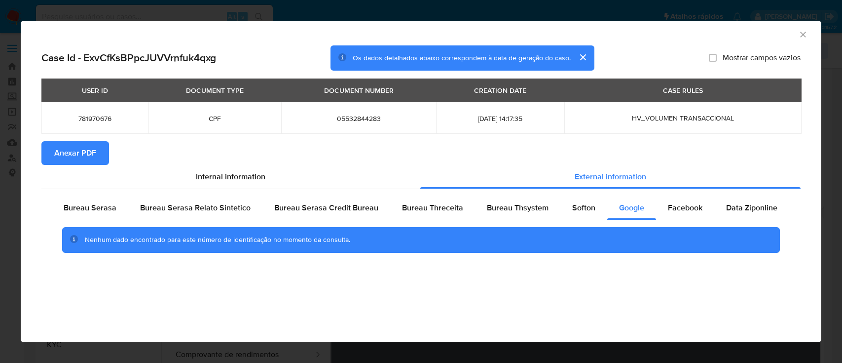
select select "10"
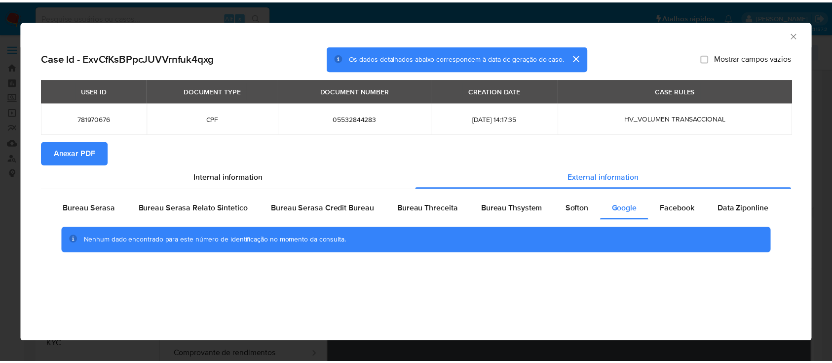
scroll to position [197, 0]
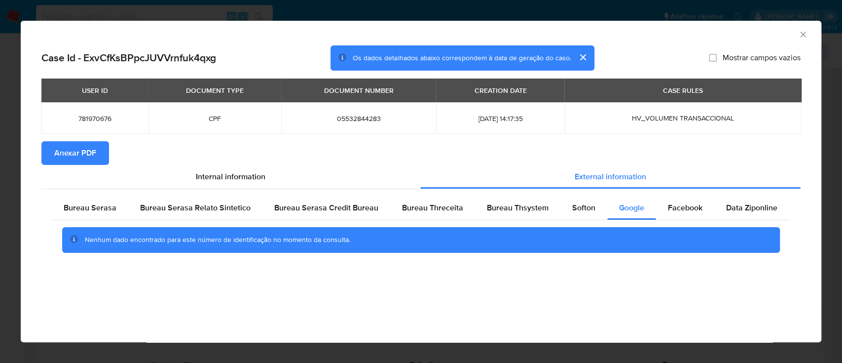
click at [802, 35] on icon "Fechar a janela" at bounding box center [802, 34] width 5 height 5
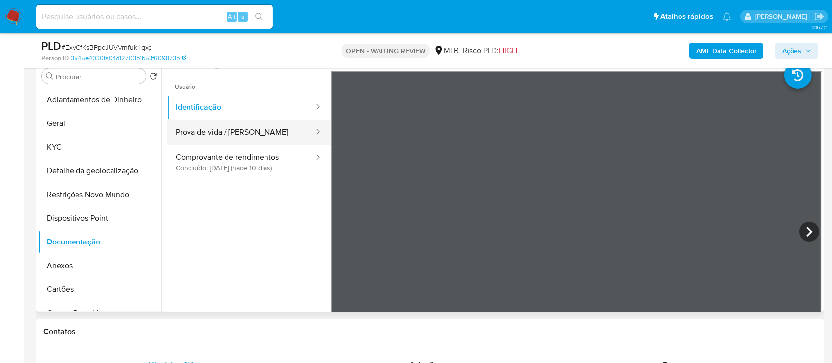
click at [226, 136] on button "Prova de vida / [PERSON_NAME]" at bounding box center [241, 132] width 148 height 25
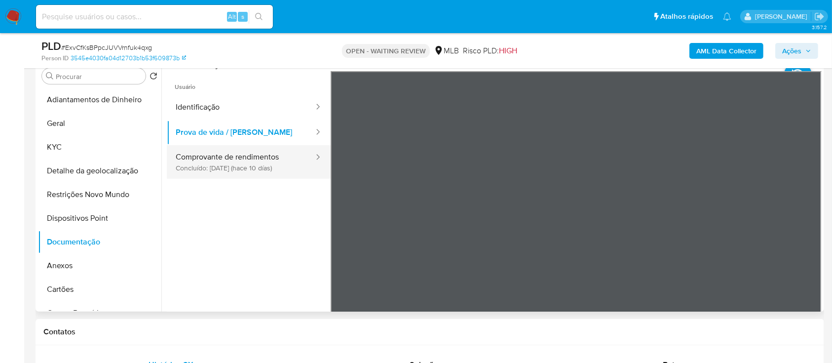
click at [249, 157] on button "Comprovante de rendimentos Concluído: [DATE] (hace 10 días)" at bounding box center [241, 162] width 148 height 34
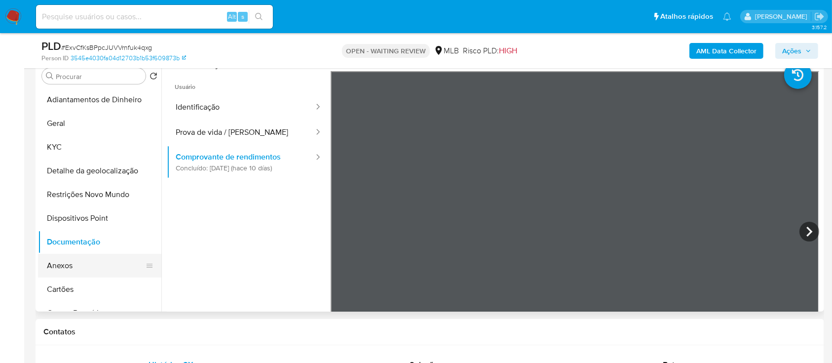
click at [60, 264] on button "Anexos" at bounding box center [95, 266] width 115 height 24
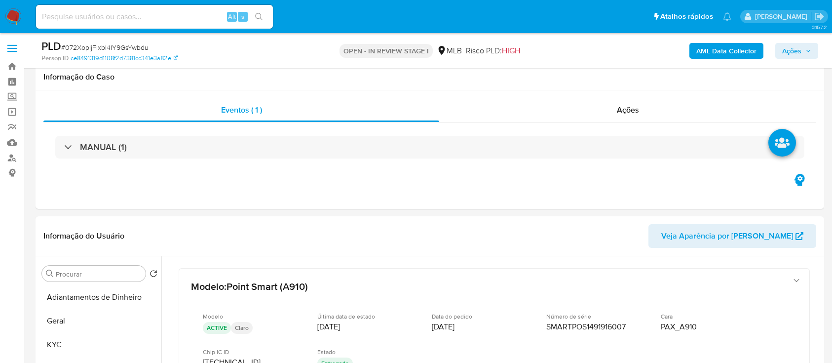
select select "10"
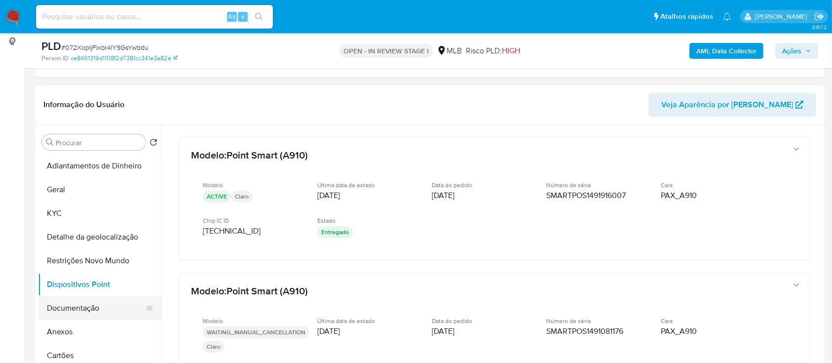
scroll to position [66, 0]
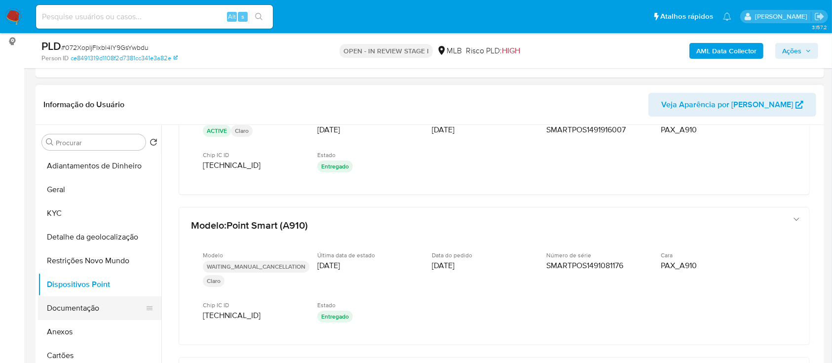
click at [88, 310] on button "Documentação" at bounding box center [95, 308] width 115 height 24
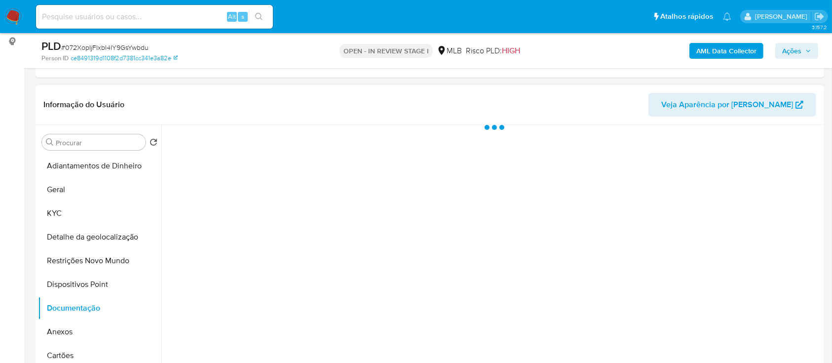
scroll to position [0, 0]
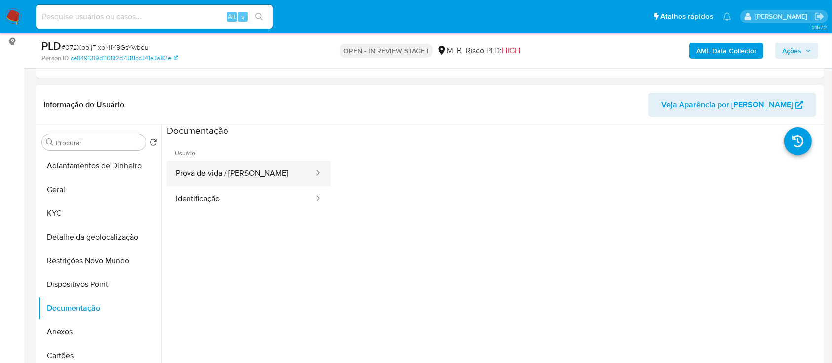
drag, startPoint x: 228, startPoint y: 178, endPoint x: 234, endPoint y: 177, distance: 6.0
click at [228, 177] on button "Prova de vida / [PERSON_NAME]" at bounding box center [241, 173] width 148 height 25
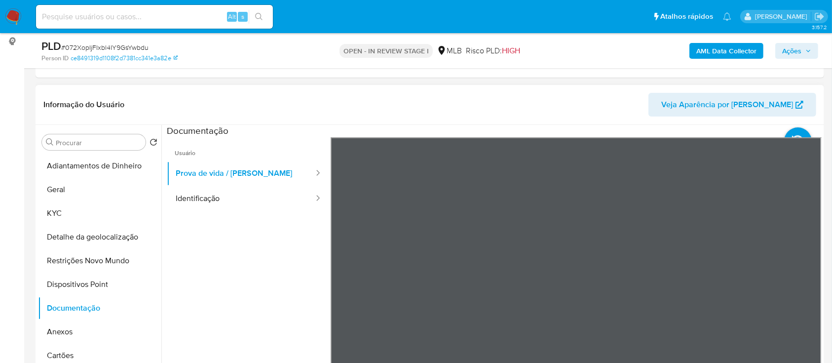
scroll to position [31, 0]
click at [227, 199] on button "Identificação" at bounding box center [241, 198] width 148 height 25
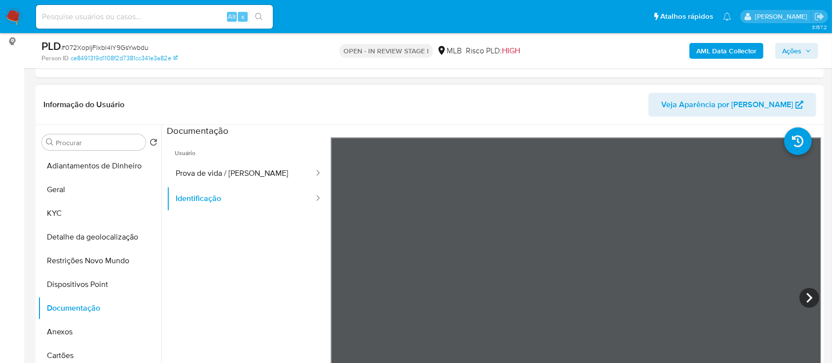
scroll to position [34, 0]
click at [56, 215] on button "KYC" at bounding box center [95, 213] width 115 height 24
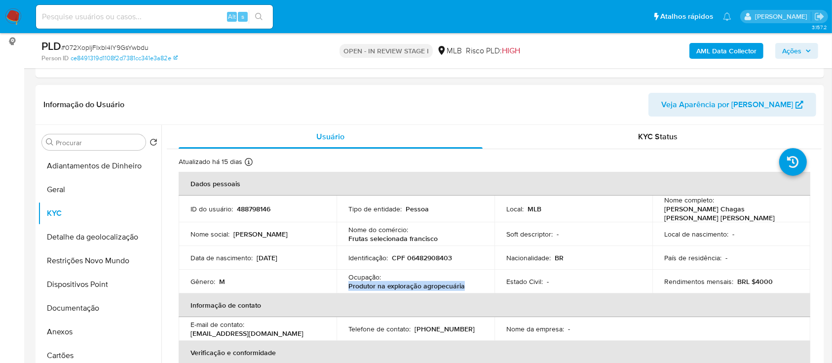
drag, startPoint x: 460, startPoint y: 282, endPoint x: 346, endPoint y: 282, distance: 114.0
click at [345, 281] on td "Ocupação : Produtor na exploração agropecuária" at bounding box center [415, 281] width 158 height 24
copy p "Produtor na exploração agropecuária"
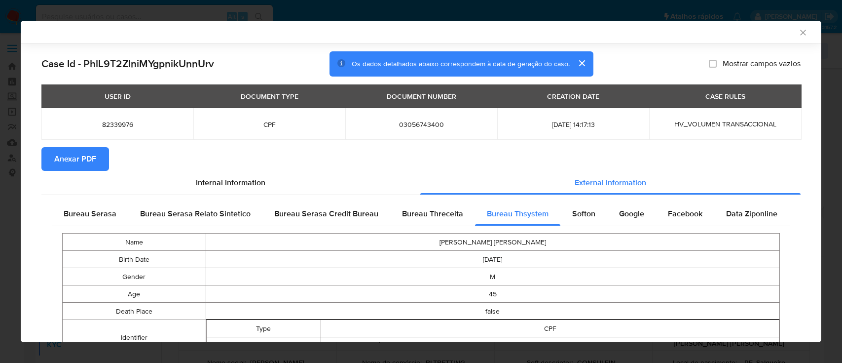
select select "10"
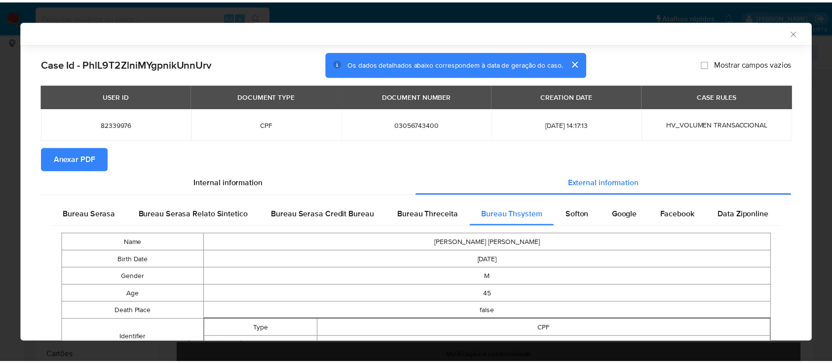
scroll to position [422, 0]
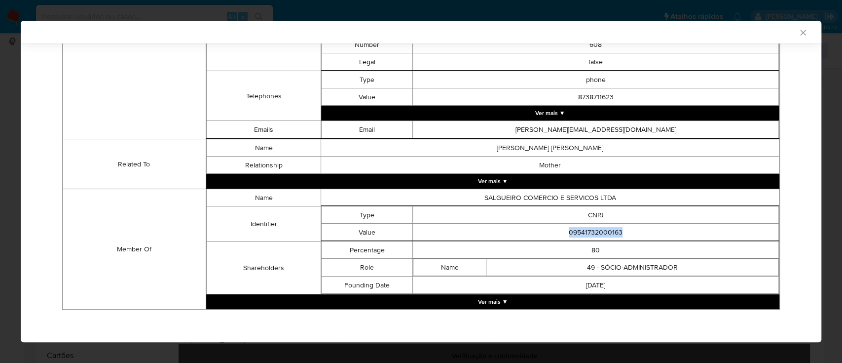
drag, startPoint x: 791, startPoint y: 31, endPoint x: 786, endPoint y: 32, distance: 5.0
click at [800, 31] on icon "Fechar a janela" at bounding box center [802, 32] width 5 height 5
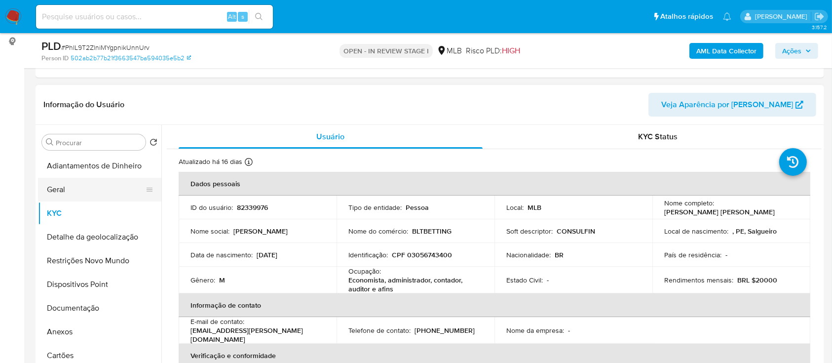
click at [57, 187] on button "Geral" at bounding box center [95, 190] width 115 height 24
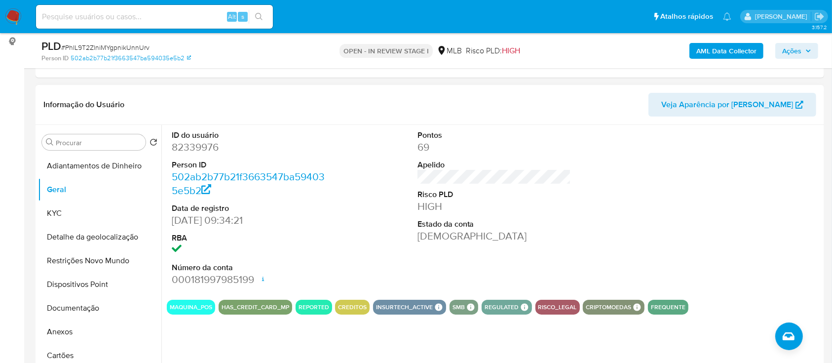
click at [779, 156] on div at bounding box center [740, 208] width 164 height 167
click at [77, 218] on button "KYC" at bounding box center [95, 213] width 115 height 24
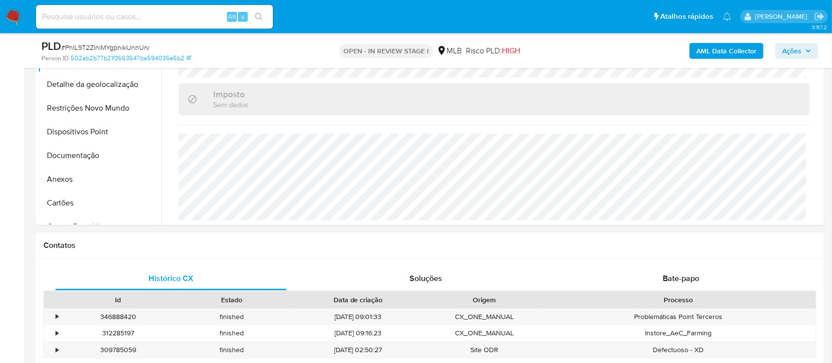
scroll to position [263, 0]
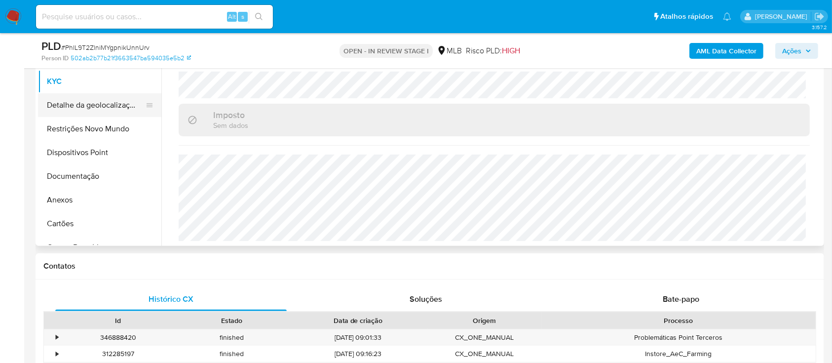
drag, startPoint x: 95, startPoint y: 102, endPoint x: 121, endPoint y: 111, distance: 27.6
click at [95, 102] on button "Detalhe da geolocalização" at bounding box center [95, 105] width 115 height 24
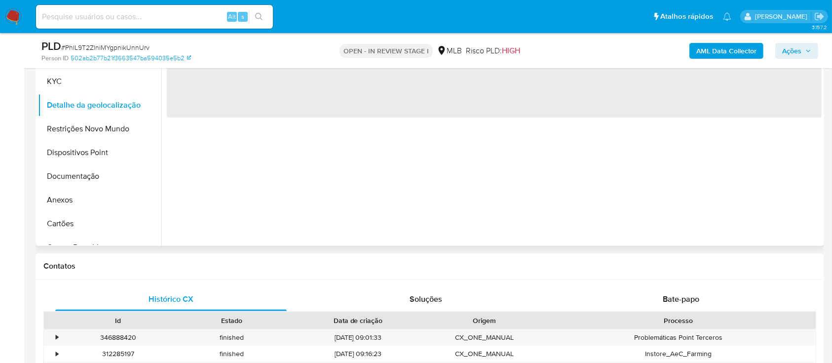
scroll to position [131, 0]
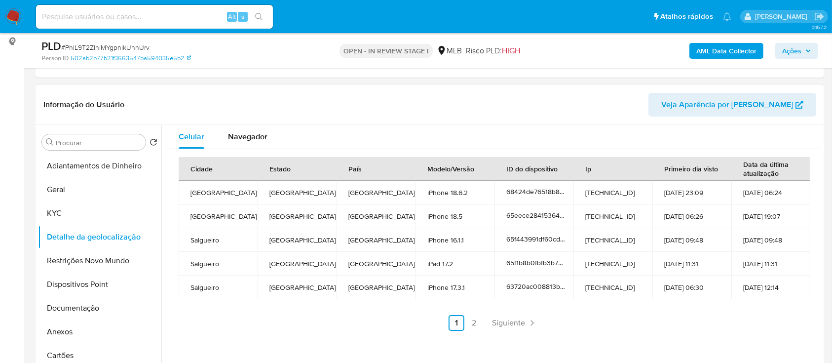
click at [172, 102] on header "Informação do Usuário Veja Aparência por [PERSON_NAME]" at bounding box center [429, 105] width 773 height 24
click at [471, 319] on link "2" at bounding box center [474, 323] width 16 height 16
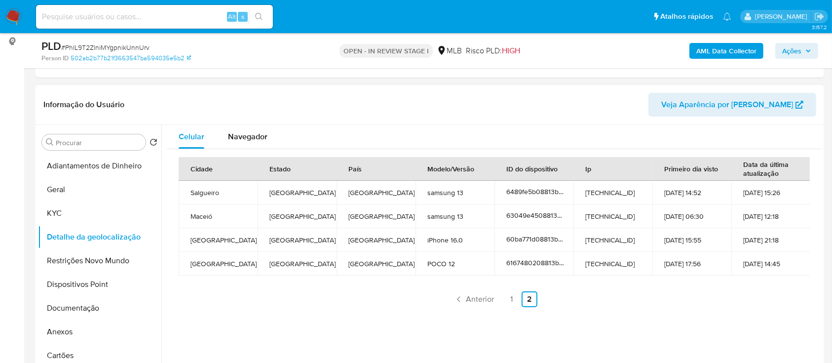
click at [177, 89] on div "Informação do Usuário Veja Aparência por [PERSON_NAME]" at bounding box center [430, 105] width 788 height 40
click at [97, 262] on button "Restrições Novo Mundo" at bounding box center [95, 261] width 115 height 24
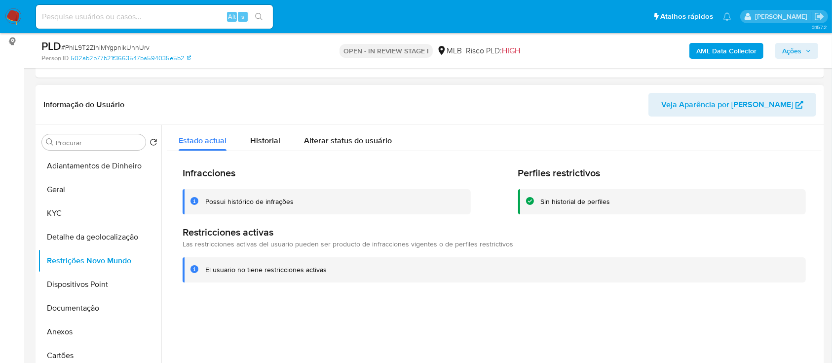
click at [157, 94] on header "Informação do Usuário Veja Aparência por [PERSON_NAME]" at bounding box center [429, 105] width 773 height 24
click at [99, 274] on button "Dispositivos Point" at bounding box center [95, 284] width 115 height 24
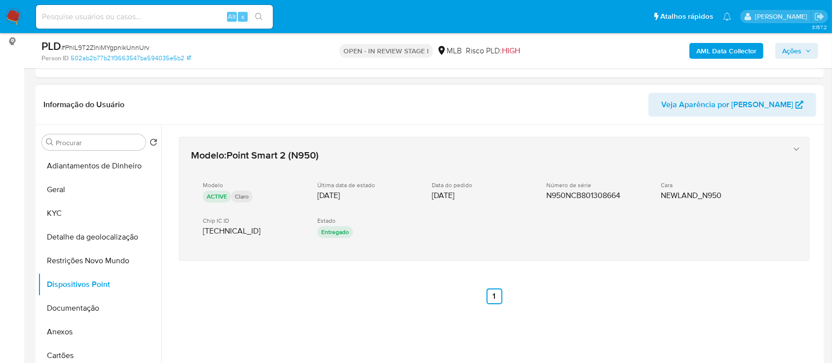
drag, startPoint x: 675, startPoint y: 305, endPoint x: 580, endPoint y: 232, distance: 119.3
click at [673, 304] on div "Modelo : Point Smart 2 (N950) Modelo ACTIVE Claro Última data de estado [DATE] …" at bounding box center [494, 233] width 655 height 217
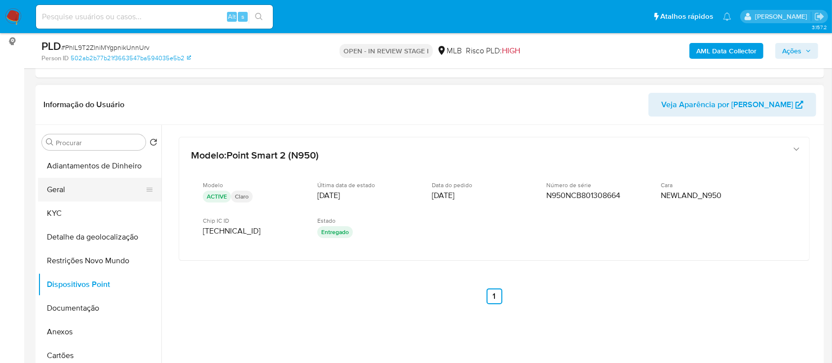
click at [62, 187] on button "Geral" at bounding box center [95, 190] width 115 height 24
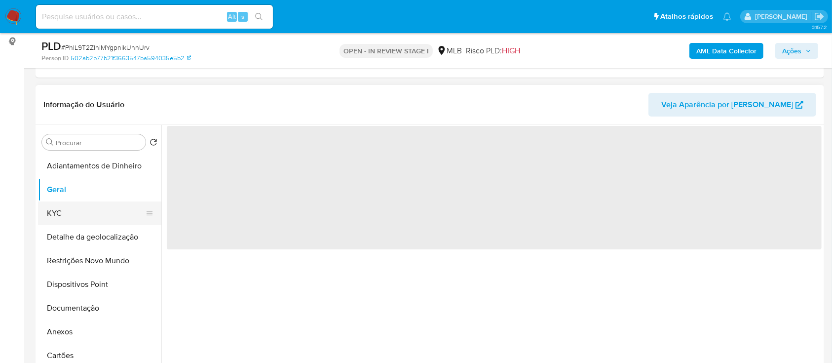
click at [73, 218] on button "KYC" at bounding box center [95, 213] width 115 height 24
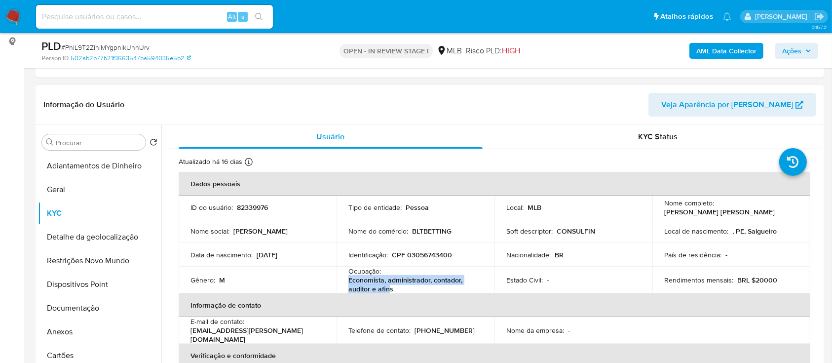
drag, startPoint x: 388, startPoint y: 290, endPoint x: 345, endPoint y: 278, distance: 44.0
click at [345, 278] on td "Ocupação : Economista, administrador, contador, auditor e afins" at bounding box center [415, 279] width 158 height 27
copy p "Economista, administrador, contador, auditor e afin"
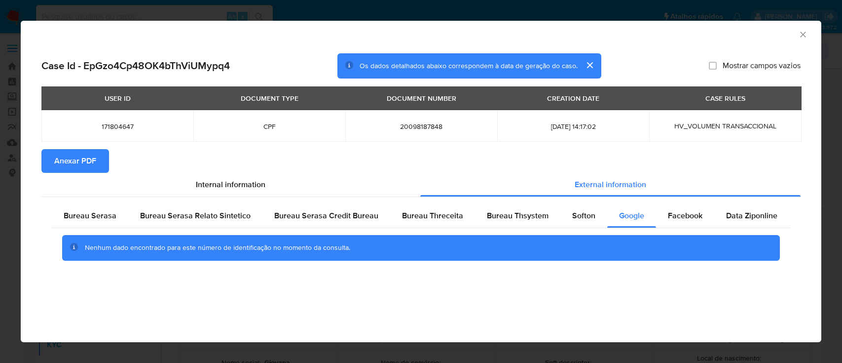
select select "10"
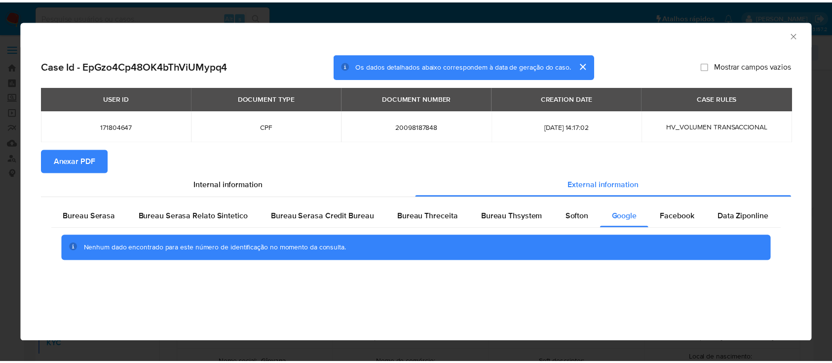
scroll to position [197, 0]
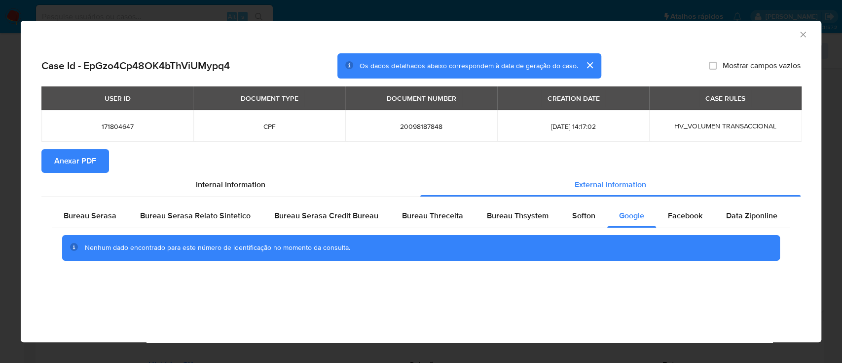
click at [801, 33] on icon "Fechar a janela" at bounding box center [802, 34] width 5 height 5
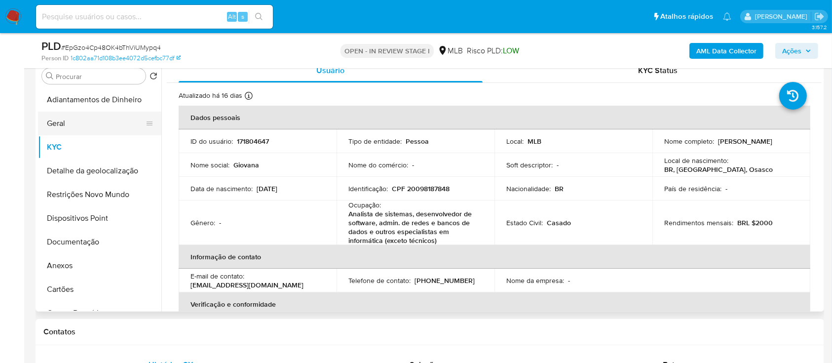
drag, startPoint x: 63, startPoint y: 124, endPoint x: 121, endPoint y: 120, distance: 58.3
click at [63, 125] on button "Geral" at bounding box center [95, 123] width 115 height 24
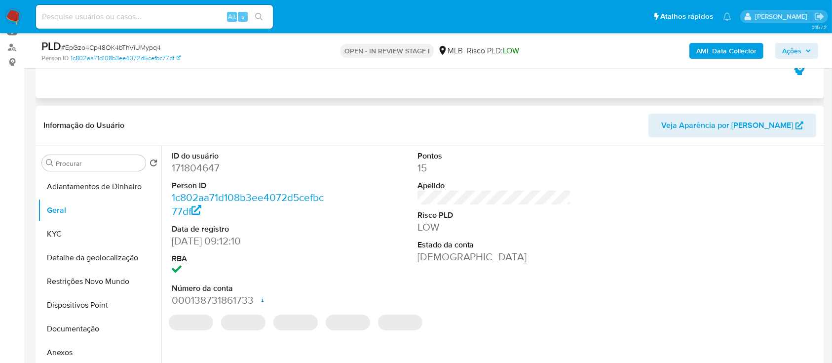
scroll to position [131, 0]
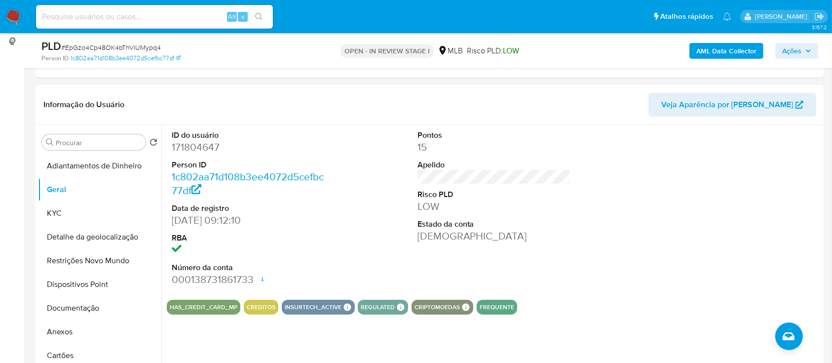
drag, startPoint x: 738, startPoint y: 237, endPoint x: 547, endPoint y: 51, distance: 266.2
click at [735, 235] on div at bounding box center [740, 208] width 164 height 167
click at [85, 212] on button "KYC" at bounding box center [95, 213] width 115 height 24
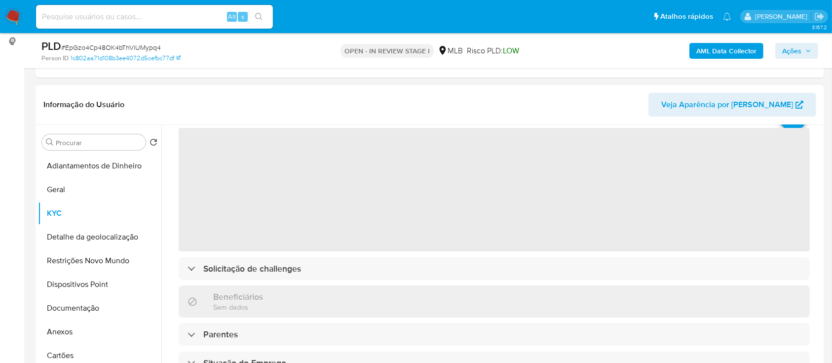
scroll to position [66, 0]
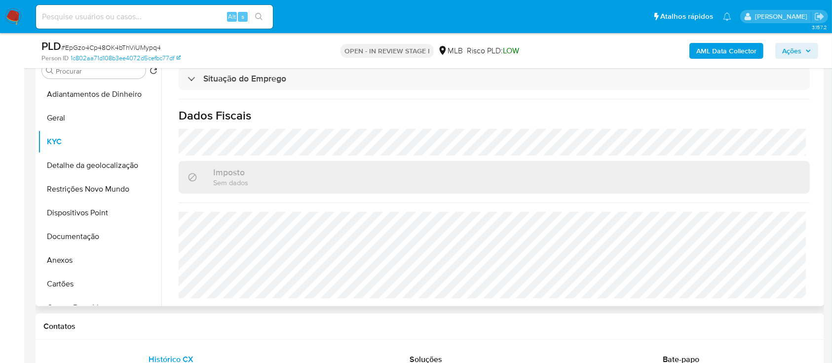
scroll to position [197, 0]
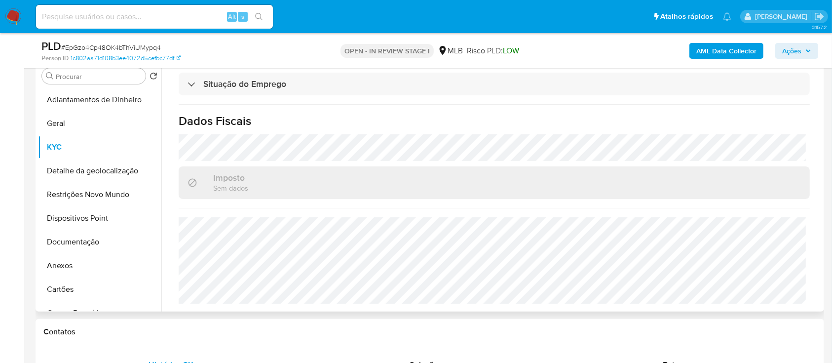
click at [735, 126] on h1 "Dados Fiscais" at bounding box center [494, 120] width 631 height 15
click at [71, 174] on button "Detalhe da geolocalização" at bounding box center [95, 171] width 115 height 24
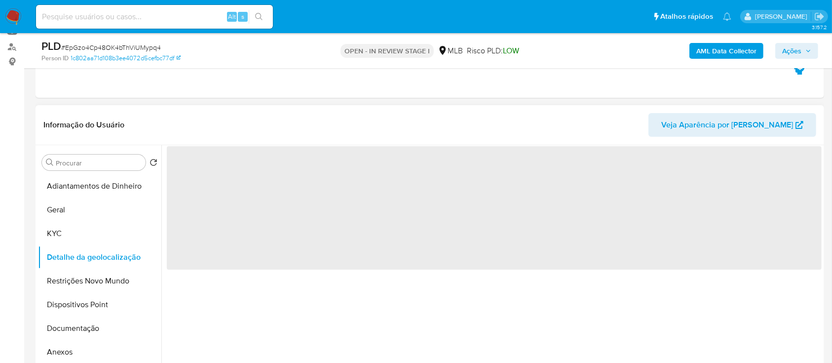
scroll to position [131, 0]
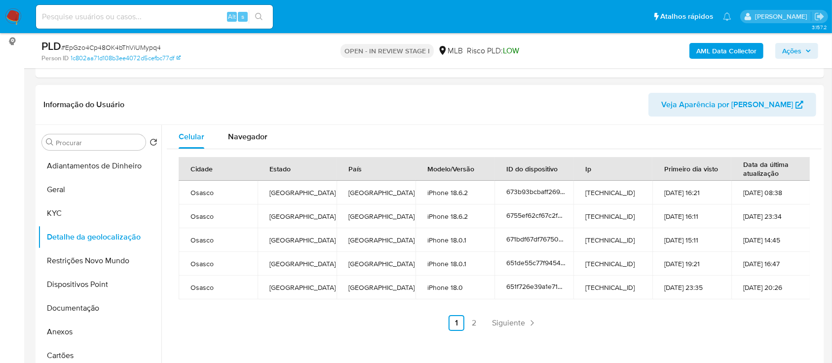
click at [474, 324] on link "2" at bounding box center [474, 323] width 16 height 16
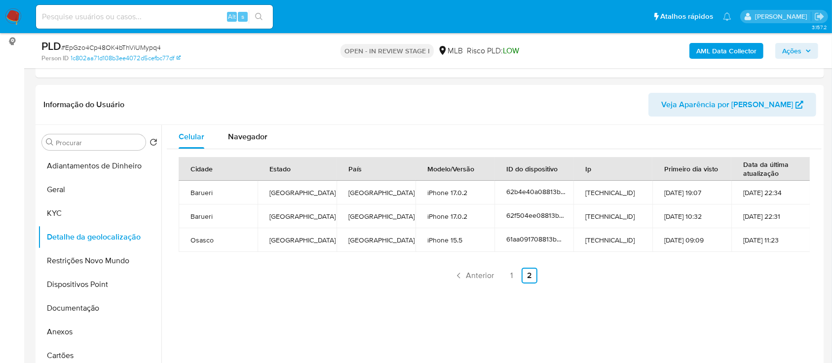
click at [86, 266] on button "Restrições Novo Mundo" at bounding box center [95, 261] width 115 height 24
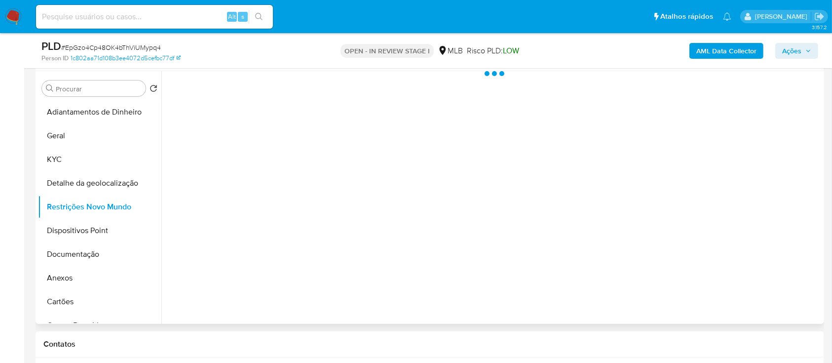
scroll to position [197, 0]
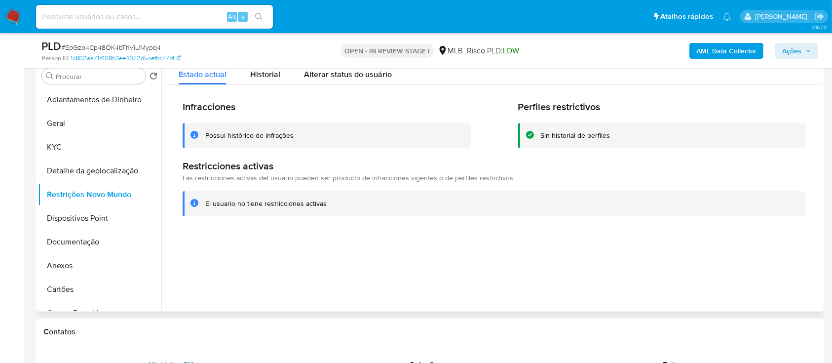
click at [733, 237] on div at bounding box center [491, 185] width 660 height 253
click at [75, 219] on button "Dispositivos Point" at bounding box center [95, 218] width 115 height 24
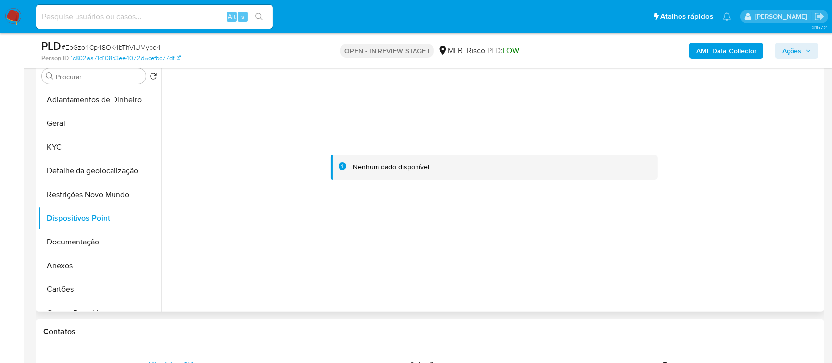
drag, startPoint x: 745, startPoint y: 141, endPoint x: 736, endPoint y: 136, distance: 10.6
click at [745, 141] on div at bounding box center [494, 167] width 655 height 217
click at [84, 231] on button "Documentação" at bounding box center [95, 242] width 115 height 24
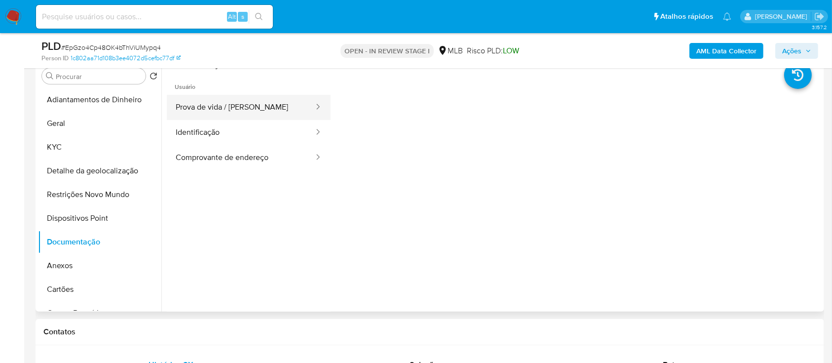
drag, startPoint x: 251, startPoint y: 109, endPoint x: 285, endPoint y: 113, distance: 34.8
click at [251, 109] on button "Prova de vida / [PERSON_NAME]" at bounding box center [241, 107] width 148 height 25
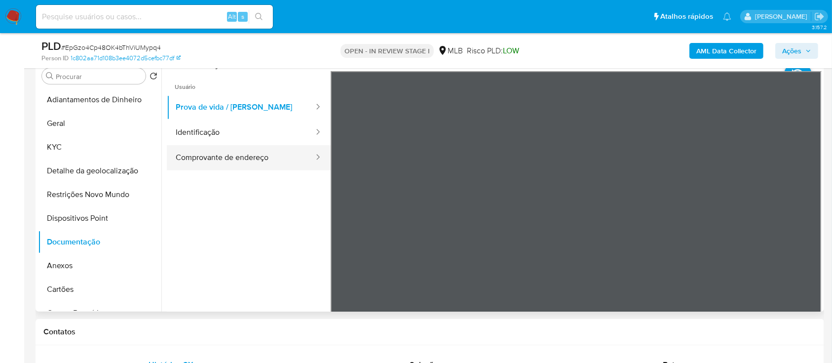
drag, startPoint x: 232, startPoint y: 136, endPoint x: 298, endPoint y: 148, distance: 67.3
click at [232, 136] on button "Identificação" at bounding box center [241, 132] width 148 height 25
drag, startPoint x: 252, startPoint y: 165, endPoint x: 270, endPoint y: 162, distance: 19.1
click at [252, 164] on button "Comprovante de endereço" at bounding box center [241, 157] width 148 height 25
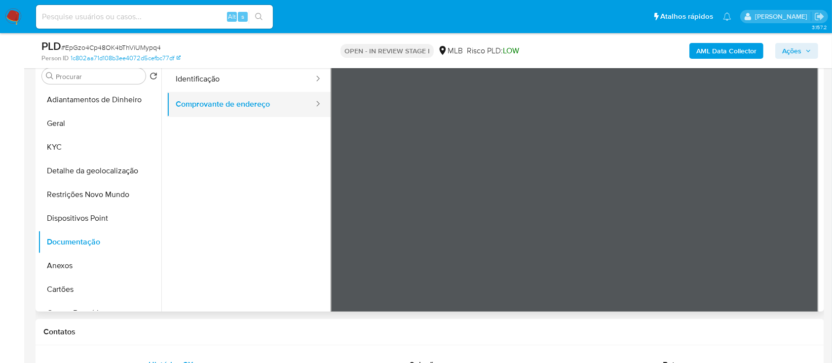
scroll to position [66, 0]
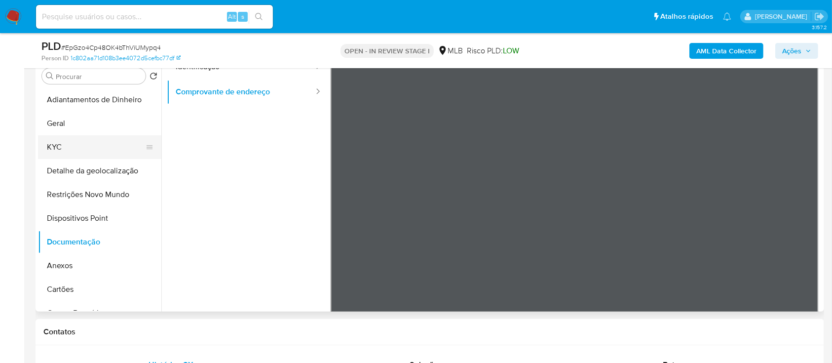
click at [68, 146] on button "KYC" at bounding box center [95, 147] width 115 height 24
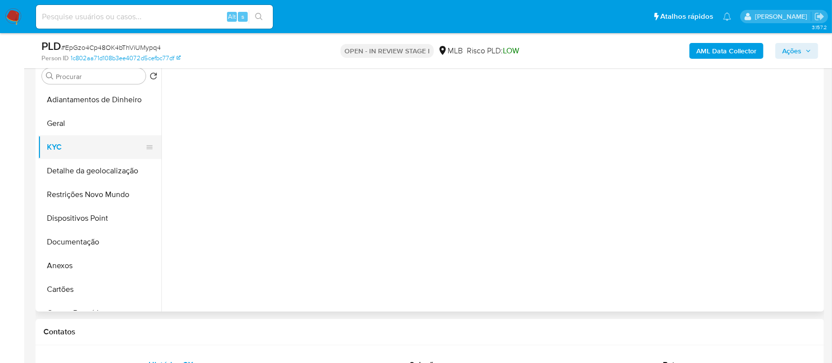
scroll to position [0, 0]
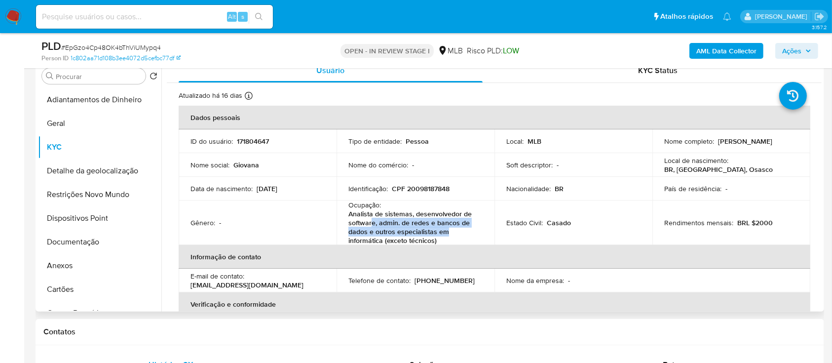
drag, startPoint x: 443, startPoint y: 235, endPoint x: 389, endPoint y: 229, distance: 54.5
click at [369, 221] on p "Analista de sistemas, desenvolvedor de software, admin. de redes e bancos de da…" at bounding box center [413, 227] width 130 height 36
click at [438, 245] on th "Informação de contato" at bounding box center [494, 257] width 631 height 24
click at [437, 241] on p "Analista de sistemas, desenvolvedor de software, admin. de redes e bancos de da…" at bounding box center [413, 227] width 130 height 36
drag, startPoint x: 438, startPoint y: 238, endPoint x: 363, endPoint y: 224, distance: 76.3
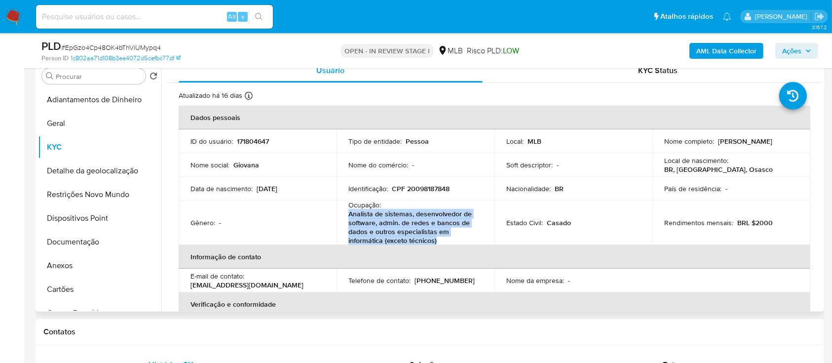
click at [345, 216] on td "Ocupação : Analista de sistemas, desenvolvedor de software, admin. de redes e b…" at bounding box center [415, 222] width 158 height 44
copy p "Analista de sistemas, desenvolvedor de software, admin. de redes e bancos de da…"
